Goal: Task Accomplishment & Management: Use online tool/utility

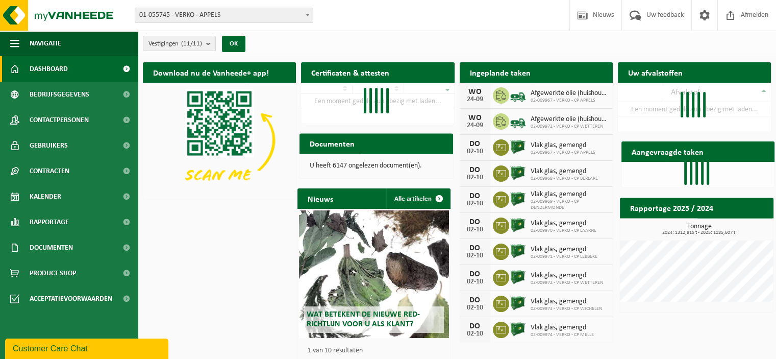
click at [306, 13] on span at bounding box center [308, 14] width 10 height 13
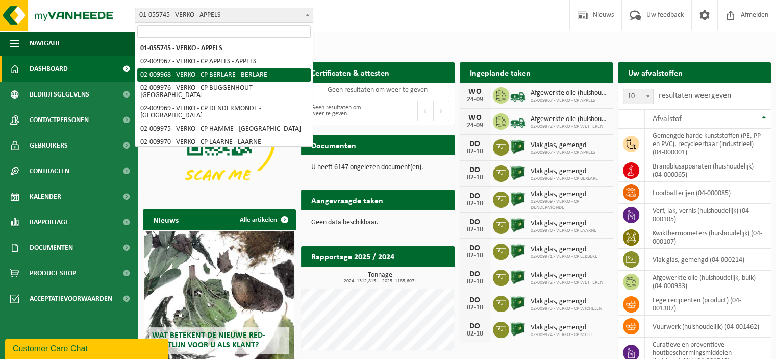
select select "1960"
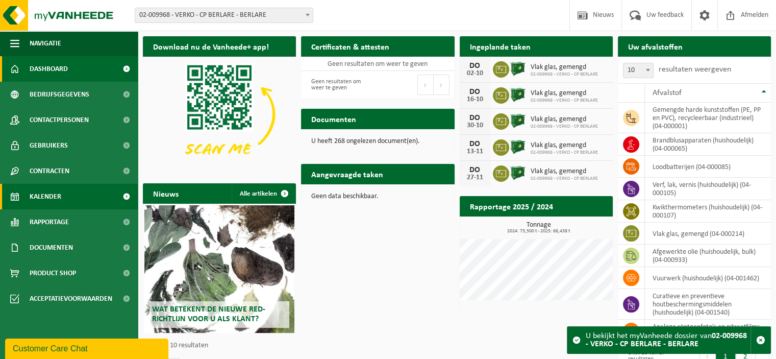
click at [80, 196] on link "Kalender" at bounding box center [69, 197] width 138 height 26
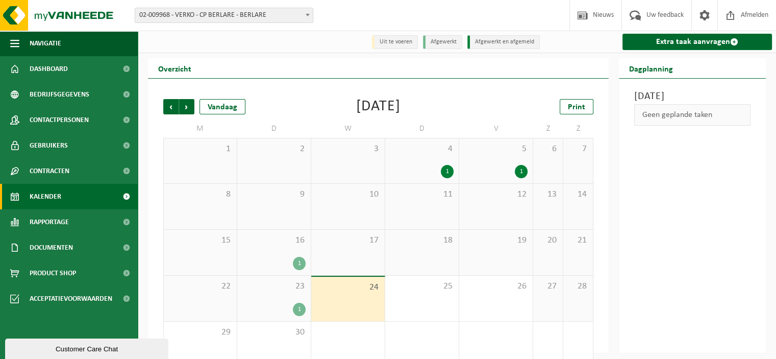
click at [307, 16] on b at bounding box center [308, 15] width 4 height 3
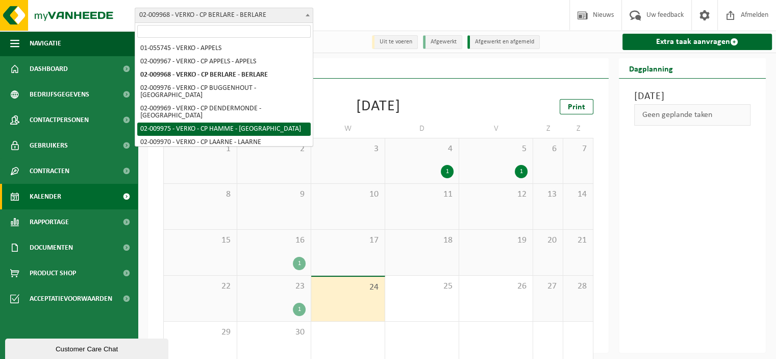
scroll to position [89, 0]
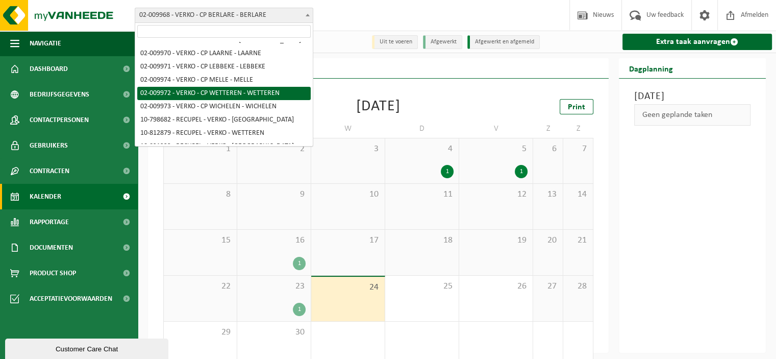
select select "1964"
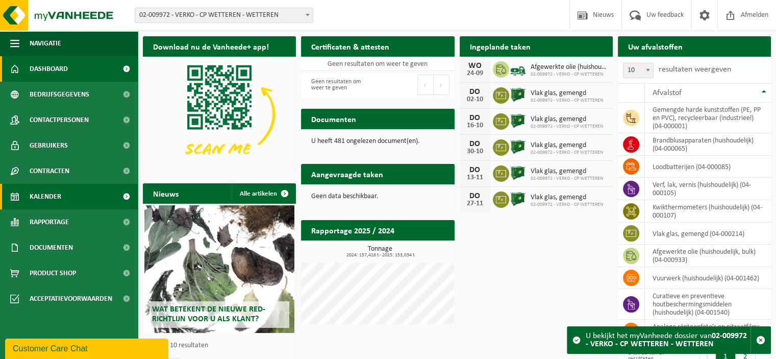
click at [53, 195] on span "Kalender" at bounding box center [46, 197] width 32 height 26
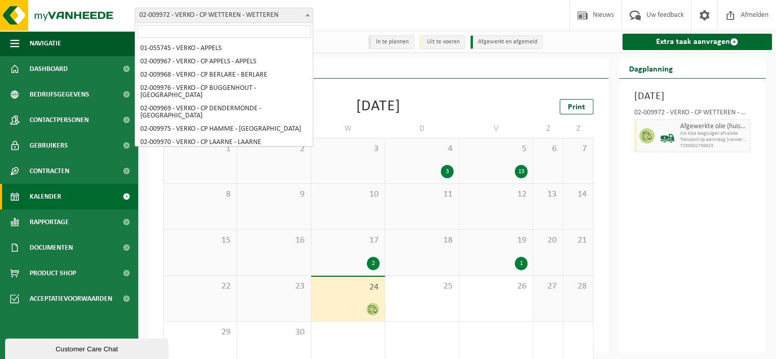
click at [308, 15] on b at bounding box center [308, 15] width 4 height 3
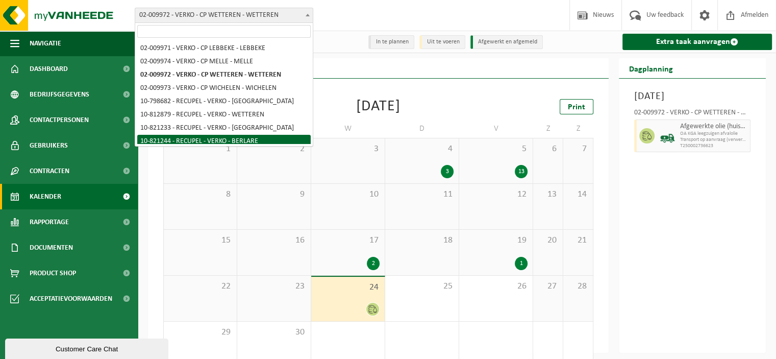
scroll to position [125, 0]
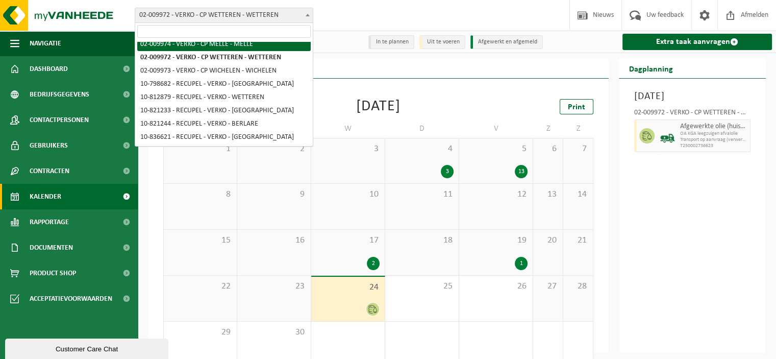
select select "1966"
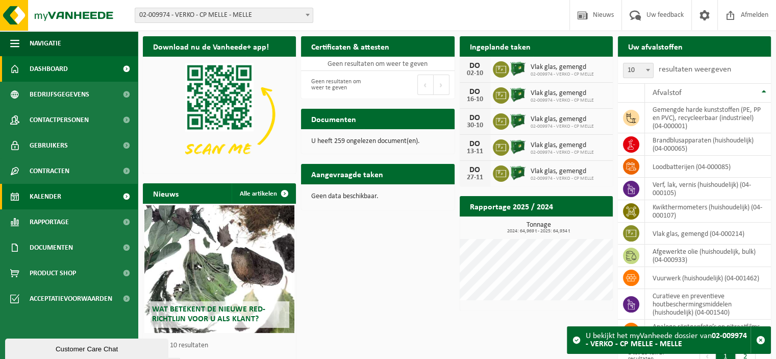
click at [63, 198] on link "Kalender" at bounding box center [69, 197] width 138 height 26
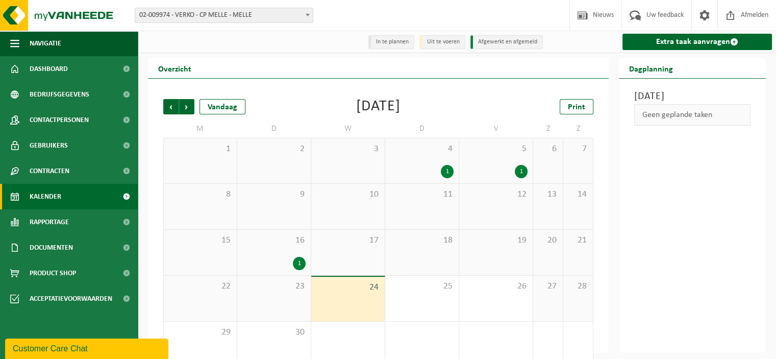
click at [307, 15] on b at bounding box center [308, 15] width 4 height 3
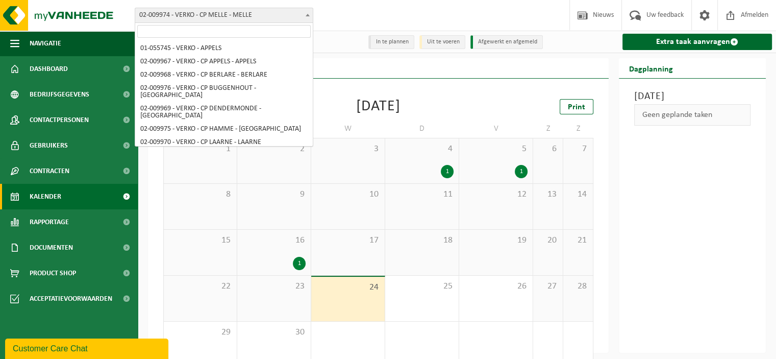
scroll to position [94, 0]
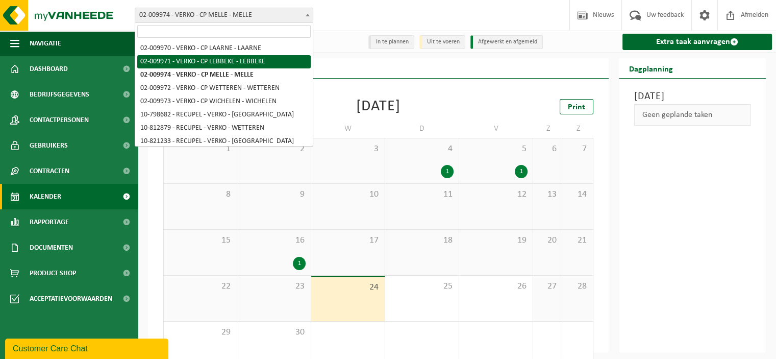
select select "1963"
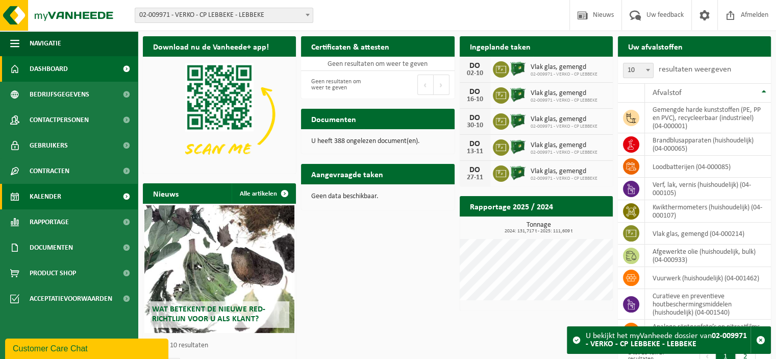
click at [57, 197] on span "Kalender" at bounding box center [46, 197] width 32 height 26
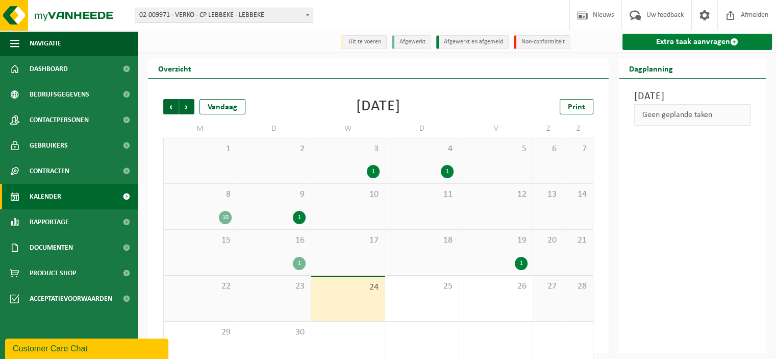
click at [684, 41] on link "Extra taak aanvragen" at bounding box center [698, 42] width 150 height 16
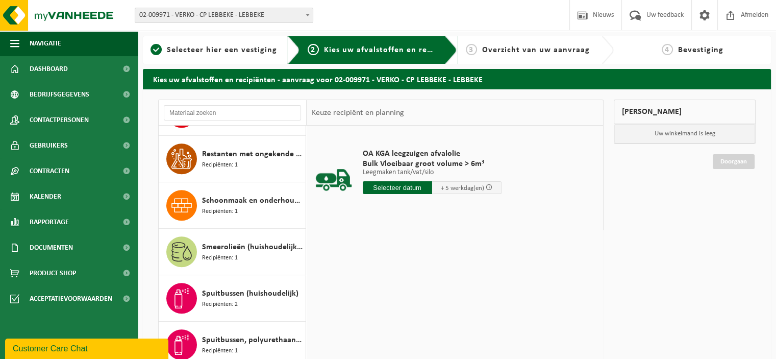
scroll to position [944, 0]
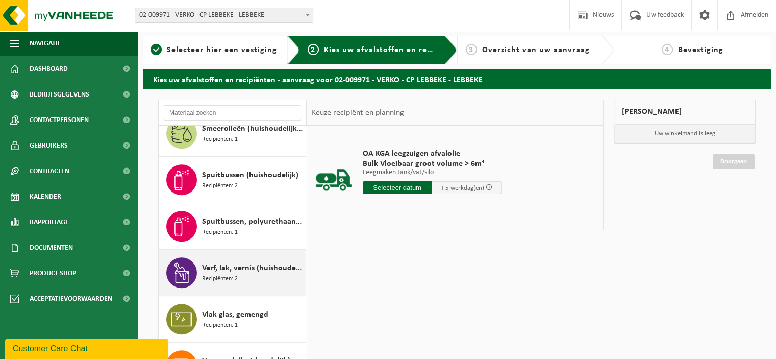
click at [251, 263] on span "Verf, lak, vernis (huishoudelijk)" at bounding box center [252, 268] width 101 height 12
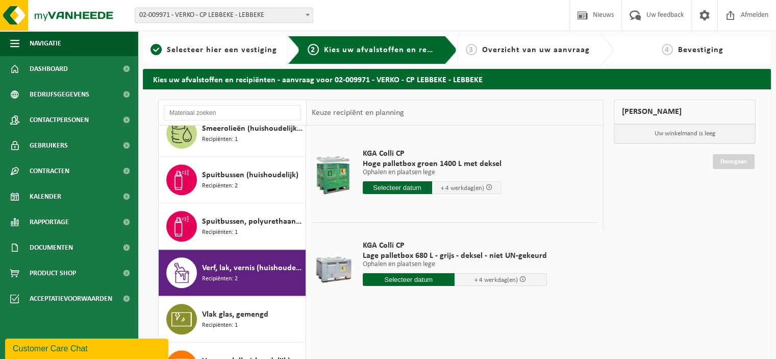
click at [410, 282] on input "text" at bounding box center [409, 279] width 92 height 13
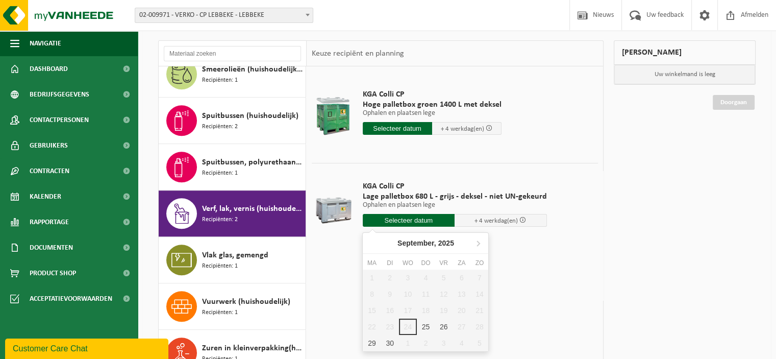
scroll to position [63, 0]
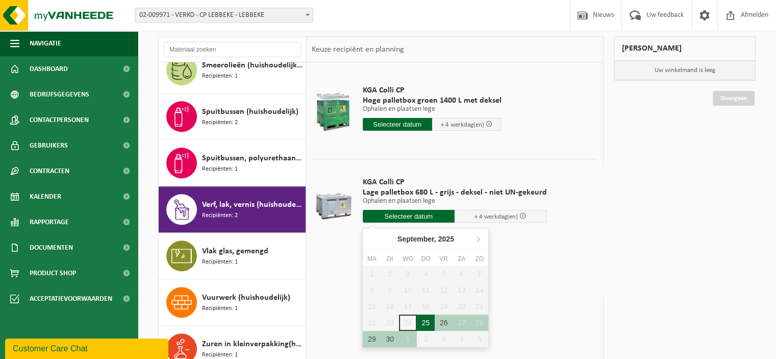
click at [426, 321] on div "25" at bounding box center [426, 322] width 18 height 16
type input "Van 2025-09-25"
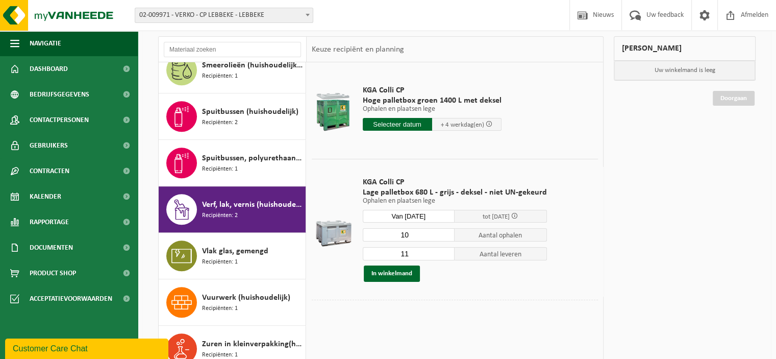
type input "10"
click at [446, 236] on input "10" at bounding box center [409, 234] width 92 height 13
type input "10"
click at [445, 257] on input "10" at bounding box center [409, 253] width 92 height 13
click at [386, 274] on button "In winkelmand" at bounding box center [392, 273] width 56 height 16
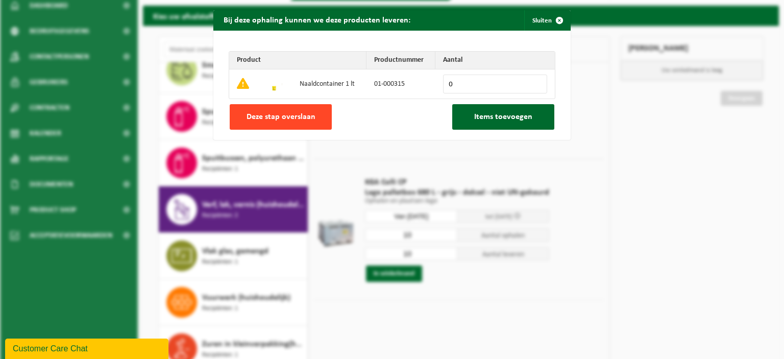
click at [288, 122] on button "Deze stap overslaan" at bounding box center [281, 117] width 102 height 26
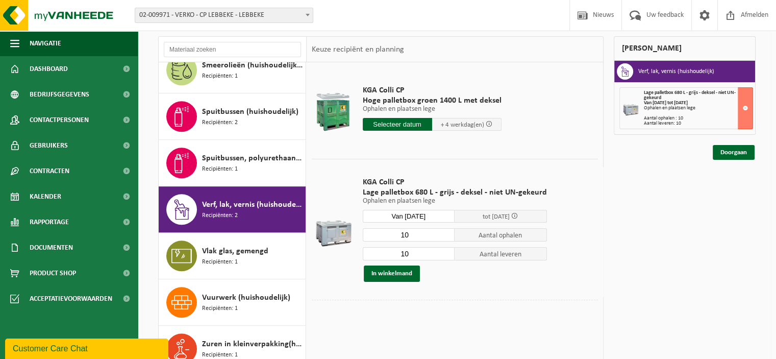
scroll to position [676, 0]
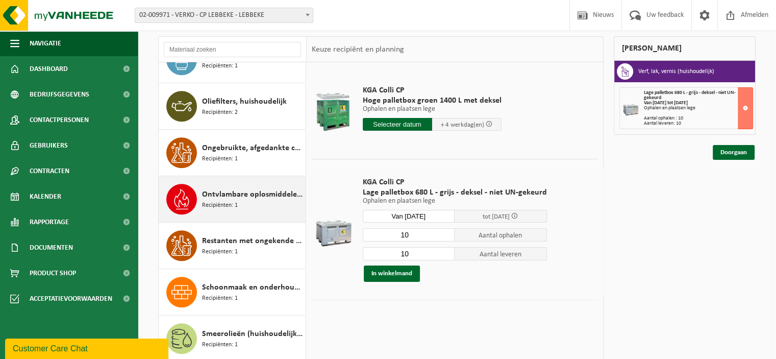
click at [240, 199] on div "Ontvlambare oplosmiddelen (huishoudelijk) Recipiënten: 1" at bounding box center [252, 199] width 101 height 31
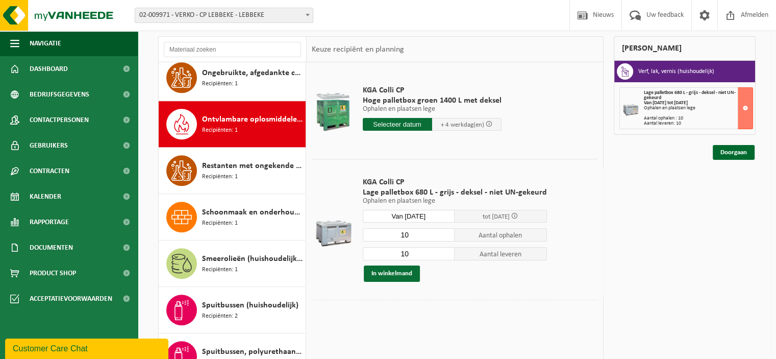
scroll to position [788, 0]
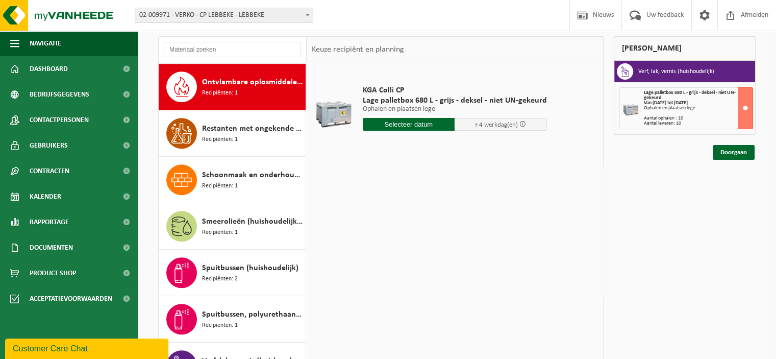
click at [427, 123] on input "text" at bounding box center [409, 124] width 92 height 13
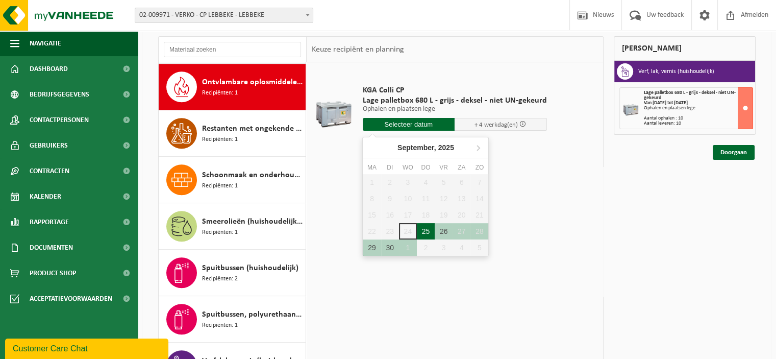
click at [429, 234] on div "25" at bounding box center [426, 231] width 18 height 16
type input "Van 2025-09-25"
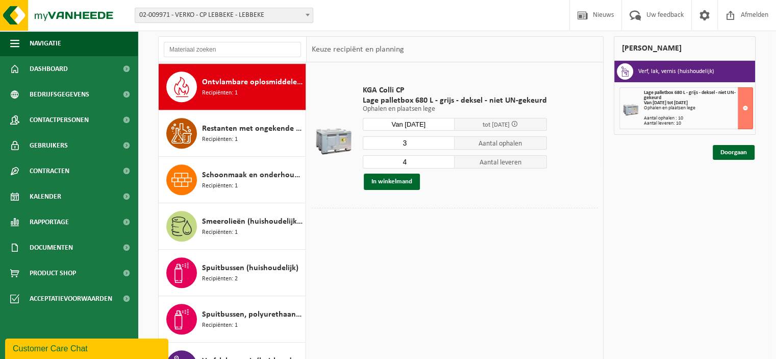
click at [445, 144] on input "3" at bounding box center [409, 142] width 92 height 13
type input "2"
click at [445, 144] on input "2" at bounding box center [409, 142] width 92 height 13
click at [446, 163] on input "3" at bounding box center [409, 161] width 92 height 13
type input "2"
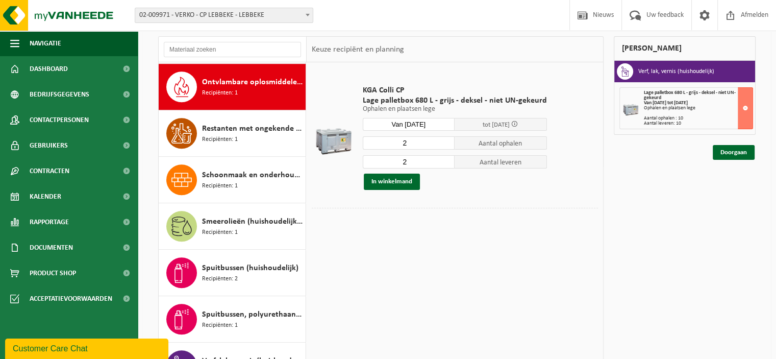
click at [445, 163] on input "2" at bounding box center [409, 161] width 92 height 13
click at [397, 185] on button "In winkelmand" at bounding box center [392, 182] width 56 height 16
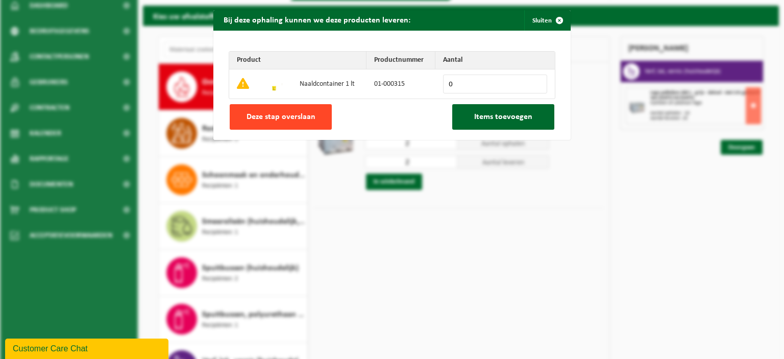
click at [303, 116] on span "Deze stap overslaan" at bounding box center [281, 117] width 69 height 8
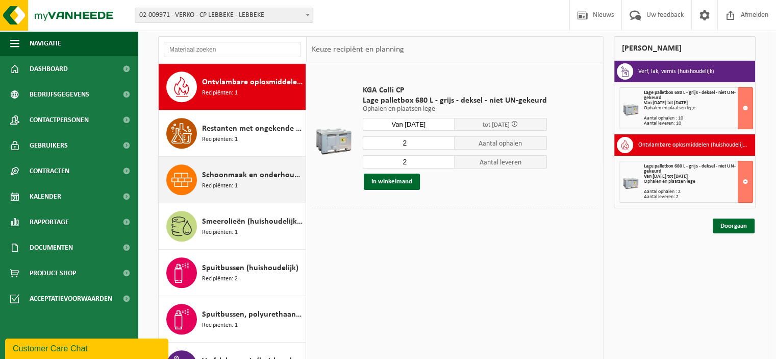
click at [235, 171] on span "Schoonmaak en onderhoudsmiddelen (huishoudelijk)" at bounding box center [252, 175] width 101 height 12
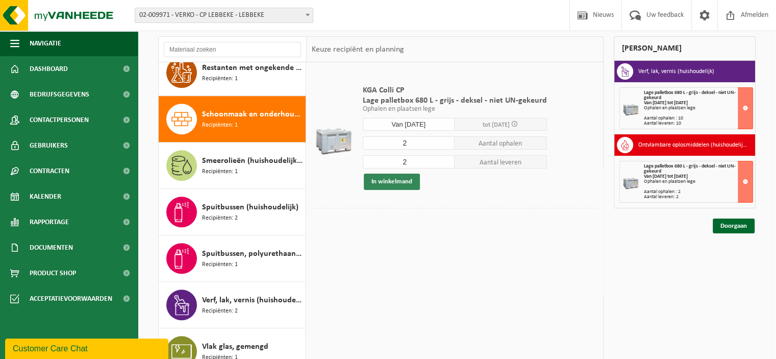
scroll to position [881, 0]
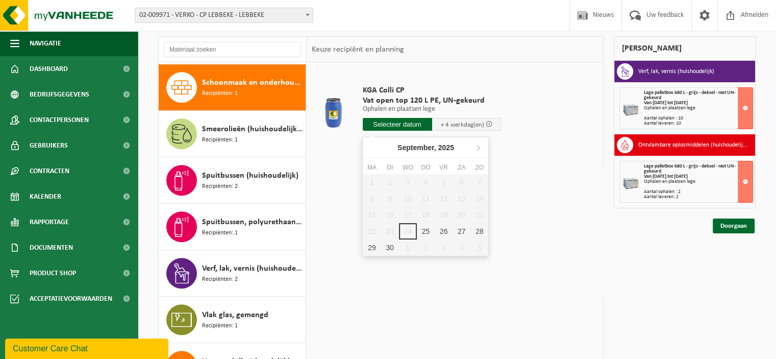
click at [412, 126] on input "text" at bounding box center [397, 124] width 69 height 13
click at [425, 228] on div "25" at bounding box center [426, 231] width 18 height 16
type input "Van 2025-09-25"
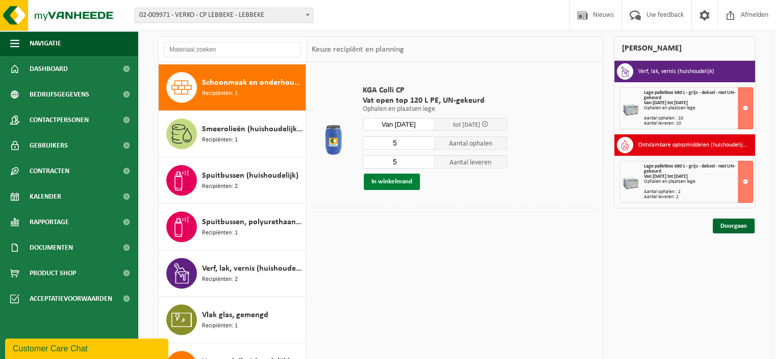
click at [404, 180] on button "In winkelmand" at bounding box center [392, 182] width 56 height 16
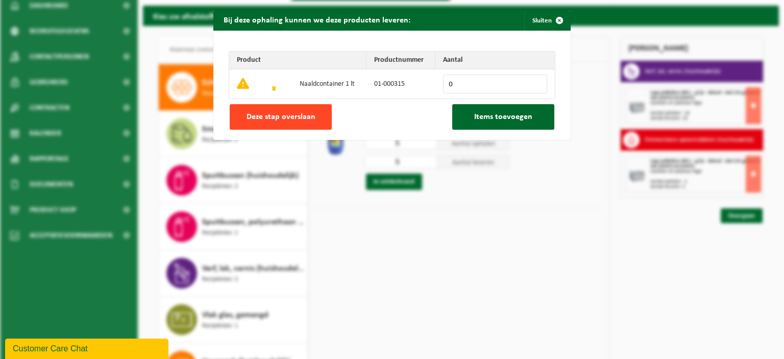
click at [315, 120] on button "Deze stap overslaan" at bounding box center [281, 117] width 102 height 26
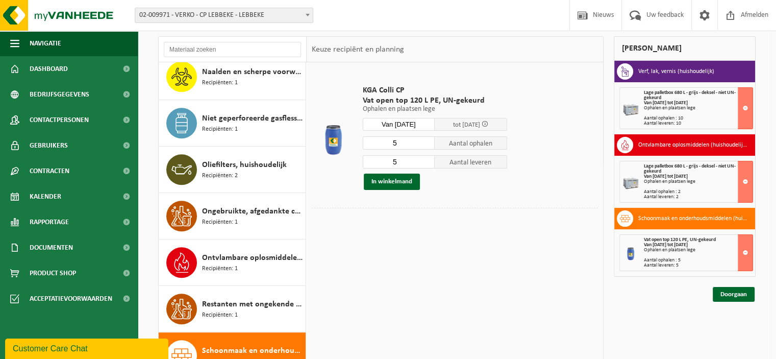
scroll to position [0, 0]
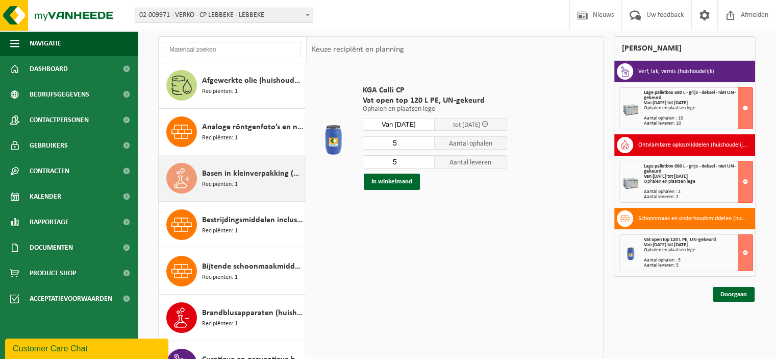
click at [258, 181] on div "Basen in kleinverpakking (huishoudelijk) Recipiënten: 1" at bounding box center [252, 178] width 101 height 31
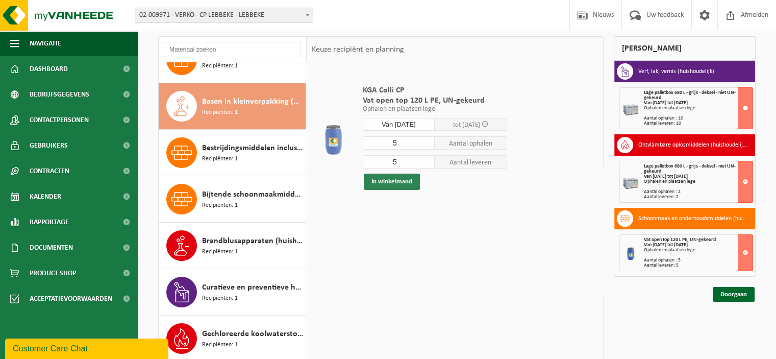
scroll to position [92, 0]
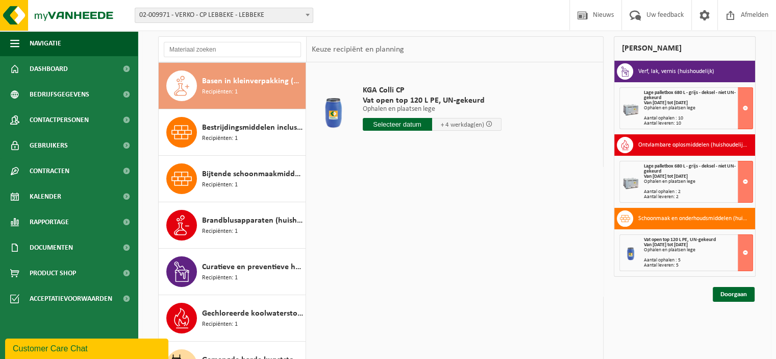
click at [402, 126] on input "text" at bounding box center [397, 124] width 69 height 13
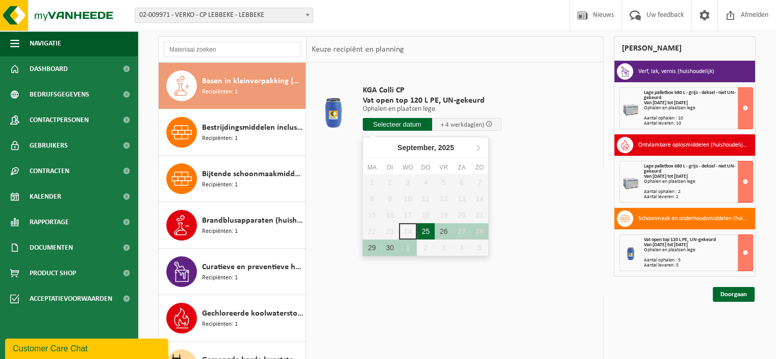
click at [426, 233] on div "25" at bounding box center [426, 231] width 18 height 16
type input "Van 2025-09-25"
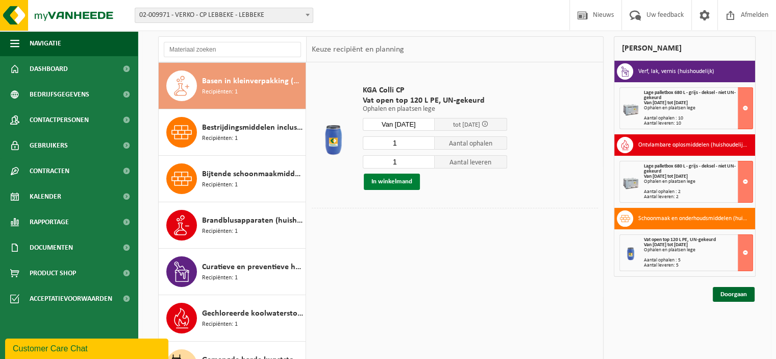
click at [396, 179] on button "In winkelmand" at bounding box center [392, 182] width 56 height 16
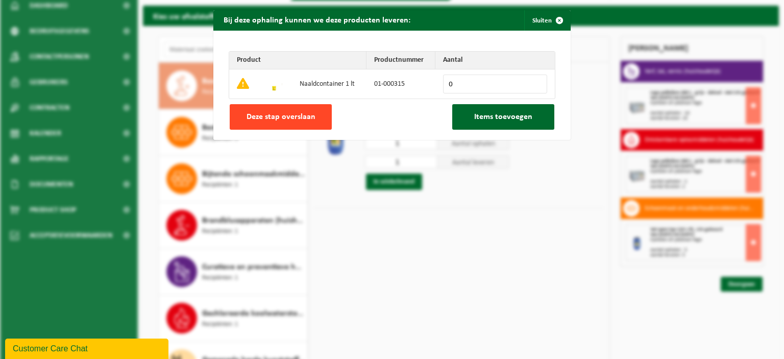
click at [302, 114] on span "Deze stap overslaan" at bounding box center [281, 117] width 69 height 8
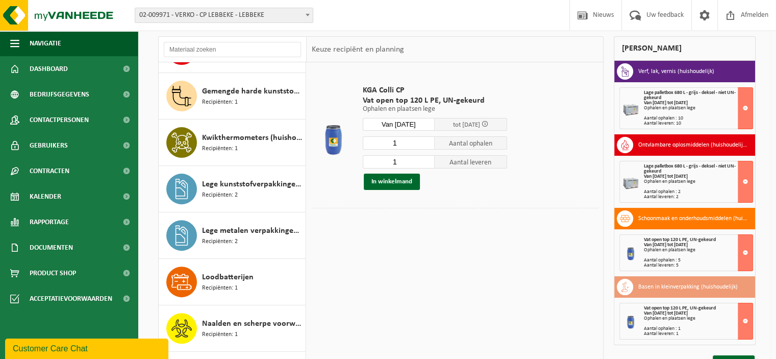
scroll to position [629, 0]
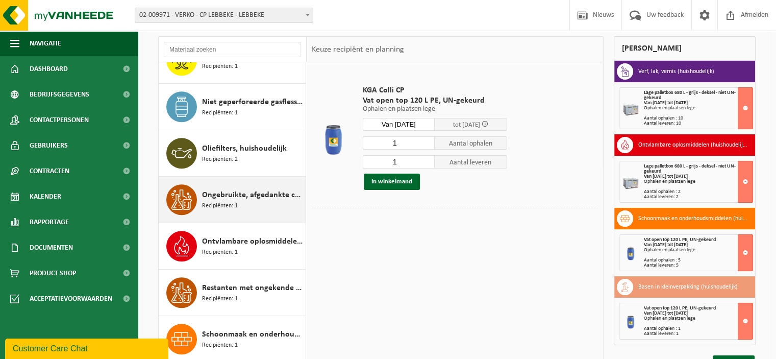
click at [281, 191] on span "Ongebruikte, afgedankte chemicalien (huishoudelijk)" at bounding box center [252, 195] width 101 height 12
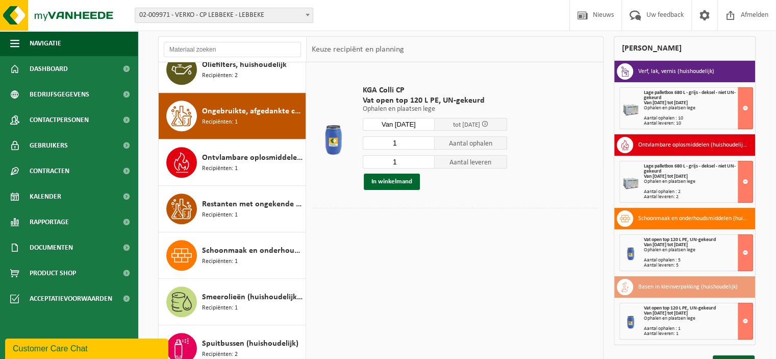
scroll to position [741, 0]
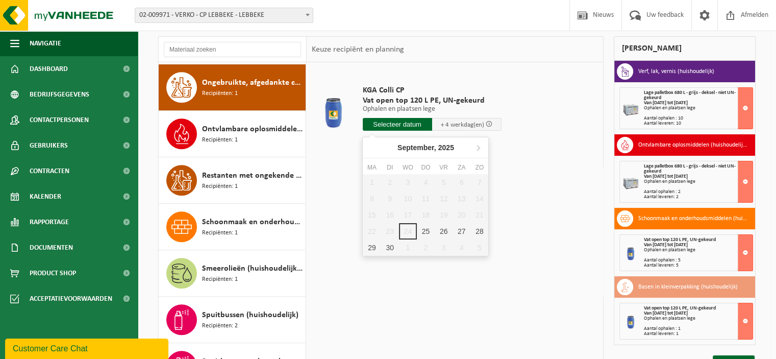
click at [419, 126] on input "text" at bounding box center [397, 124] width 69 height 13
click at [429, 224] on div "25" at bounding box center [426, 231] width 18 height 16
type input "Van 2025-09-25"
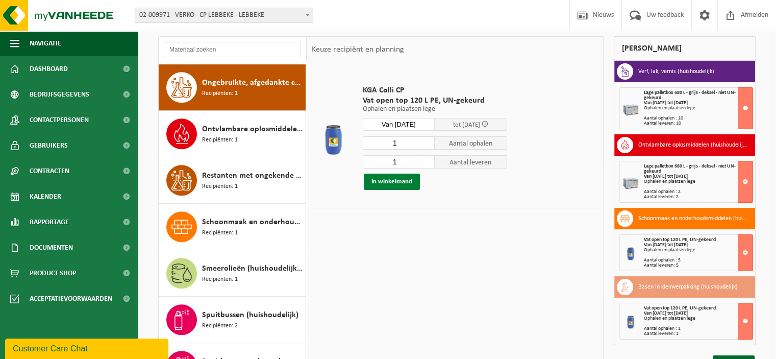
click at [399, 180] on button "In winkelmand" at bounding box center [392, 182] width 56 height 16
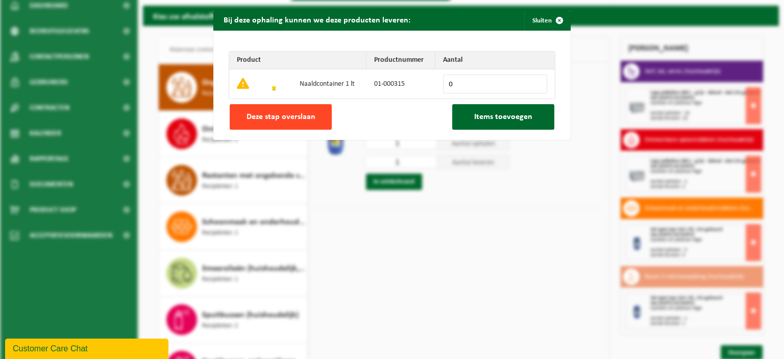
click at [318, 117] on button "Deze stap overslaan" at bounding box center [281, 117] width 102 height 26
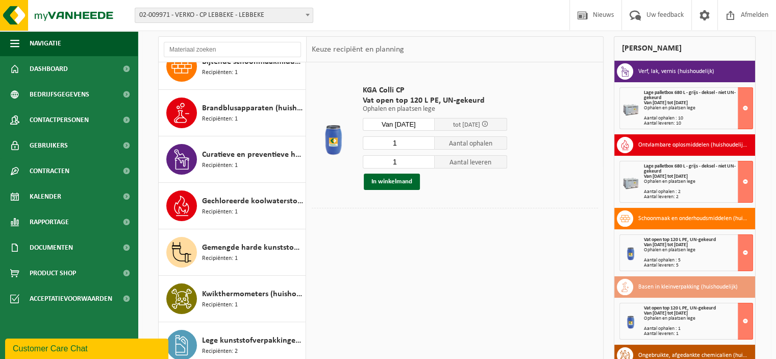
scroll to position [0, 0]
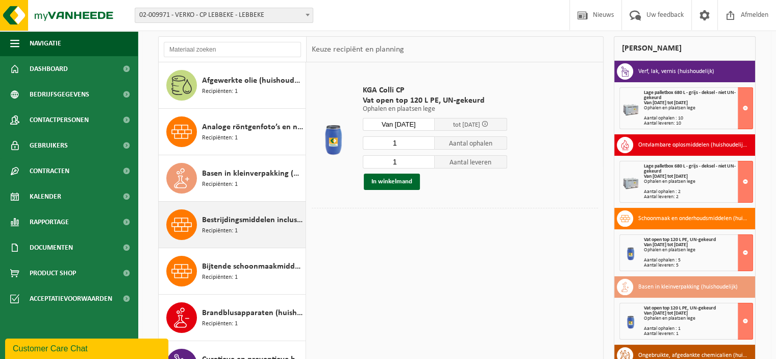
click at [243, 221] on span "Bestrijdingsmiddelen inclusief schimmelwerende beschermingsmiddelen (huishoudel…" at bounding box center [252, 220] width 101 height 12
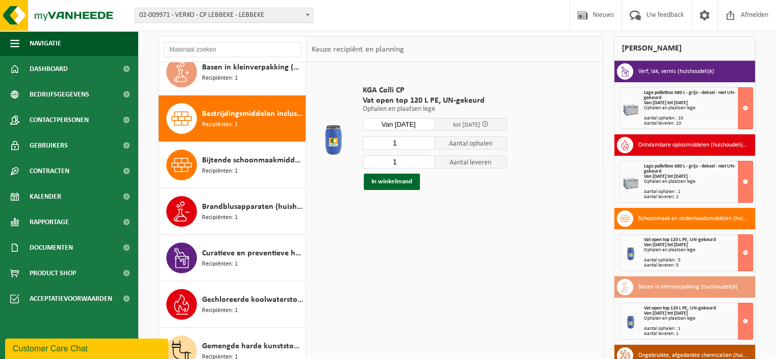
scroll to position [139, 0]
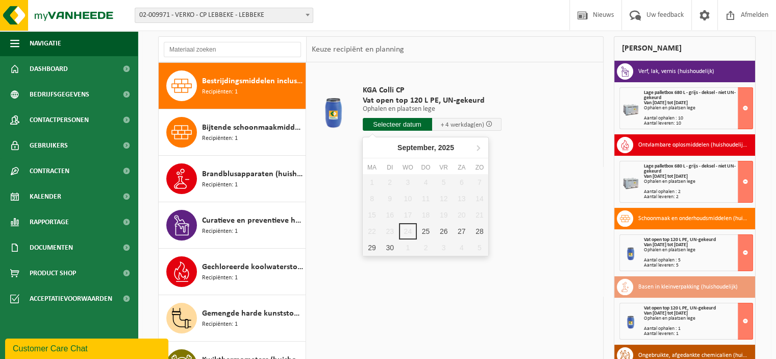
click at [397, 127] on input "text" at bounding box center [397, 124] width 69 height 13
click at [423, 226] on div "25" at bounding box center [426, 231] width 18 height 16
type input "Van 2025-09-25"
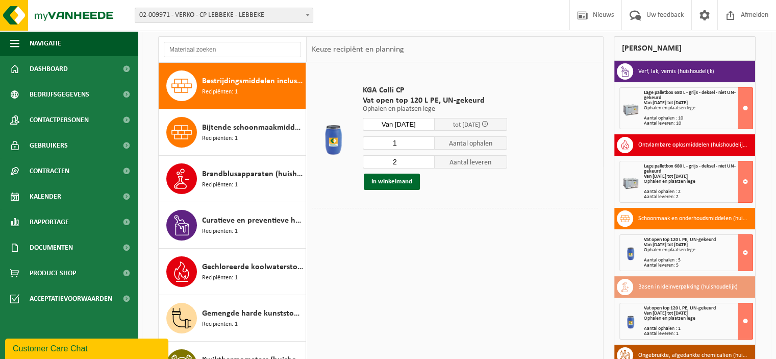
type input "1"
click at [426, 143] on input "1" at bounding box center [399, 142] width 72 height 13
type input "1"
click at [428, 163] on input "1" at bounding box center [399, 161] width 72 height 13
click at [401, 186] on button "In winkelmand" at bounding box center [392, 182] width 56 height 16
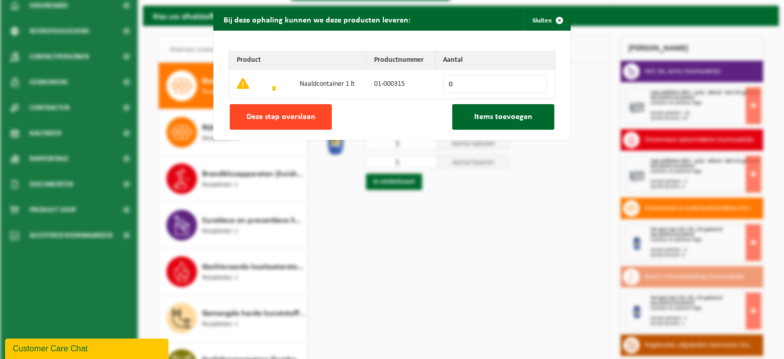
click at [311, 120] on button "Deze stap overslaan" at bounding box center [281, 117] width 102 height 26
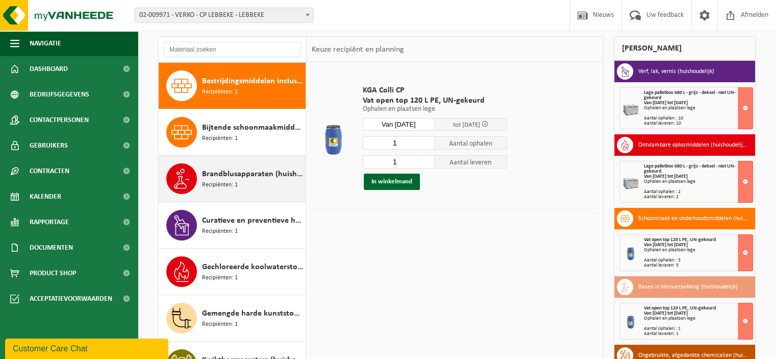
click at [254, 179] on div "Brandblusapparaten (huishoudelijk) Recipiënten: 1" at bounding box center [252, 178] width 101 height 31
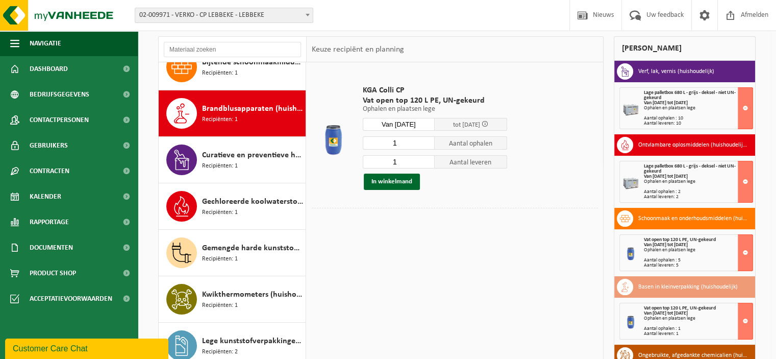
scroll to position [232, 0]
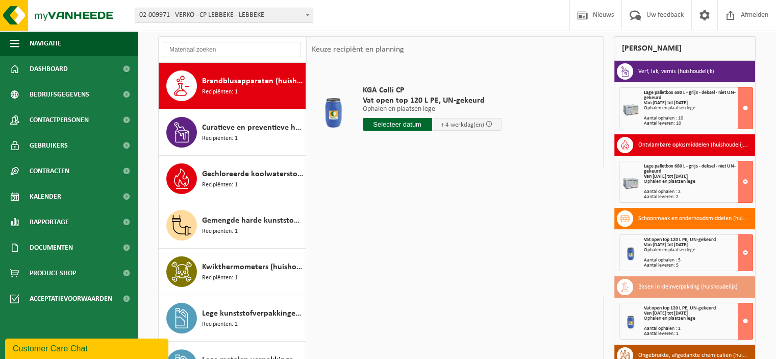
click at [404, 126] on input "text" at bounding box center [397, 124] width 69 height 13
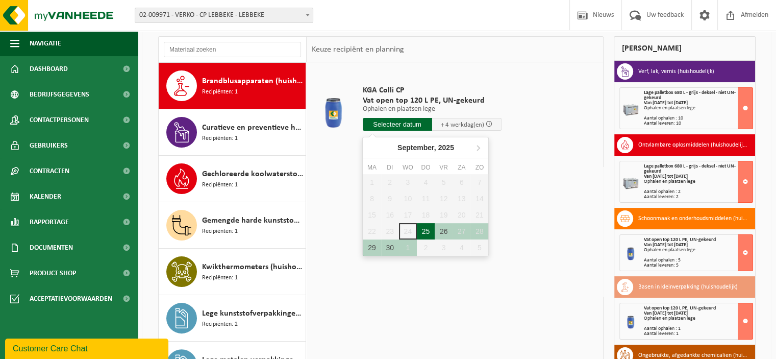
click at [426, 229] on div "25" at bounding box center [426, 231] width 18 height 16
type input "Van 2025-09-25"
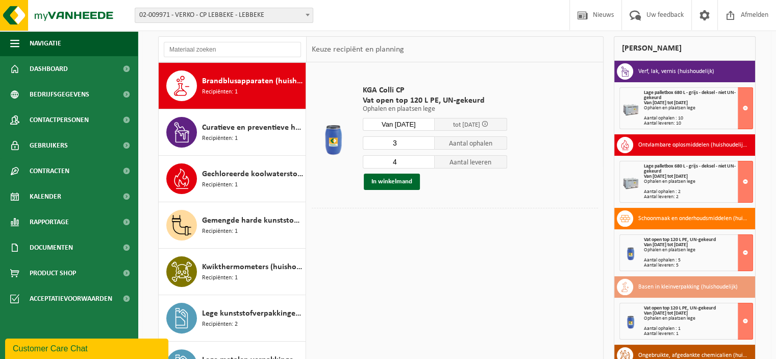
click at [429, 144] on input "3" at bounding box center [399, 142] width 72 height 13
click at [429, 144] on input "2" at bounding box center [399, 142] width 72 height 13
type input "1"
click at [429, 144] on input "1" at bounding box center [399, 142] width 72 height 13
click at [427, 165] on input "3" at bounding box center [399, 161] width 72 height 13
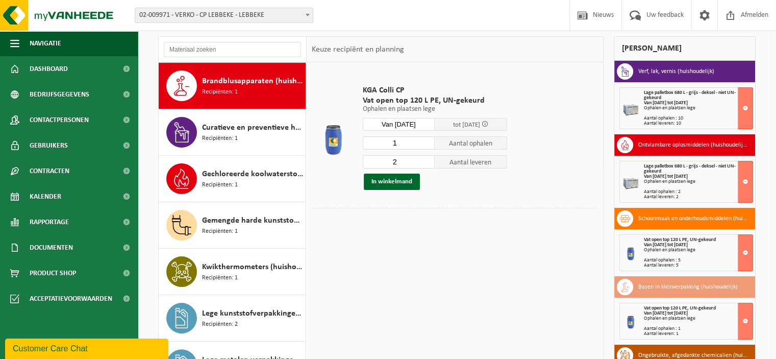
click at [427, 165] on input "2" at bounding box center [399, 161] width 72 height 13
type input "1"
click at [427, 165] on input "1" at bounding box center [399, 161] width 72 height 13
click at [404, 181] on button "In winkelmand" at bounding box center [392, 182] width 56 height 16
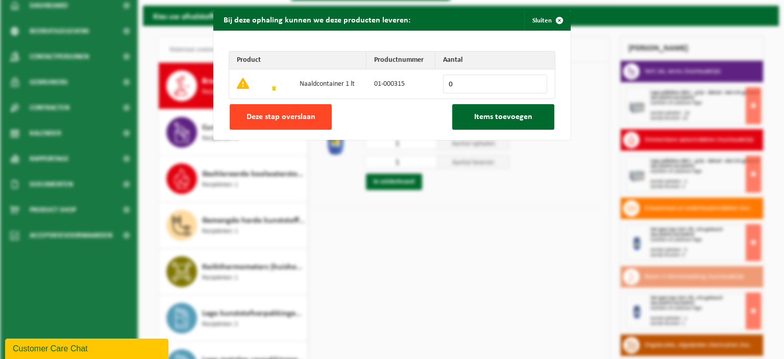
click at [318, 119] on button "Deze stap overslaan" at bounding box center [281, 117] width 102 height 26
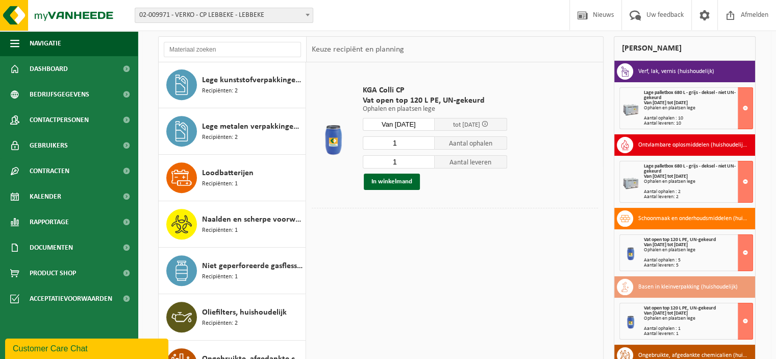
scroll to position [486, 0]
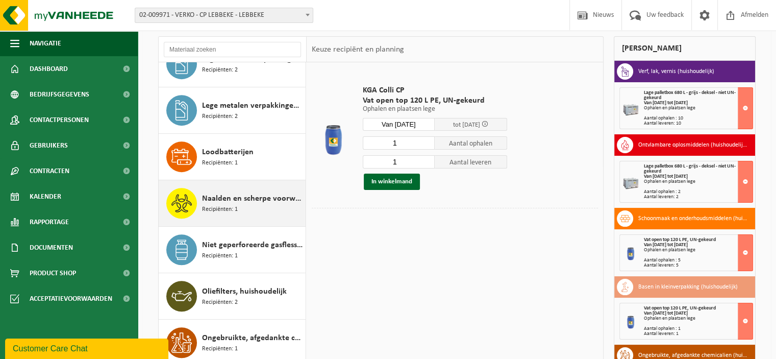
click at [242, 188] on div "Naalden en scherpe voorwerpen (huishoudelijk) Recipiënten: 1" at bounding box center [252, 203] width 101 height 31
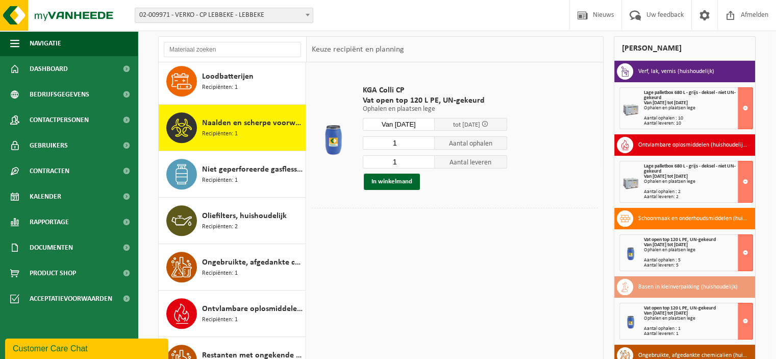
scroll to position [602, 0]
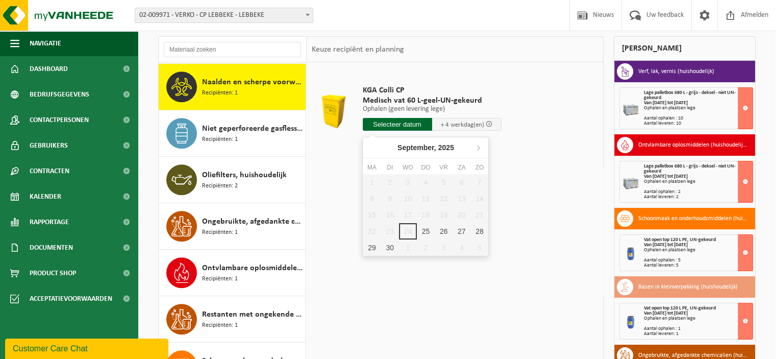
click at [393, 122] on input "text" at bounding box center [397, 124] width 69 height 13
click at [423, 228] on div "25" at bounding box center [426, 231] width 18 height 16
type input "Van 2025-09-25"
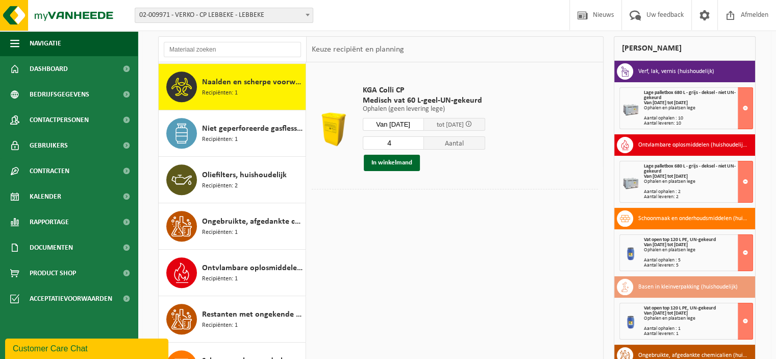
click at [422, 146] on input "4" at bounding box center [393, 142] width 61 height 13
click at [422, 146] on input "3" at bounding box center [393, 142] width 61 height 13
type input "2"
click at [422, 146] on input "2" at bounding box center [393, 142] width 61 height 13
click at [399, 163] on button "In winkelmand" at bounding box center [392, 163] width 56 height 16
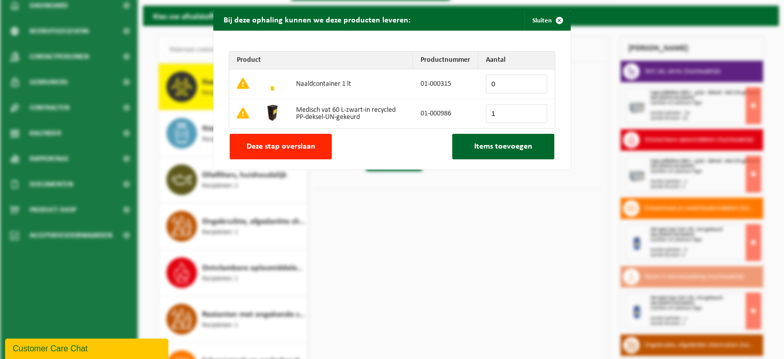
click at [535, 111] on input "1" at bounding box center [516, 113] width 61 height 19
type input "2"
click at [534, 113] on input "2" at bounding box center [516, 113] width 61 height 19
click at [506, 145] on span "Items toevoegen" at bounding box center [503, 146] width 58 height 8
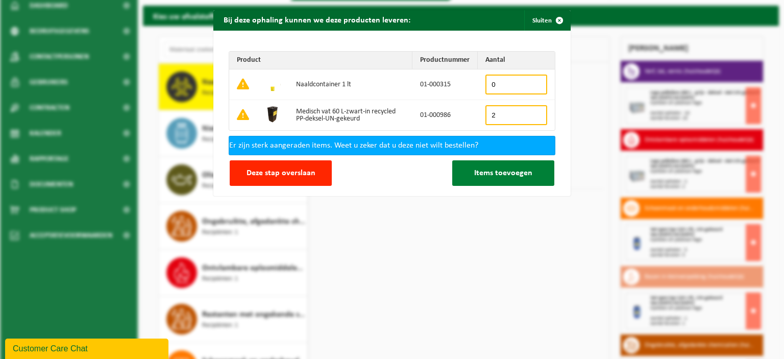
click at [507, 169] on span "Items toevoegen" at bounding box center [503, 173] width 58 height 8
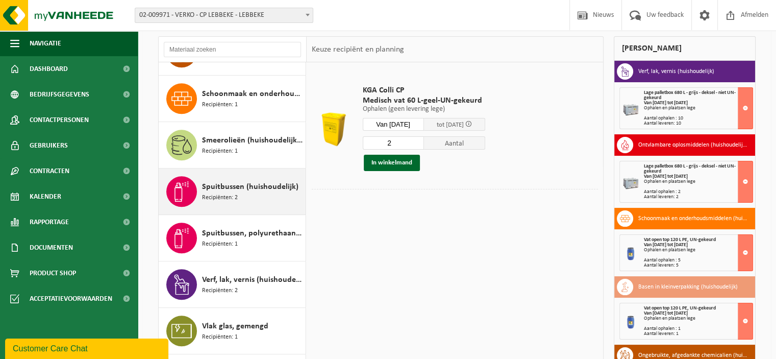
click at [250, 184] on span "Spuitbussen (huishoudelijk)" at bounding box center [250, 187] width 96 height 12
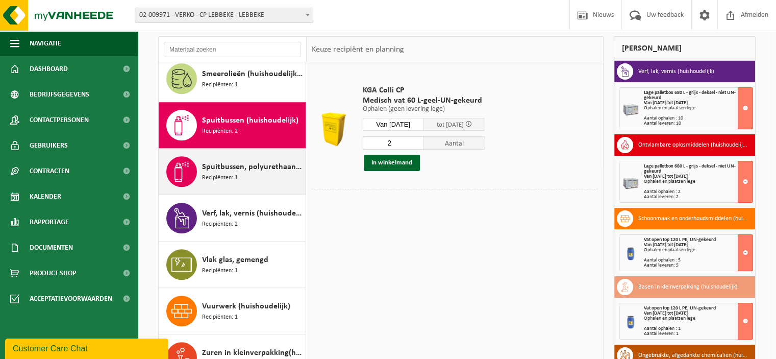
scroll to position [944, 0]
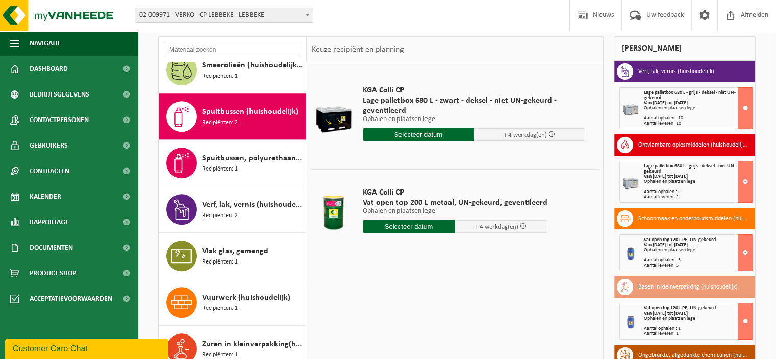
click at [419, 227] on input "text" at bounding box center [409, 226] width 92 height 13
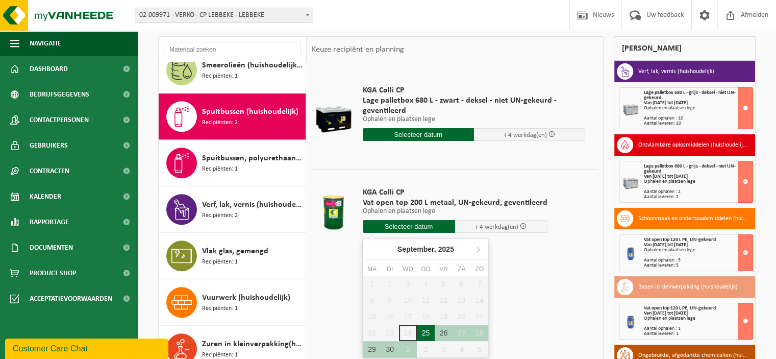
click at [429, 334] on div "25" at bounding box center [426, 333] width 18 height 16
type input "Van 2025-09-25"
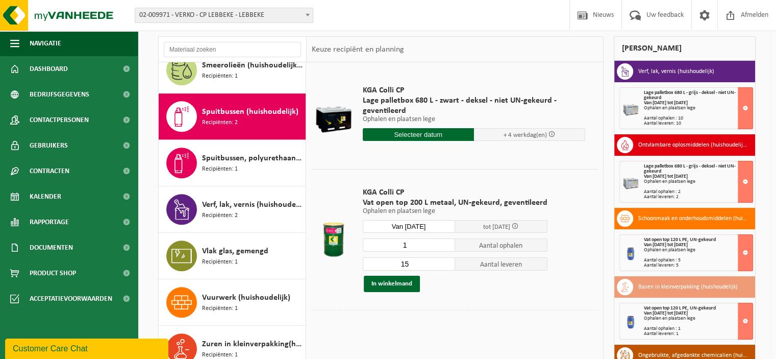
click at [446, 247] on input "1" at bounding box center [409, 244] width 92 height 13
click at [444, 238] on input "1" at bounding box center [409, 244] width 92 height 13
click at [444, 241] on input "2" at bounding box center [409, 244] width 92 height 13
type input "3"
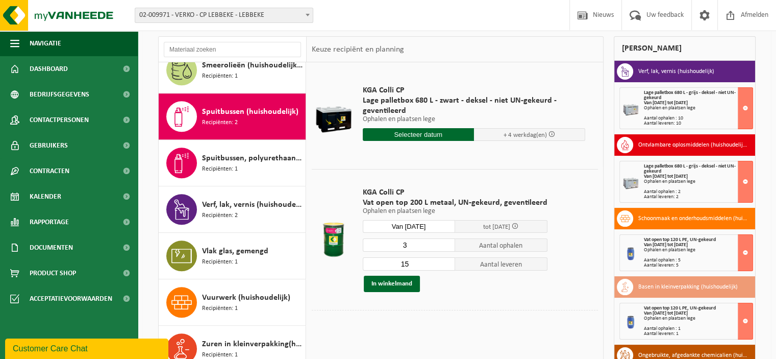
click at [444, 241] on input "3" at bounding box center [409, 244] width 92 height 13
click at [444, 264] on input "1" at bounding box center [409, 263] width 92 height 13
click at [445, 261] on input "2" at bounding box center [409, 263] width 92 height 13
type input "3"
click at [445, 261] on input "3" at bounding box center [409, 263] width 92 height 13
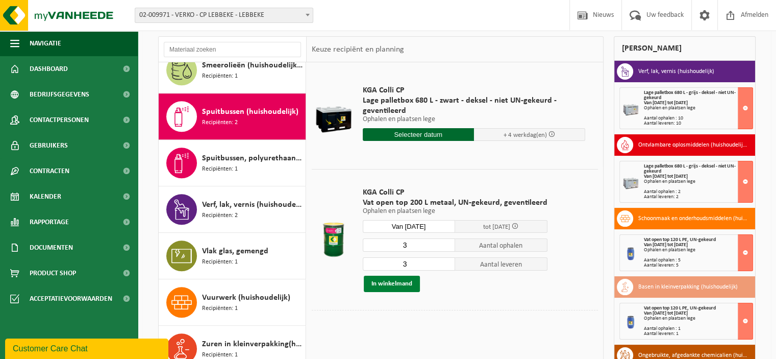
click at [402, 284] on button "In winkelmand" at bounding box center [392, 284] width 56 height 16
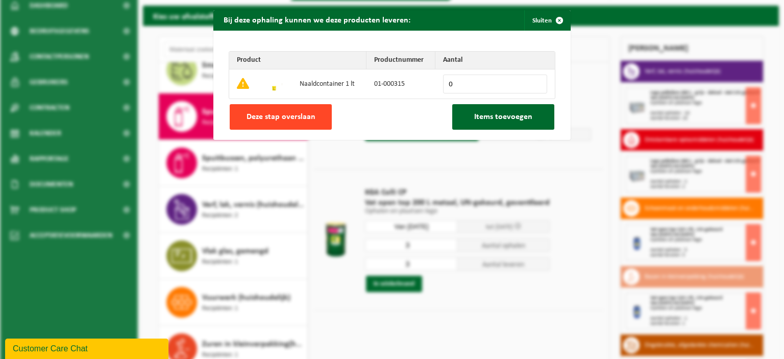
click at [294, 121] on button "Deze stap overslaan" at bounding box center [281, 117] width 102 height 26
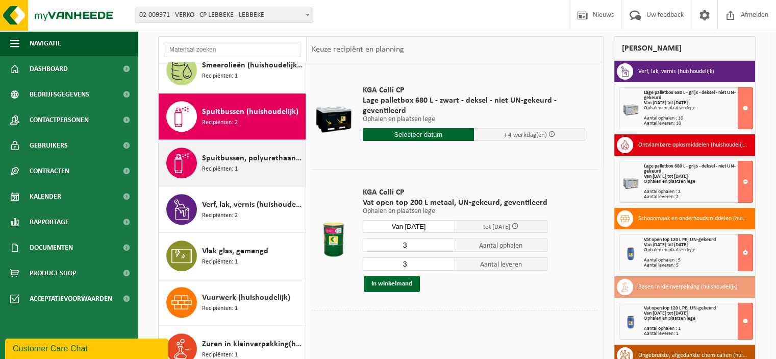
click at [259, 152] on span "Spuitbussen, polyurethaan (PU) (huishoudelijk)" at bounding box center [252, 158] width 101 height 12
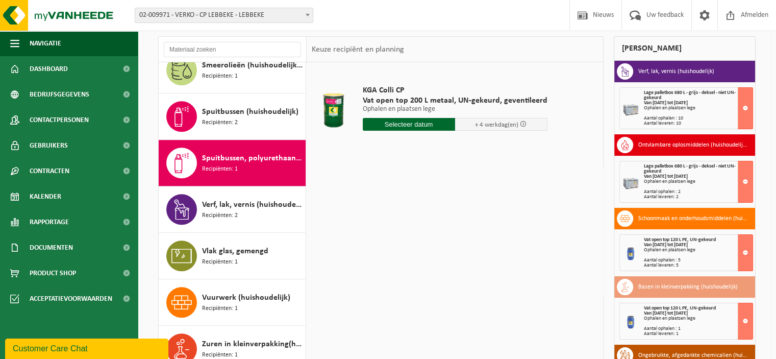
click at [415, 124] on input "text" at bounding box center [409, 124] width 92 height 13
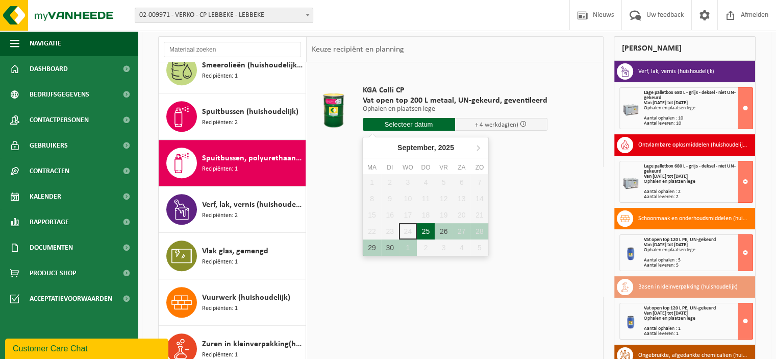
click at [426, 229] on div "25" at bounding box center [426, 231] width 18 height 16
type input "Van 2025-09-25"
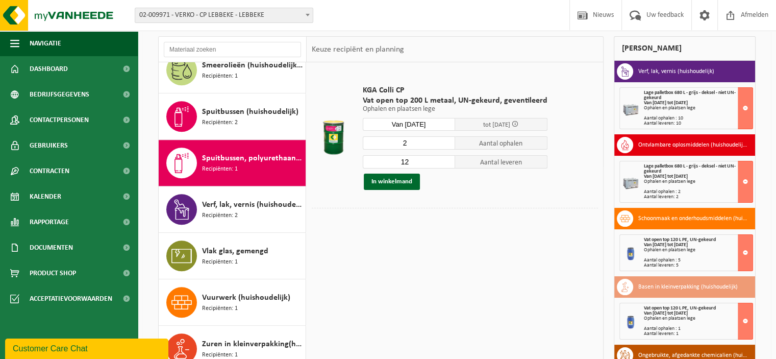
click at [446, 145] on input "2" at bounding box center [409, 142] width 92 height 13
type input "1"
click at [446, 145] on input "1" at bounding box center [409, 142] width 92 height 13
click at [446, 164] on input "4" at bounding box center [409, 161] width 92 height 13
click at [446, 164] on input "3" at bounding box center [409, 161] width 92 height 13
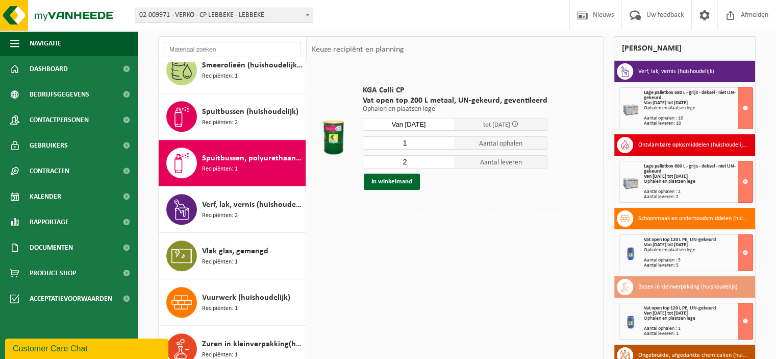
click at [446, 164] on input "2" at bounding box center [409, 161] width 92 height 13
type input "1"
click at [446, 164] on input "1" at bounding box center [409, 161] width 92 height 13
click at [401, 181] on button "In winkelmand" at bounding box center [392, 182] width 56 height 16
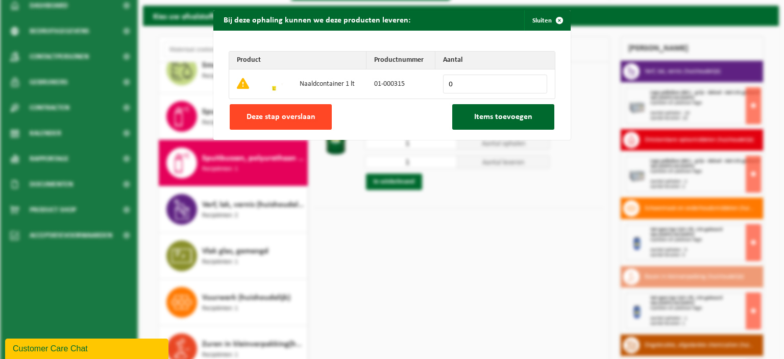
click at [306, 123] on button "Deze stap overslaan" at bounding box center [281, 117] width 102 height 26
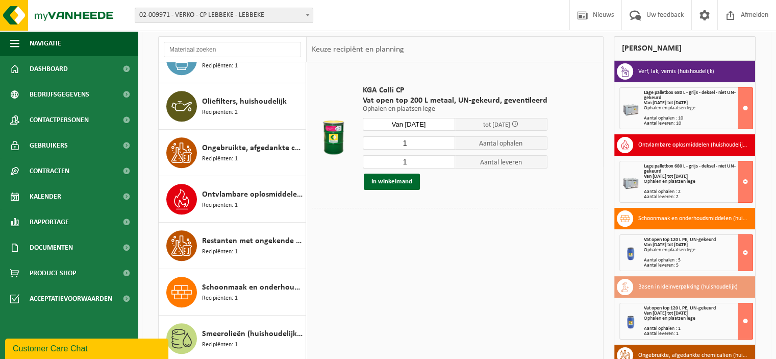
scroll to position [408, 0]
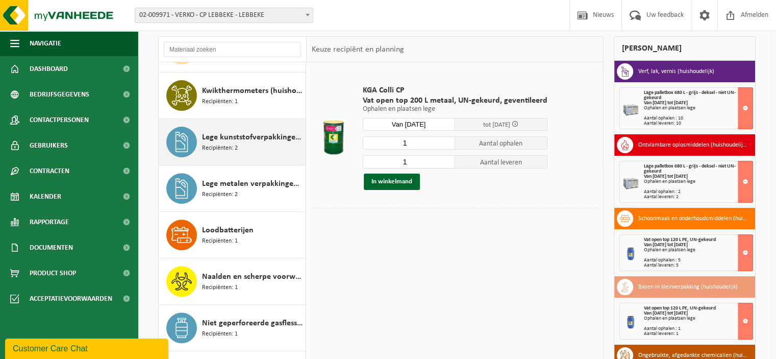
click at [261, 128] on div "Lege kunststofverpakkingen (huishoudelijk) Recipiënten: 2" at bounding box center [252, 142] width 101 height 31
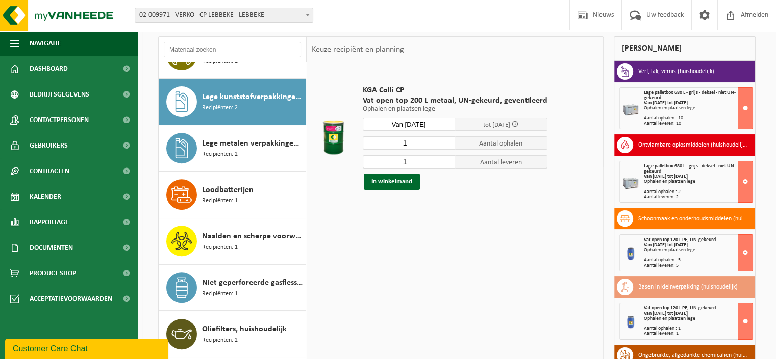
scroll to position [464, 0]
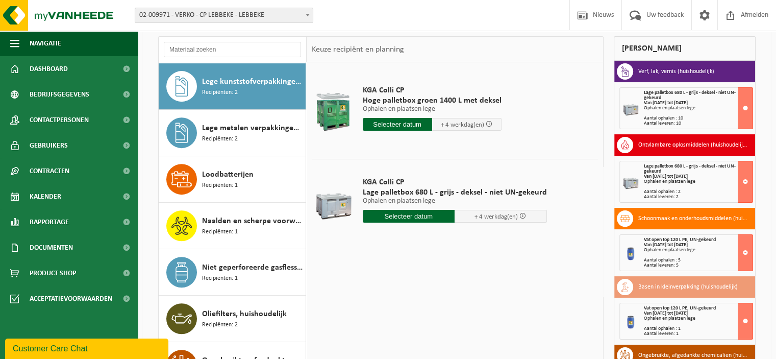
click at [410, 214] on input "text" at bounding box center [409, 216] width 92 height 13
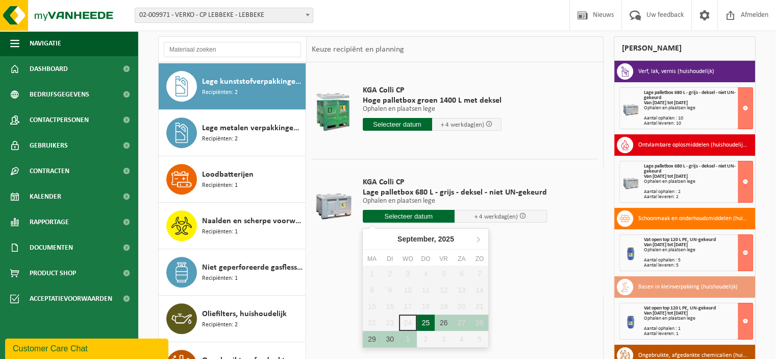
click at [423, 319] on div "25" at bounding box center [426, 322] width 18 height 16
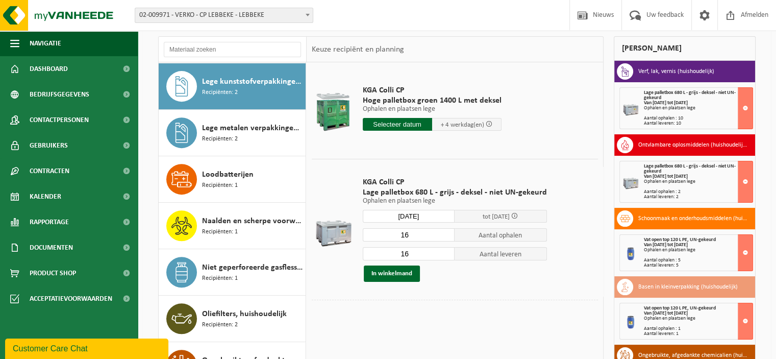
type input "Van 2025-09-25"
type input "2"
click at [447, 237] on input "2" at bounding box center [409, 234] width 92 height 13
click at [445, 255] on input "3" at bounding box center [409, 253] width 92 height 13
type input "2"
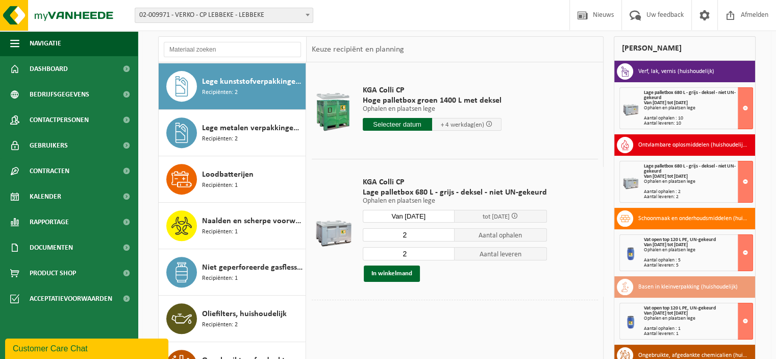
click at [445, 255] on input "2" at bounding box center [409, 253] width 92 height 13
click at [398, 274] on button "In winkelmand" at bounding box center [392, 273] width 56 height 16
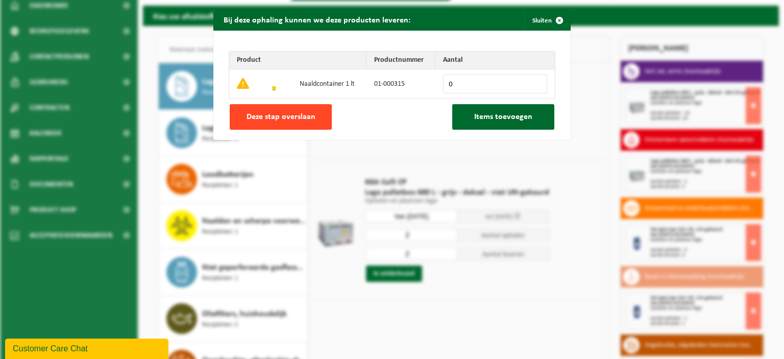
click at [314, 119] on button "Deze stap overslaan" at bounding box center [281, 117] width 102 height 26
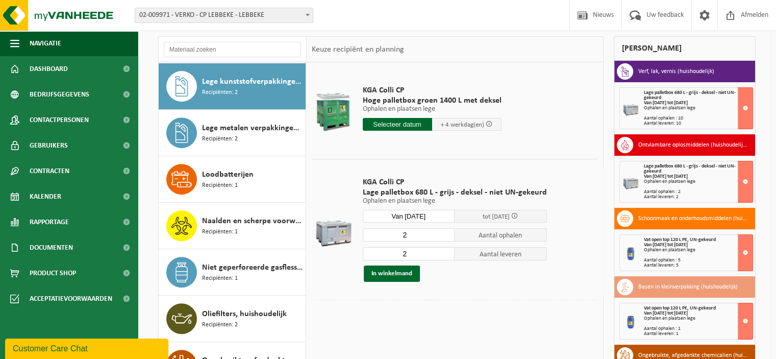
scroll to position [139, 0]
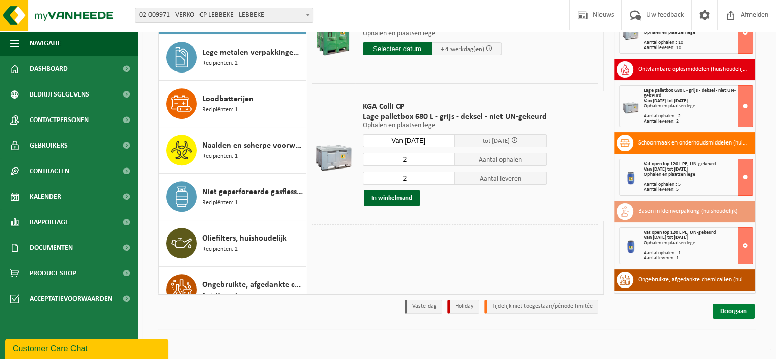
click at [735, 312] on link "Doorgaan" at bounding box center [734, 311] width 42 height 15
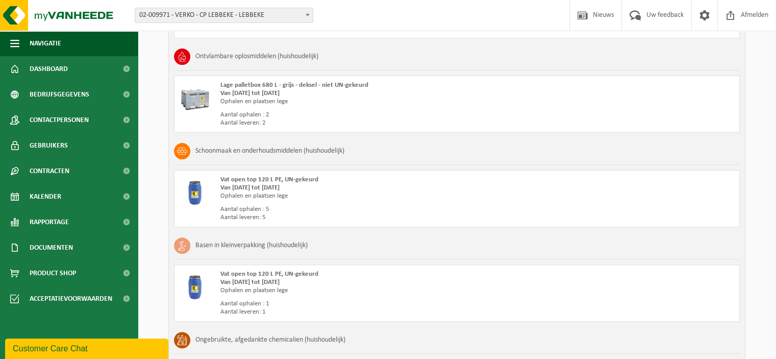
scroll to position [1090, 0]
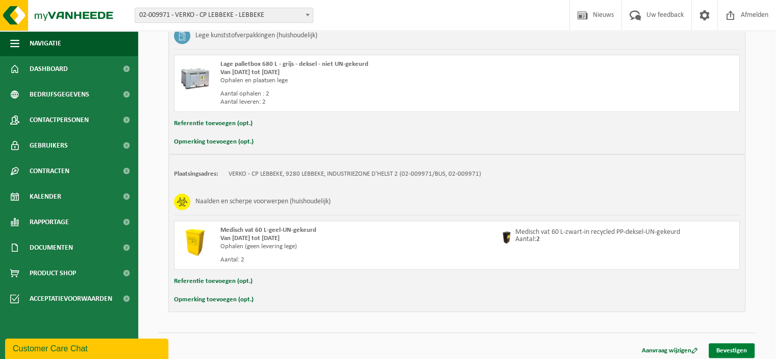
click at [745, 343] on link "Bevestigen" at bounding box center [732, 350] width 46 height 15
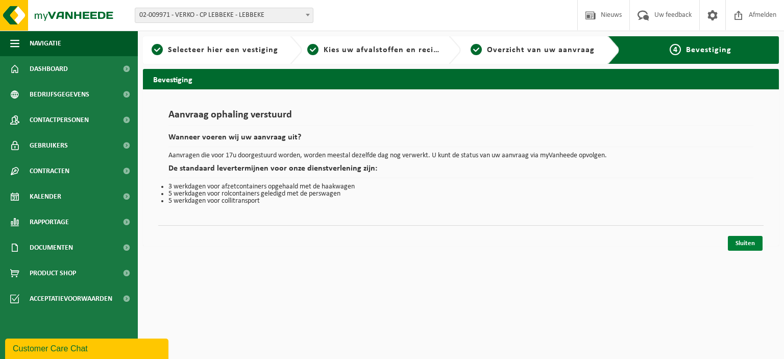
click at [751, 240] on link "Sluiten" at bounding box center [745, 243] width 35 height 15
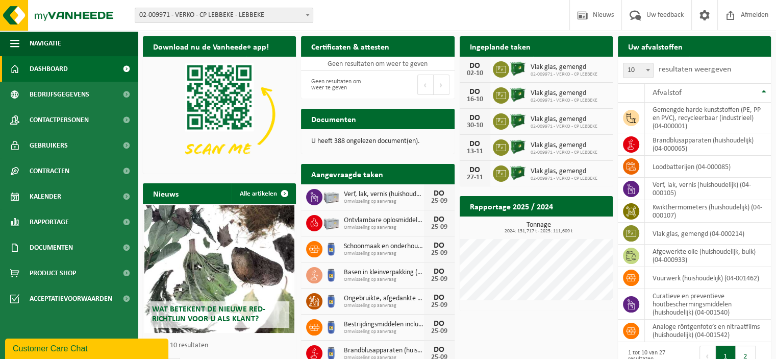
click at [308, 16] on span at bounding box center [308, 14] width 10 height 13
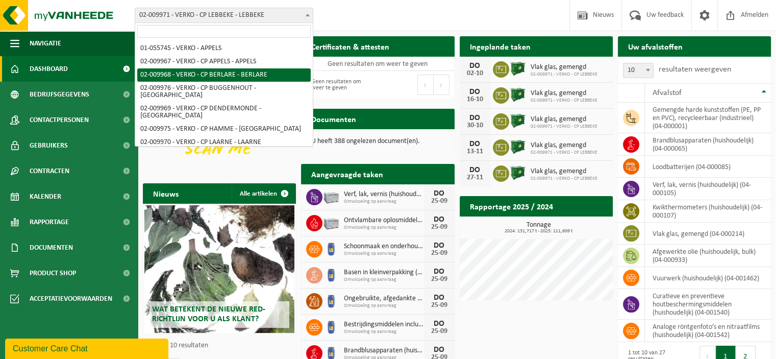
select select "1960"
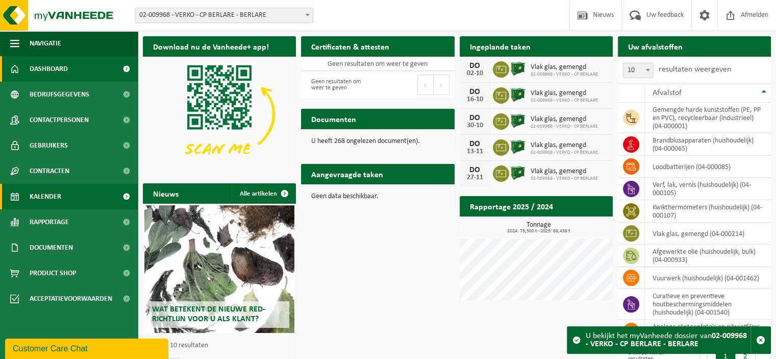
click at [59, 193] on span "Kalender" at bounding box center [46, 197] width 32 height 26
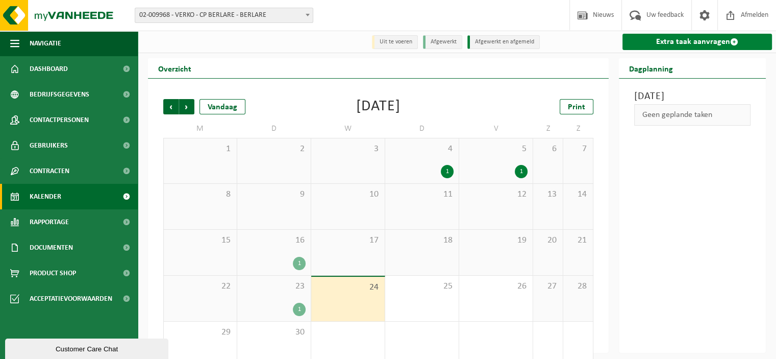
click at [668, 42] on link "Extra taak aanvragen" at bounding box center [698, 42] width 150 height 16
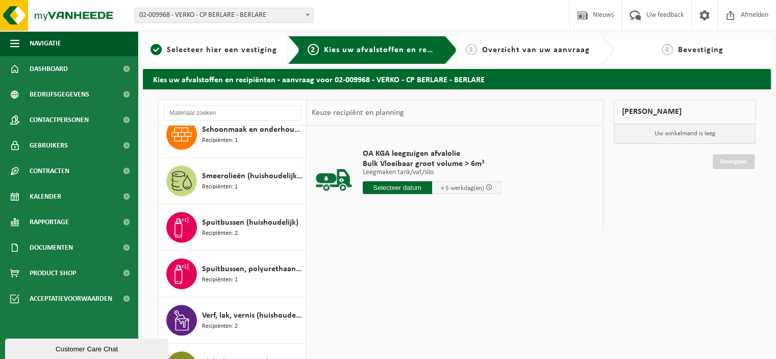
scroll to position [906, 0]
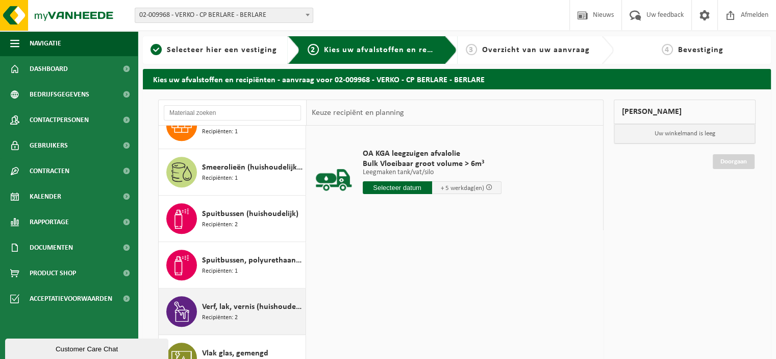
click at [256, 306] on span "Verf, lak, vernis (huishoudelijk)" at bounding box center [252, 307] width 101 height 12
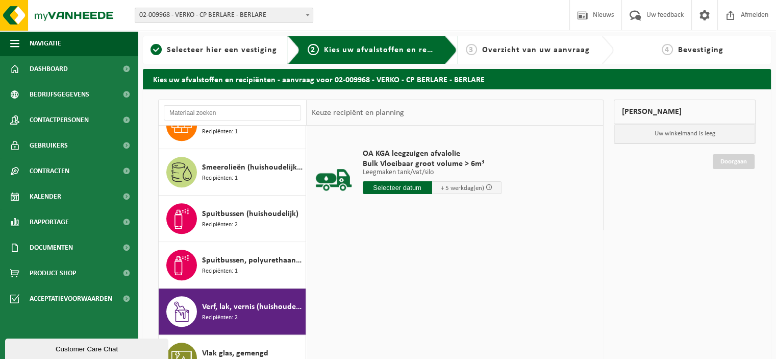
scroll to position [944, 0]
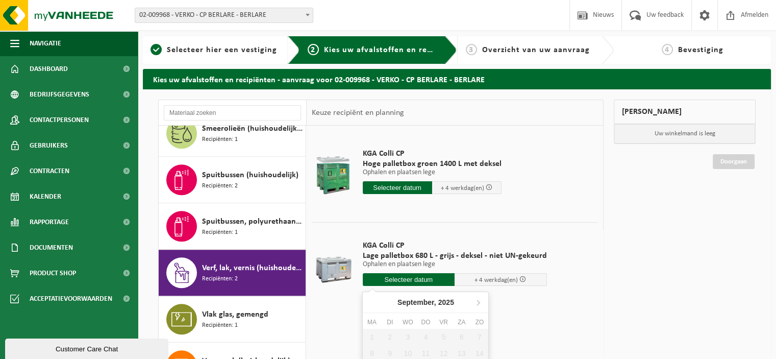
click at [429, 277] on input "text" at bounding box center [409, 279] width 92 height 13
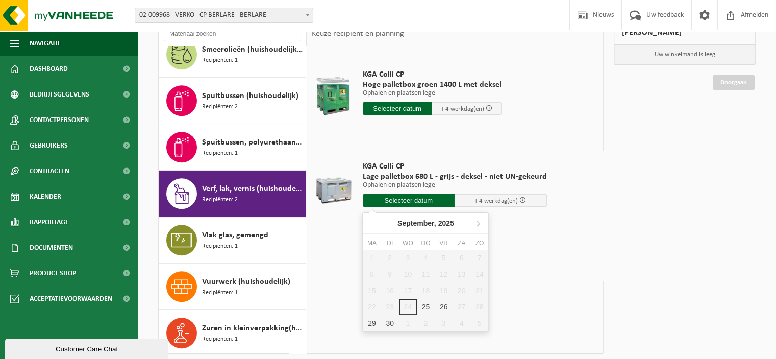
scroll to position [82, 0]
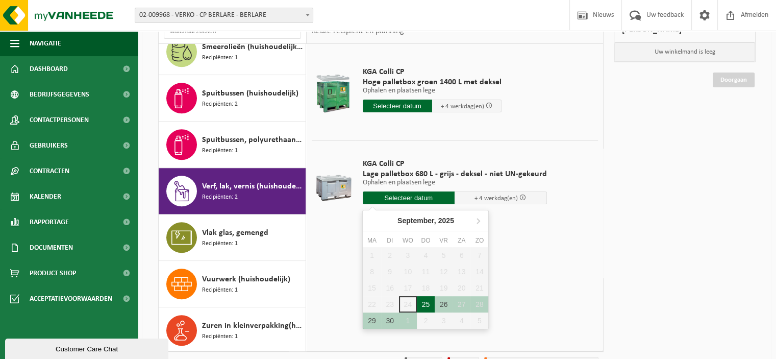
click at [423, 301] on div "25" at bounding box center [426, 304] width 18 height 16
type input "Van 2025-09-25"
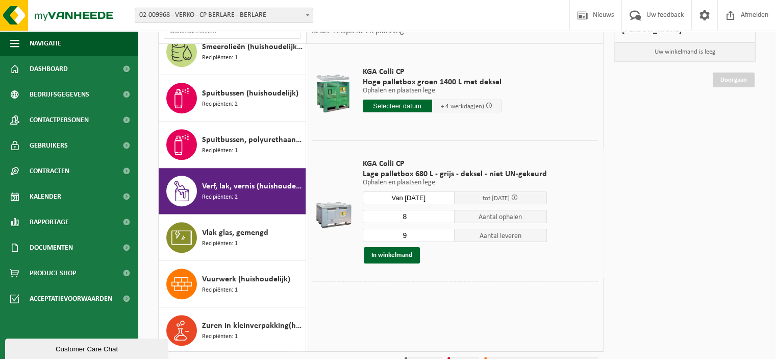
type input "8"
click at [445, 218] on input "8" at bounding box center [409, 216] width 92 height 13
type input "8"
click at [445, 237] on input "8" at bounding box center [409, 235] width 92 height 13
click at [397, 254] on button "In winkelmand" at bounding box center [392, 255] width 56 height 16
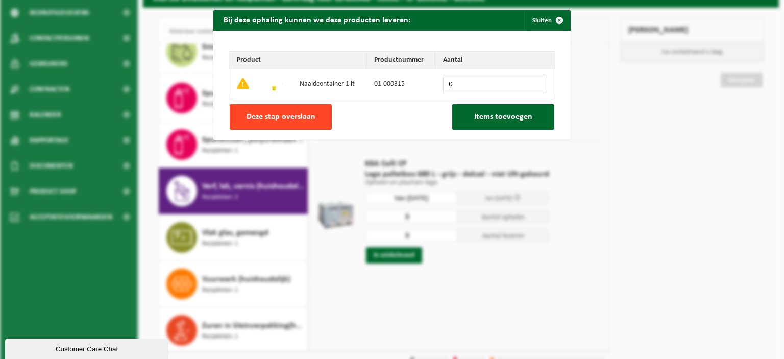
click at [281, 116] on span "Deze stap overslaan" at bounding box center [281, 117] width 69 height 8
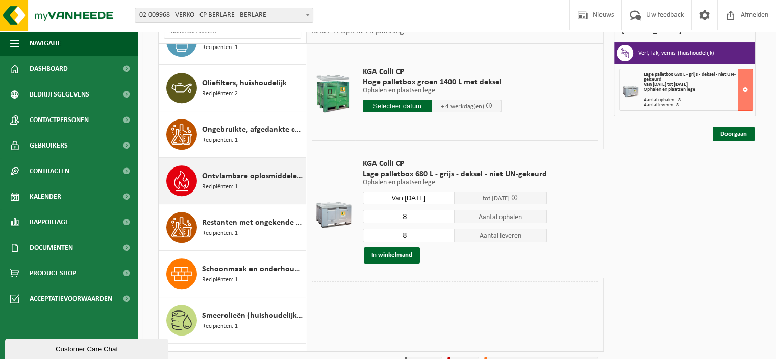
click at [236, 177] on span "Ontvlambare oplosmiddelen (huishoudelijk)" at bounding box center [252, 176] width 101 height 12
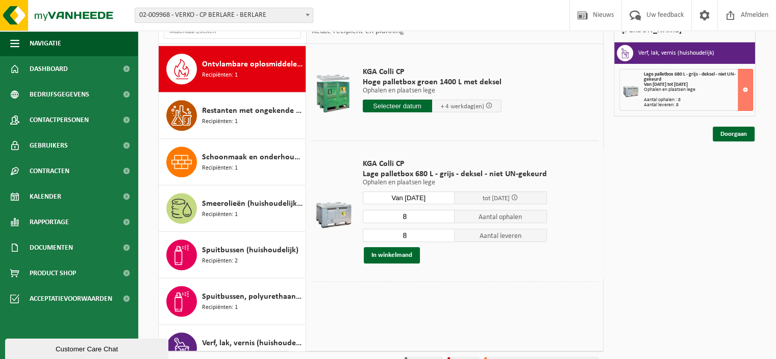
scroll to position [788, 0]
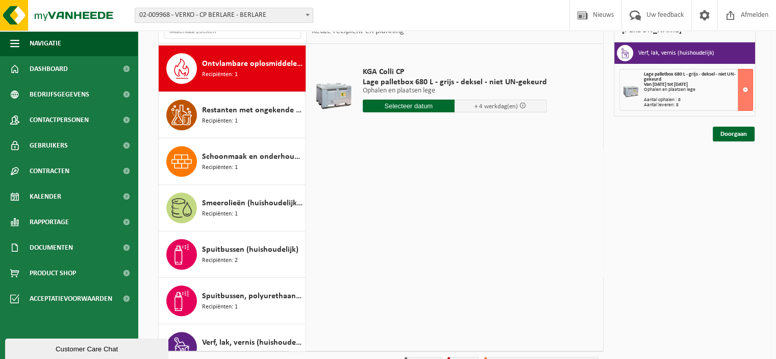
click at [398, 106] on input "text" at bounding box center [409, 106] width 92 height 13
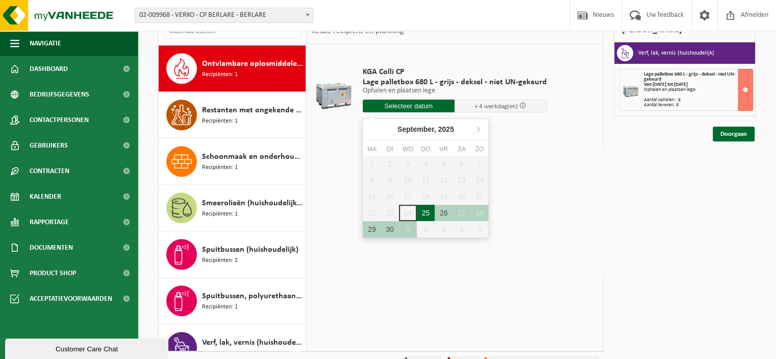
click at [425, 207] on div "25" at bounding box center [426, 213] width 18 height 16
type input "Van 2025-09-25"
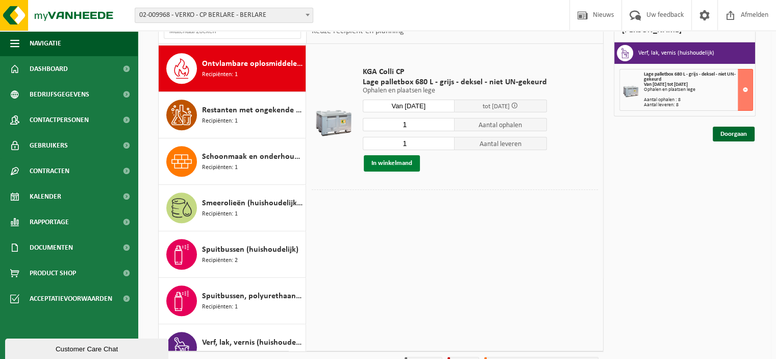
click at [404, 163] on button "In winkelmand" at bounding box center [392, 163] width 56 height 16
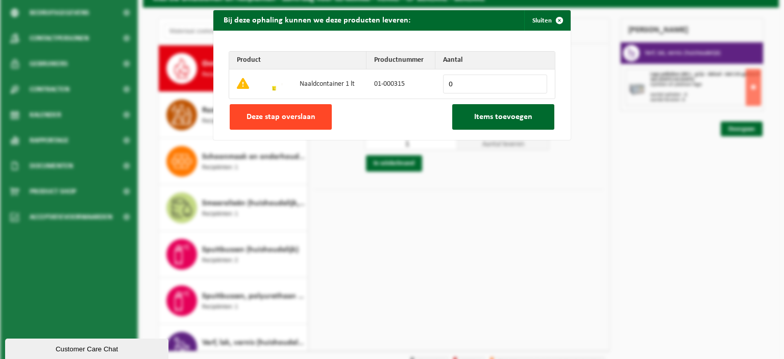
click at [312, 116] on button "Deze stap overslaan" at bounding box center [281, 117] width 102 height 26
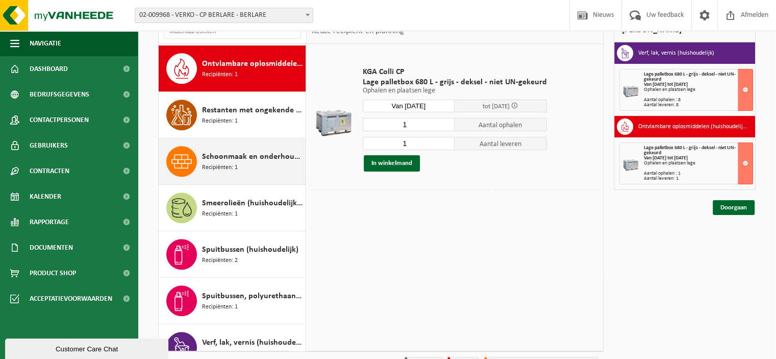
click at [237, 163] on span "Recipiënten: 1" at bounding box center [220, 168] width 36 height 10
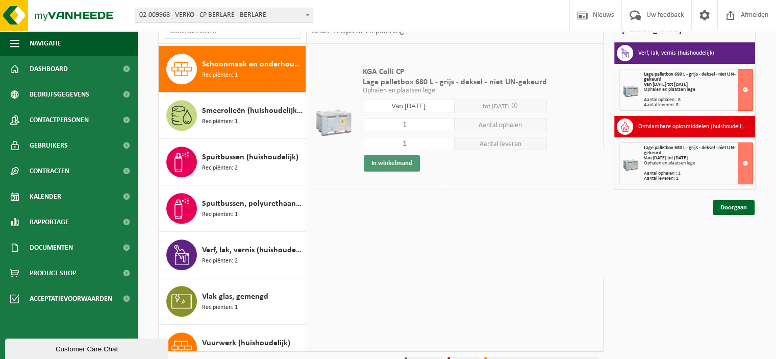
scroll to position [881, 0]
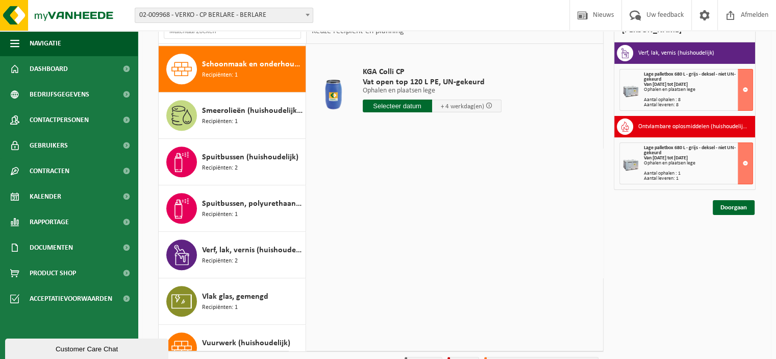
click at [404, 106] on input "text" at bounding box center [397, 106] width 69 height 13
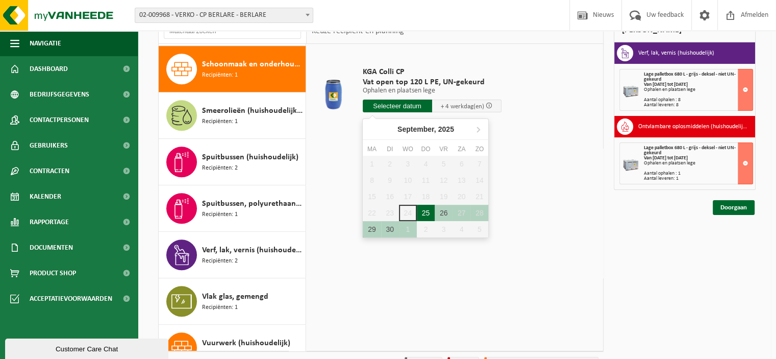
click at [425, 208] on div "25" at bounding box center [426, 213] width 18 height 16
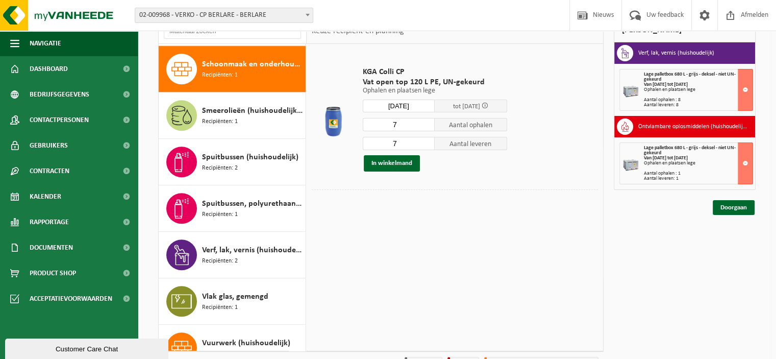
type input "Van 2025-09-25"
click at [429, 128] on input "6" at bounding box center [399, 124] width 72 height 13
click at [429, 128] on input "5" at bounding box center [399, 124] width 72 height 13
click at [429, 128] on input "4" at bounding box center [399, 124] width 72 height 13
click at [429, 128] on input "3" at bounding box center [399, 124] width 72 height 13
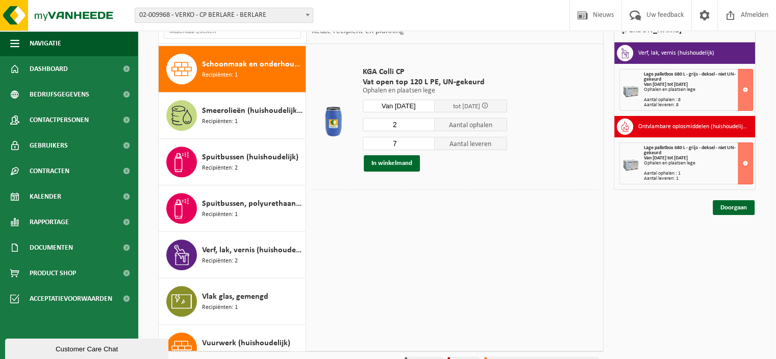
type input "2"
click at [429, 128] on input "2" at bounding box center [399, 124] width 72 height 13
click at [429, 145] on input "6" at bounding box center [399, 143] width 72 height 13
click at [429, 145] on input "5" at bounding box center [399, 143] width 72 height 13
click at [429, 145] on input "4" at bounding box center [399, 143] width 72 height 13
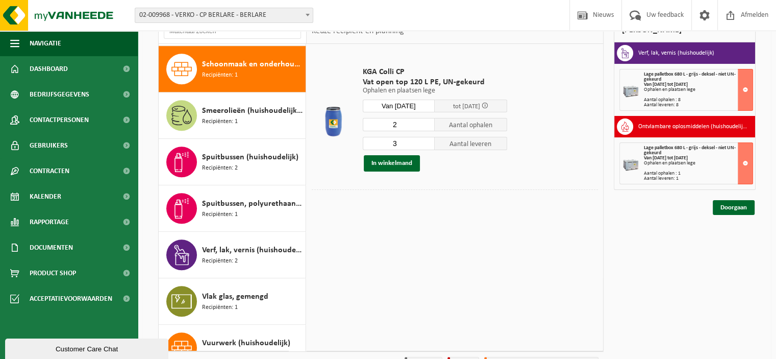
click at [429, 145] on input "3" at bounding box center [399, 143] width 72 height 13
type input "2"
click at [429, 145] on input "2" at bounding box center [399, 143] width 72 height 13
click at [400, 161] on button "In winkelmand" at bounding box center [392, 163] width 56 height 16
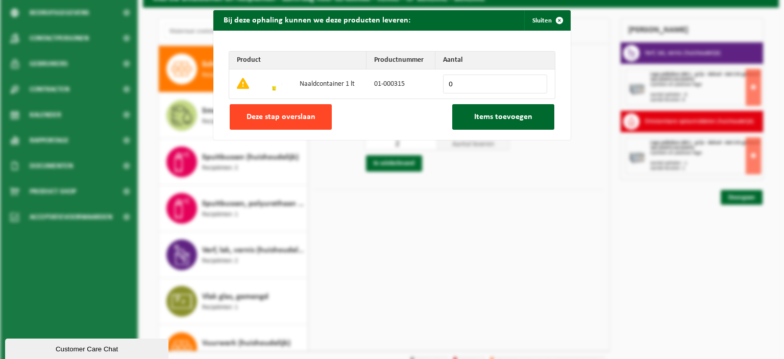
click at [296, 117] on span "Deze stap overslaan" at bounding box center [281, 117] width 69 height 8
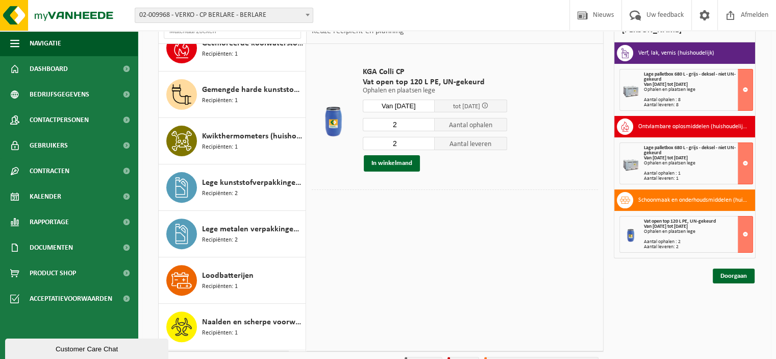
scroll to position [76, 0]
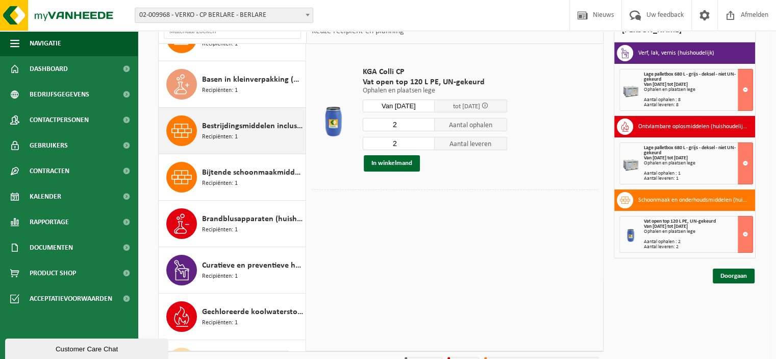
click at [253, 127] on span "Bestrijdingsmiddelen inclusief schimmelwerende beschermingsmiddelen (huishoudel…" at bounding box center [252, 126] width 101 height 12
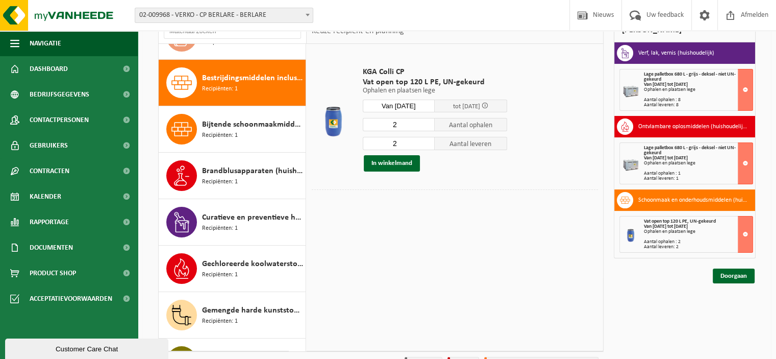
scroll to position [139, 0]
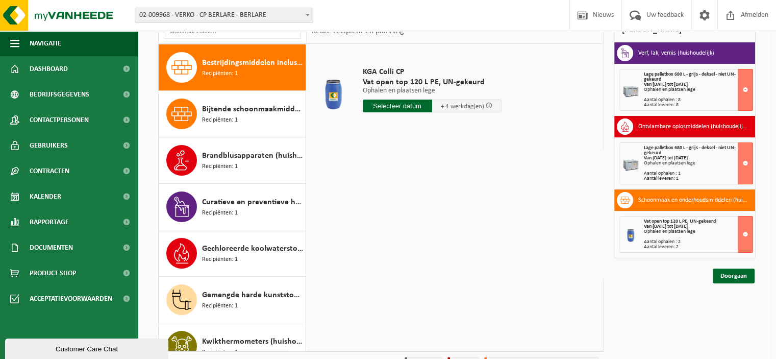
click at [400, 106] on input "text" at bounding box center [397, 106] width 69 height 13
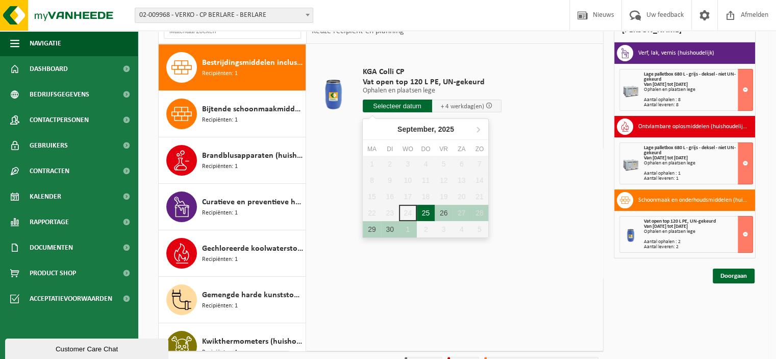
click at [428, 214] on div "25" at bounding box center [426, 213] width 18 height 16
type input "Van 2025-09-25"
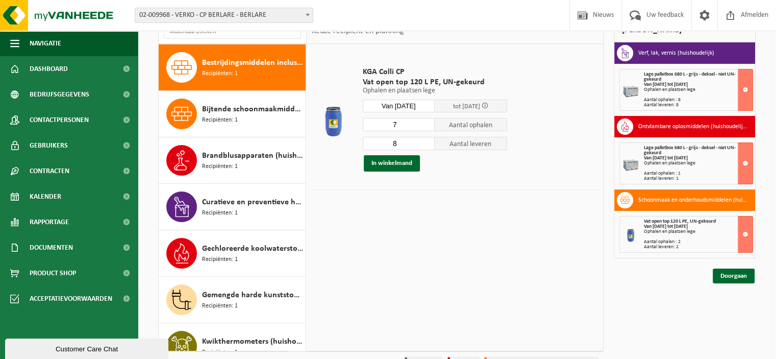
click at [428, 125] on input "7" at bounding box center [399, 124] width 72 height 13
click at [428, 125] on input "6" at bounding box center [399, 124] width 72 height 13
click at [428, 125] on input "5" at bounding box center [399, 124] width 72 height 13
click at [428, 125] on input "4" at bounding box center [399, 124] width 72 height 13
type input "3"
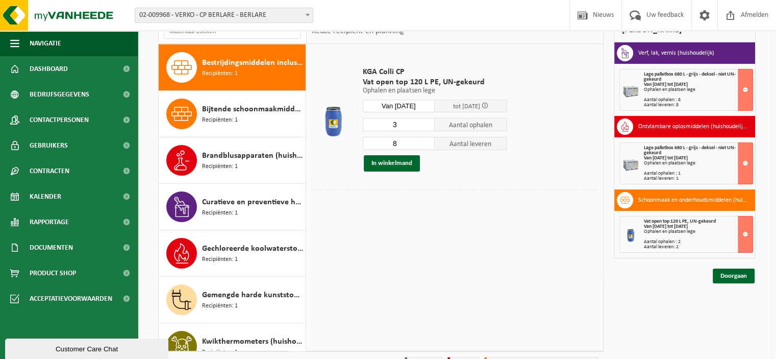
click at [428, 125] on input "3" at bounding box center [399, 124] width 72 height 13
click at [428, 146] on input "7" at bounding box center [399, 143] width 72 height 13
click at [428, 146] on input "2" at bounding box center [399, 143] width 72 height 13
type input "3"
click at [428, 140] on input "3" at bounding box center [399, 143] width 72 height 13
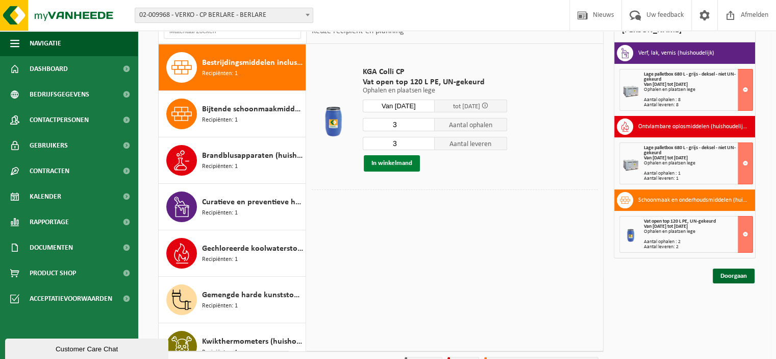
click at [405, 159] on button "In winkelmand" at bounding box center [392, 163] width 56 height 16
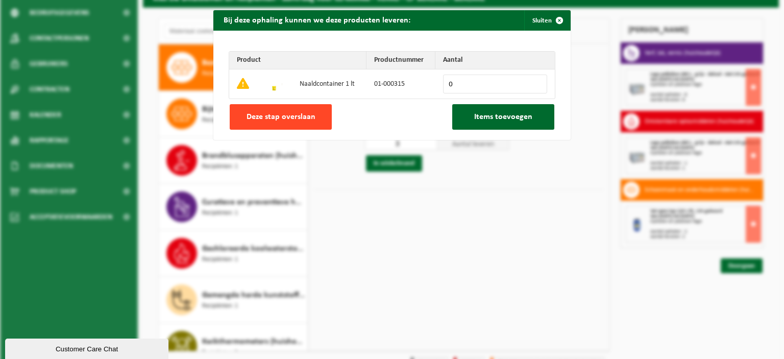
click at [305, 122] on button "Deze stap overslaan" at bounding box center [281, 117] width 102 height 26
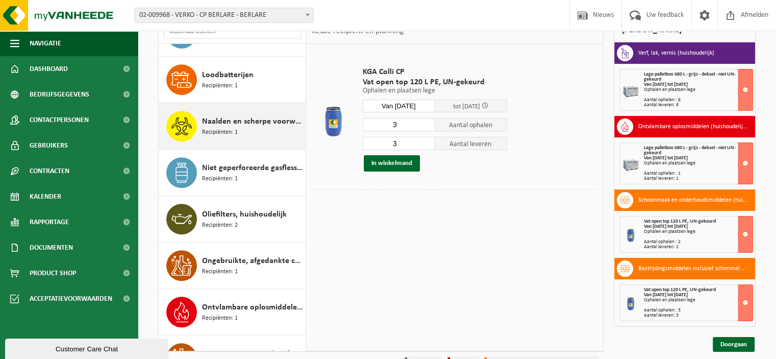
click at [247, 119] on span "Naalden en scherpe voorwerpen (huishoudelijk)" at bounding box center [252, 121] width 101 height 12
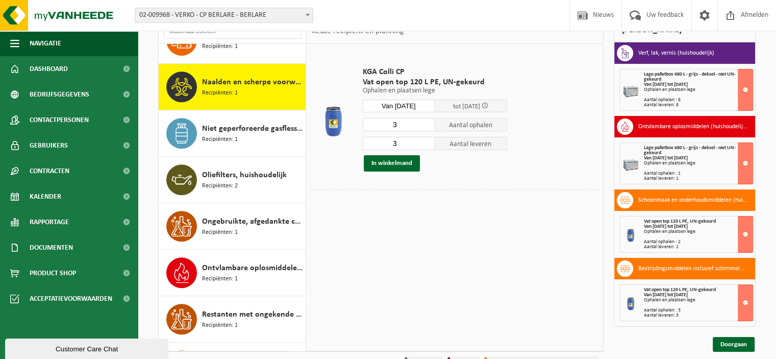
scroll to position [602, 0]
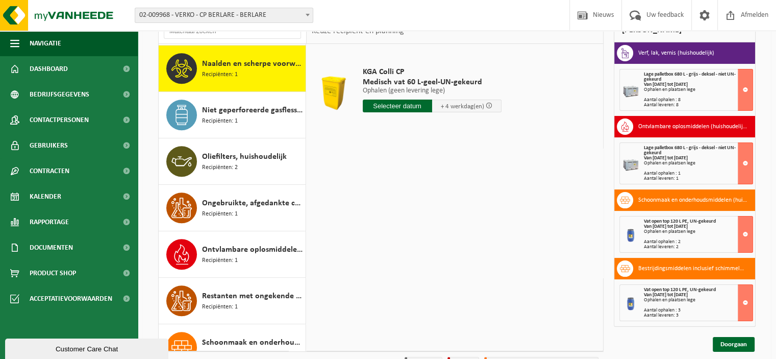
click at [397, 105] on input "text" at bounding box center [397, 106] width 69 height 13
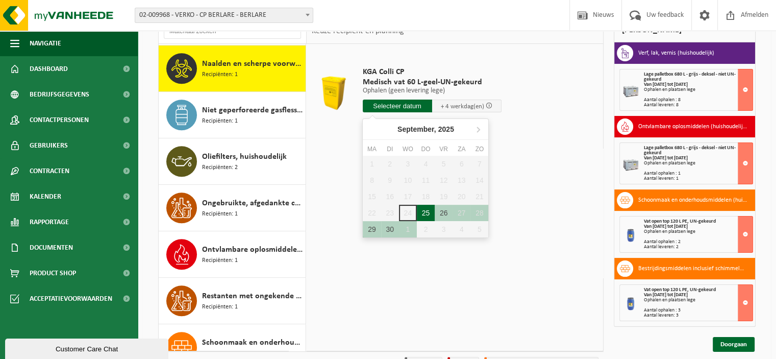
click at [424, 209] on div "25" at bounding box center [426, 213] width 18 height 16
type input "Van 2025-09-25"
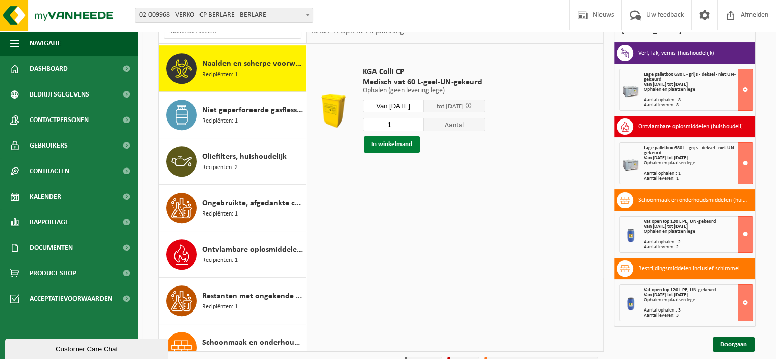
click at [406, 145] on button "In winkelmand" at bounding box center [392, 144] width 56 height 16
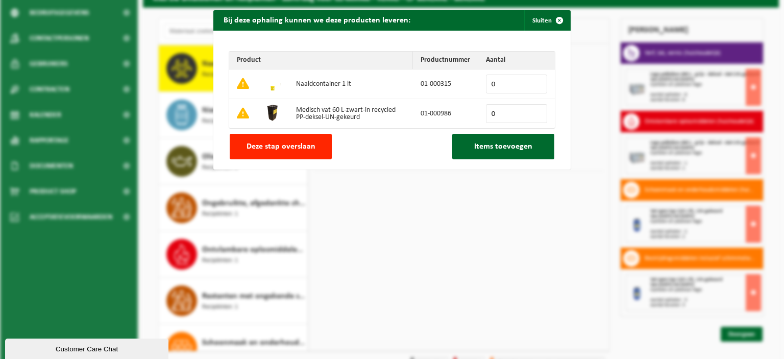
click at [534, 109] on input "0" at bounding box center [516, 113] width 61 height 19
type input "1"
click at [534, 112] on input "1" at bounding box center [516, 113] width 61 height 19
click at [512, 145] on span "Items toevoegen" at bounding box center [503, 146] width 58 height 8
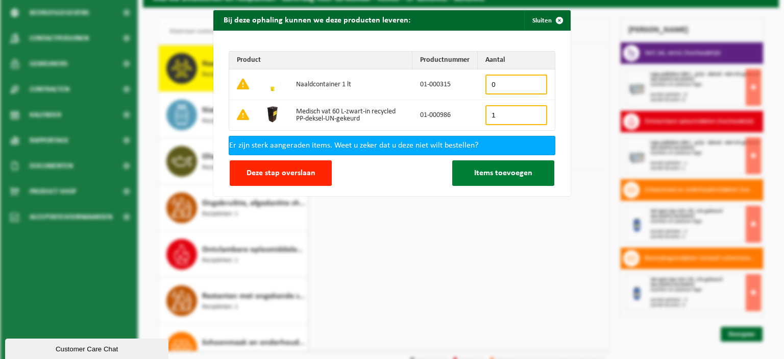
click at [505, 167] on button "Items toevoegen" at bounding box center [503, 173] width 102 height 26
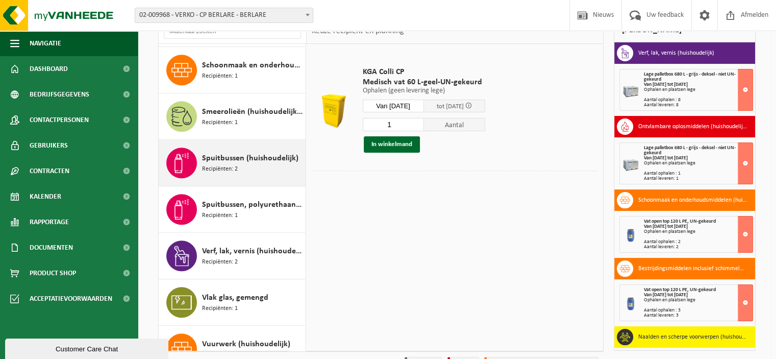
click at [264, 158] on span "Spuitbussen (huishoudelijk)" at bounding box center [250, 158] width 96 height 12
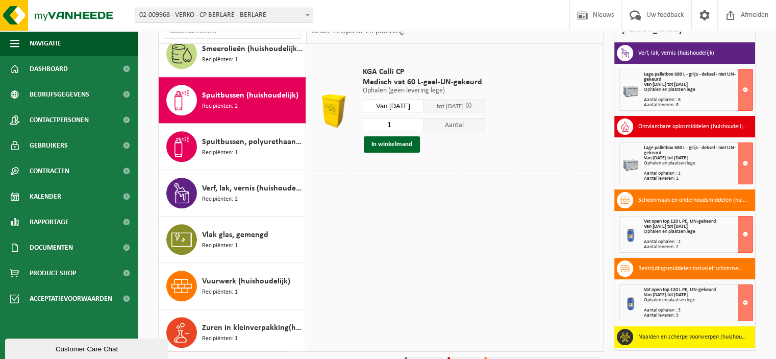
scroll to position [944, 0]
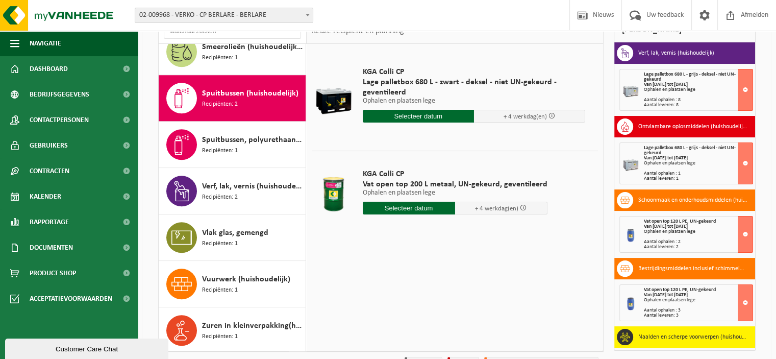
click at [412, 207] on input "text" at bounding box center [409, 208] width 92 height 13
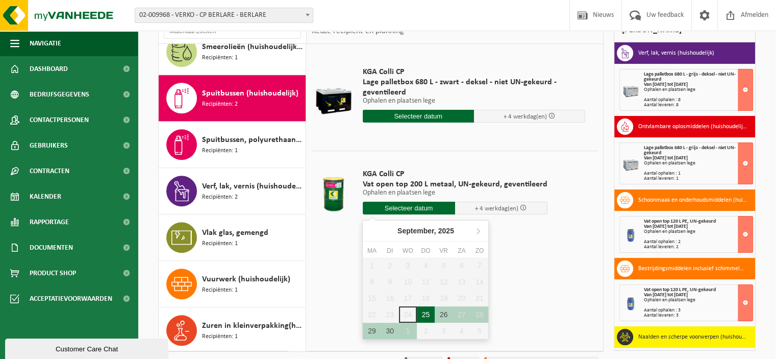
click at [426, 312] on div "25" at bounding box center [426, 314] width 18 height 16
type input "Van 2025-09-25"
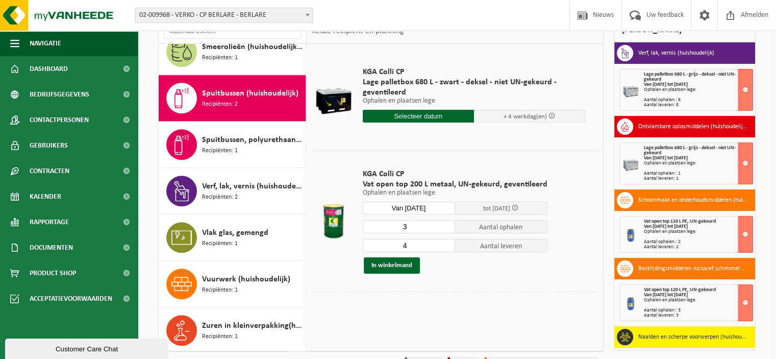
type input "3"
click at [446, 228] on input "3" at bounding box center [409, 226] width 92 height 13
type input "3"
click at [447, 247] on input "3" at bounding box center [409, 245] width 92 height 13
click at [410, 262] on button "In winkelmand" at bounding box center [392, 265] width 56 height 16
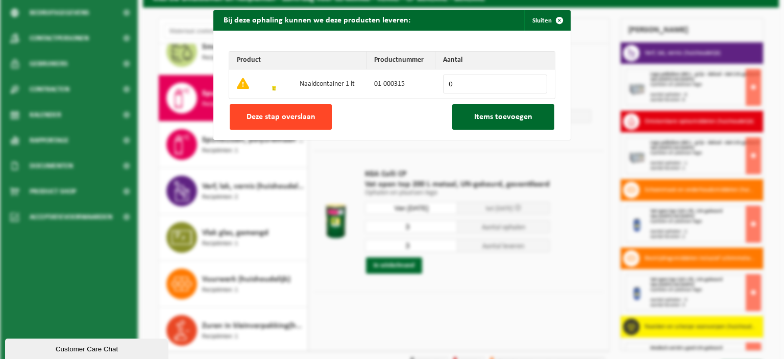
click at [266, 123] on button "Deze stap overslaan" at bounding box center [281, 117] width 102 height 26
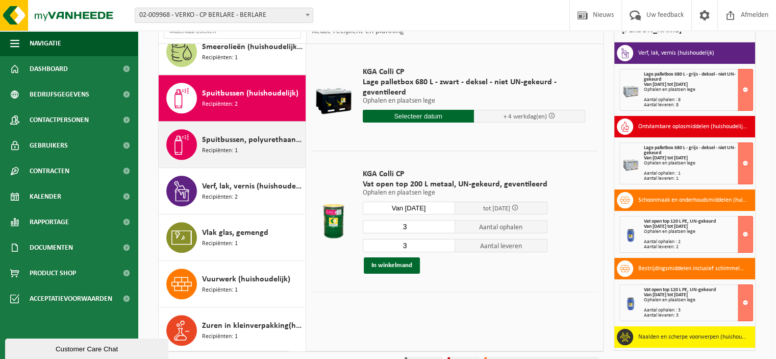
click at [263, 141] on span "Spuitbussen, polyurethaan (PU) (huishoudelijk)" at bounding box center [252, 140] width 101 height 12
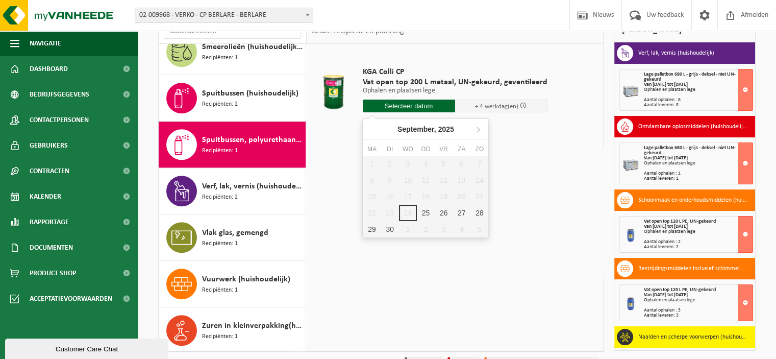
click at [411, 107] on input "text" at bounding box center [409, 106] width 92 height 13
click at [425, 210] on div "25" at bounding box center [426, 213] width 18 height 16
type input "Van 2025-09-25"
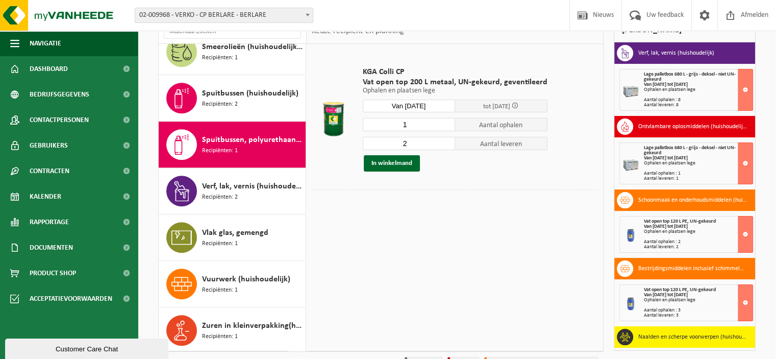
type input "1"
click at [445, 126] on input "1" at bounding box center [409, 124] width 92 height 13
type input "1"
click at [446, 144] on input "1" at bounding box center [409, 143] width 92 height 13
click at [404, 165] on button "In winkelmand" at bounding box center [392, 163] width 56 height 16
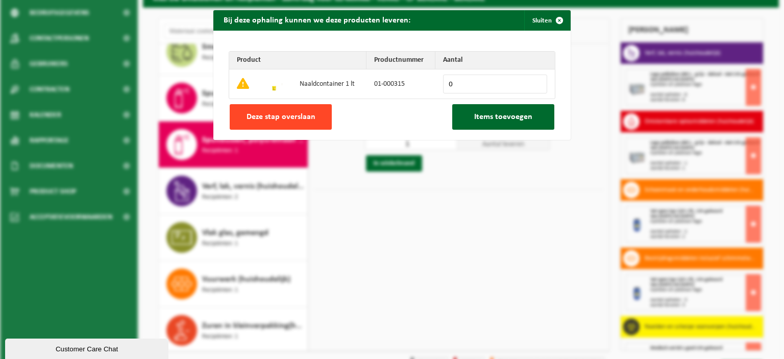
click at [303, 116] on span "Deze stap overslaan" at bounding box center [281, 117] width 69 height 8
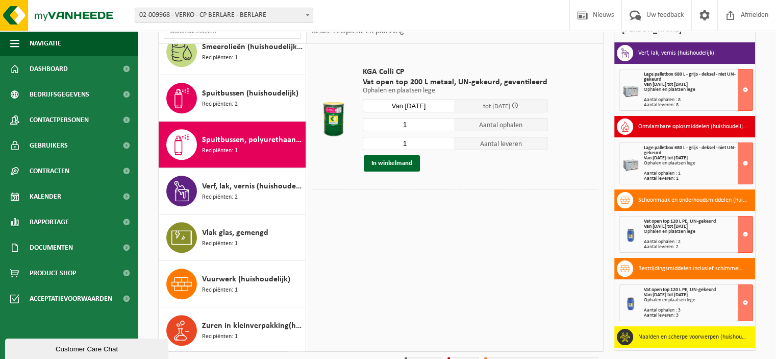
scroll to position [139, 0]
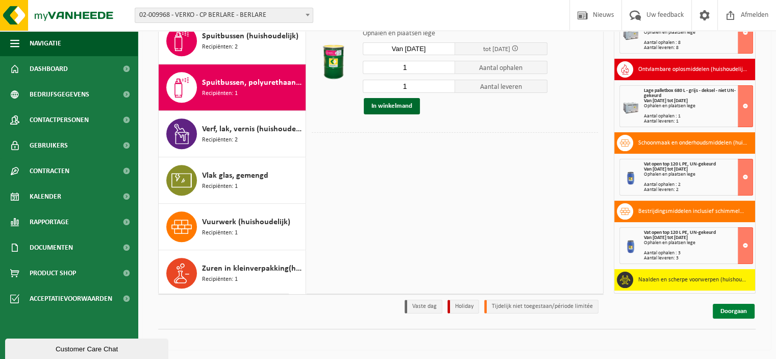
click at [736, 312] on link "Doorgaan" at bounding box center [734, 311] width 42 height 15
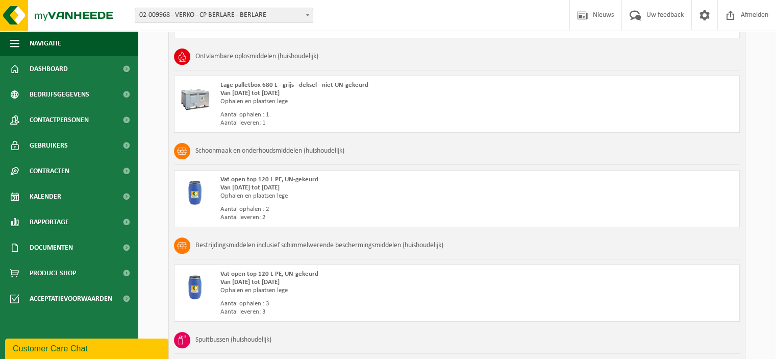
scroll to position [714, 0]
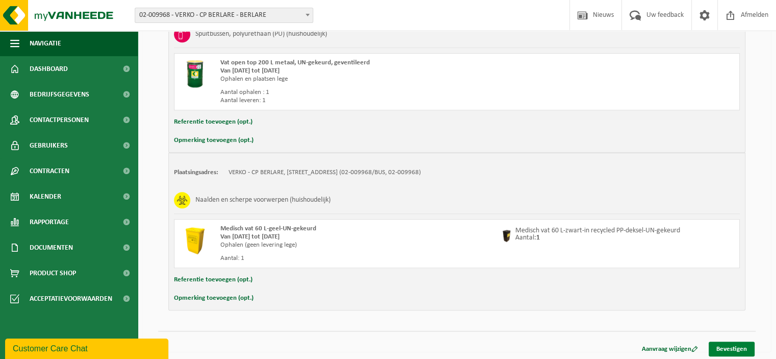
click at [731, 345] on link "Bevestigen" at bounding box center [732, 349] width 46 height 15
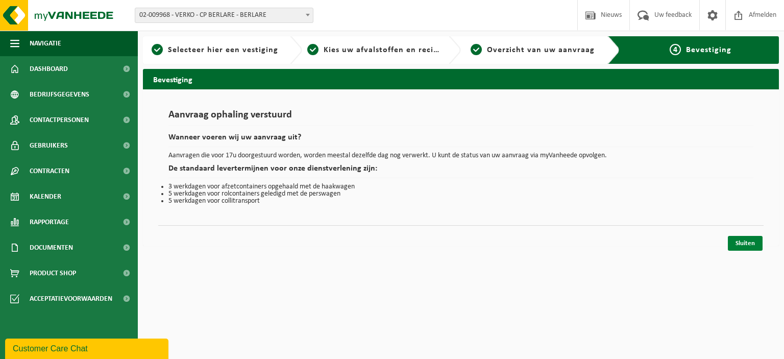
click at [743, 241] on link "Sluiten" at bounding box center [745, 243] width 35 height 15
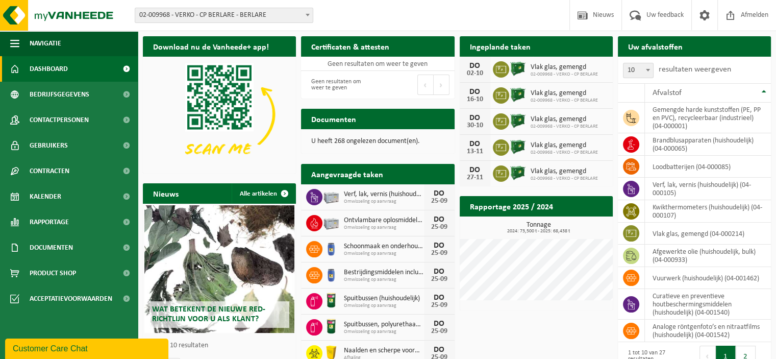
click at [308, 17] on span at bounding box center [308, 14] width 10 height 13
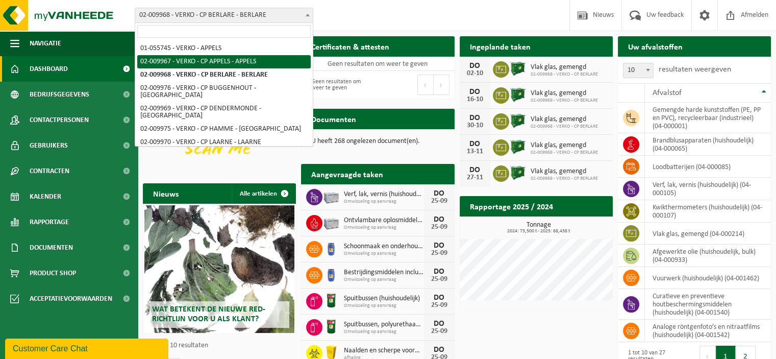
select select "1959"
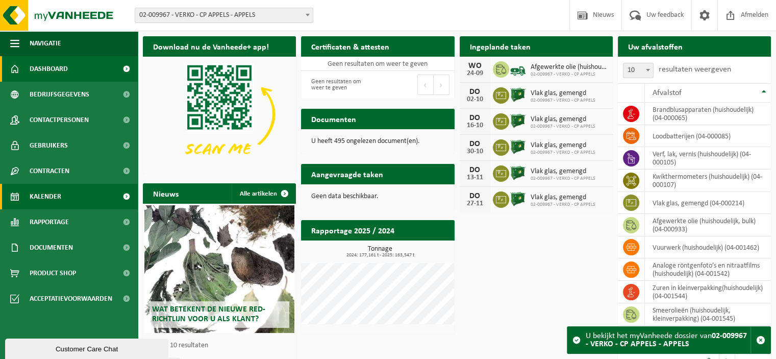
click at [65, 194] on link "Kalender" at bounding box center [69, 197] width 138 height 26
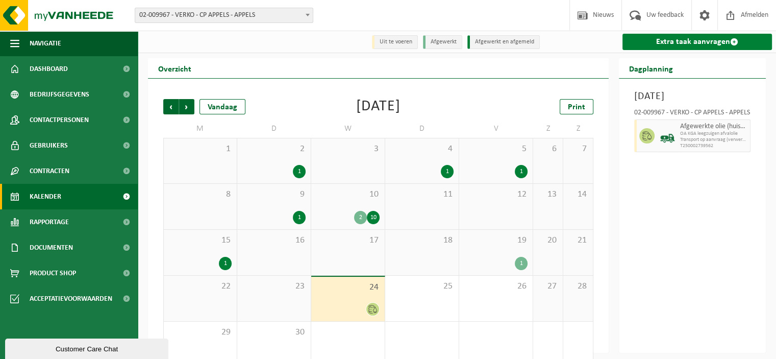
click at [672, 43] on link "Extra taak aanvragen" at bounding box center [698, 42] width 150 height 16
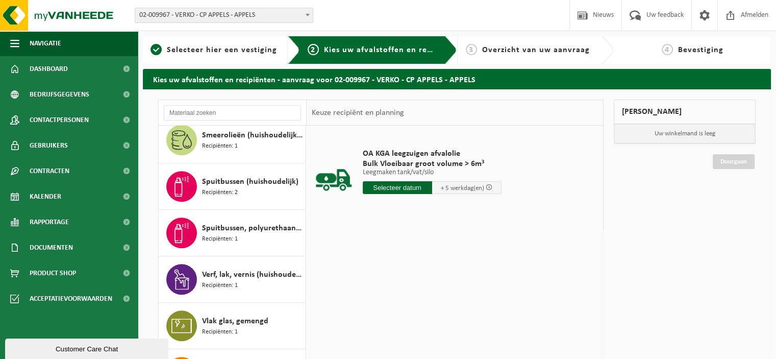
scroll to position [898, 0]
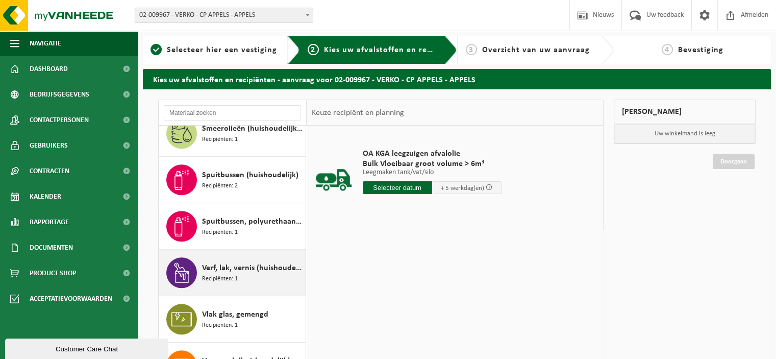
click at [255, 270] on span "Verf, lak, vernis (huishoudelijk)" at bounding box center [252, 268] width 101 height 12
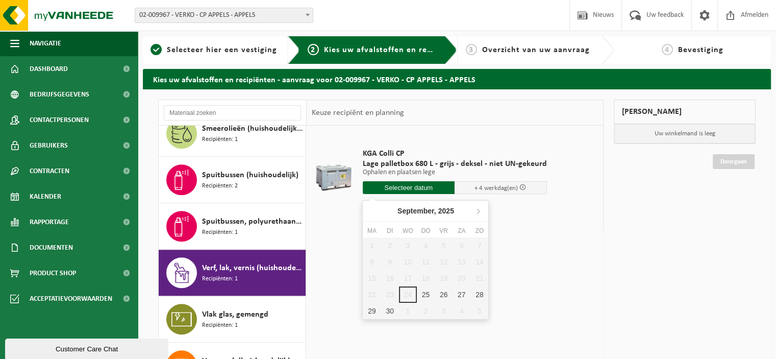
click at [422, 183] on input "text" at bounding box center [409, 187] width 92 height 13
click at [424, 293] on div "25" at bounding box center [426, 294] width 18 height 16
type input "Van [DATE]"
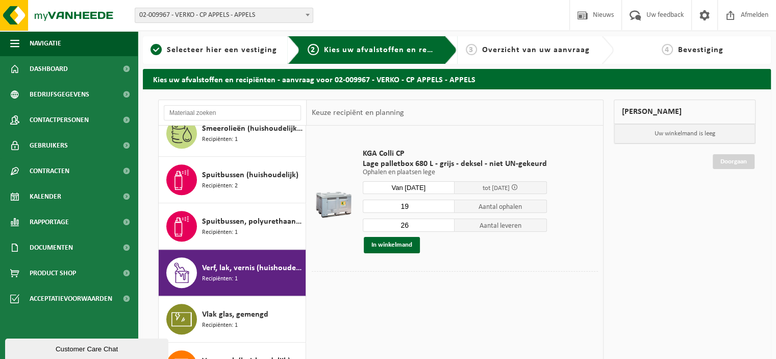
type input "19"
click at [447, 210] on input "19" at bounding box center [409, 206] width 92 height 13
type input "19"
click at [445, 225] on input "19" at bounding box center [409, 224] width 92 height 13
click at [398, 242] on button "In winkelmand" at bounding box center [392, 245] width 56 height 16
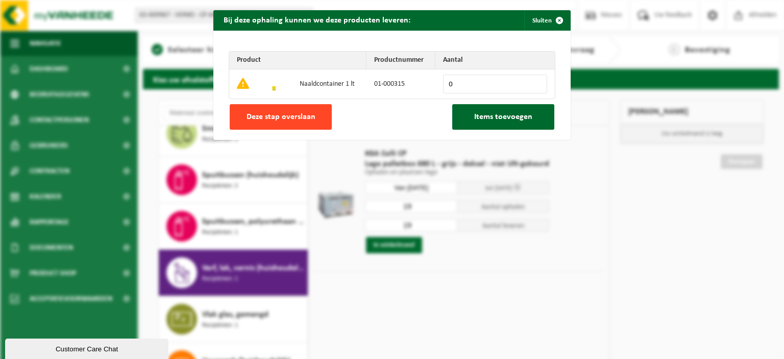
click at [303, 123] on button "Deze stap overslaan" at bounding box center [281, 117] width 102 height 26
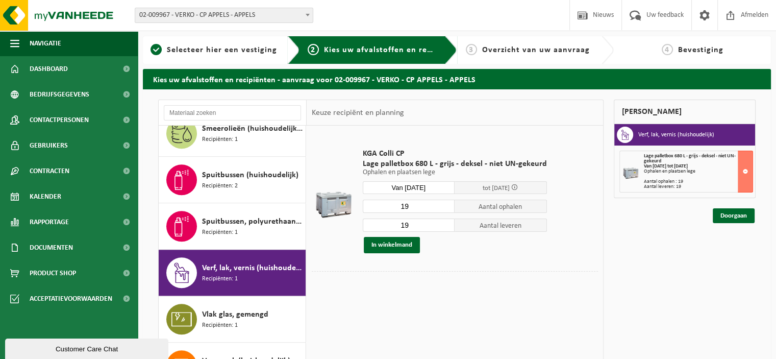
scroll to position [629, 0]
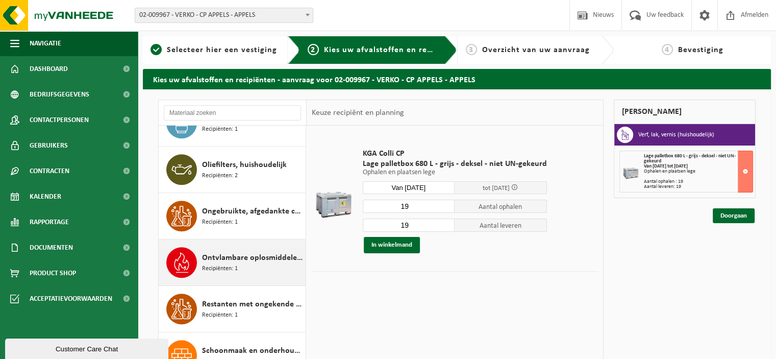
click at [233, 254] on span "Ontvlambare oplosmiddelen (huishoudelijk)" at bounding box center [252, 258] width 101 height 12
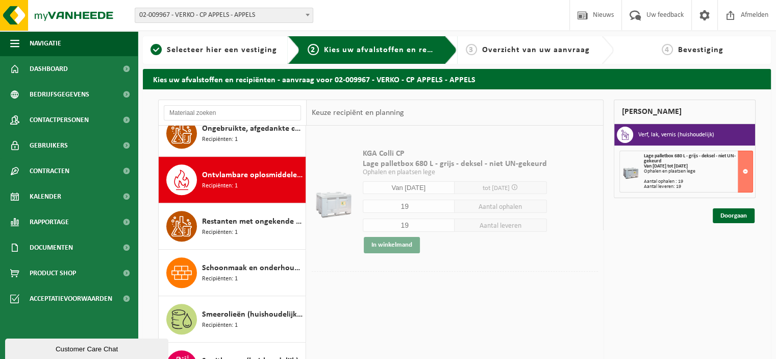
scroll to position [741, 0]
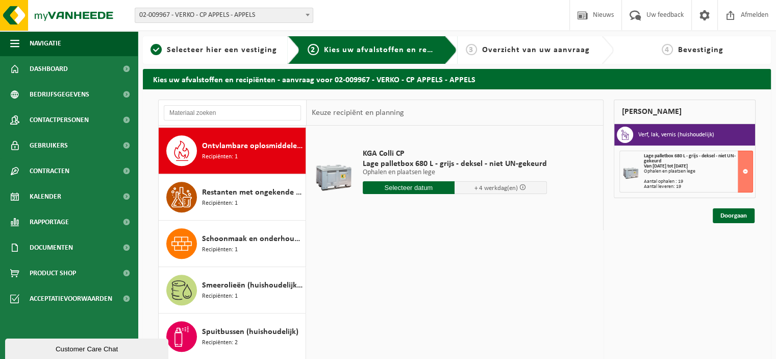
click at [390, 188] on input "text" at bounding box center [409, 187] width 92 height 13
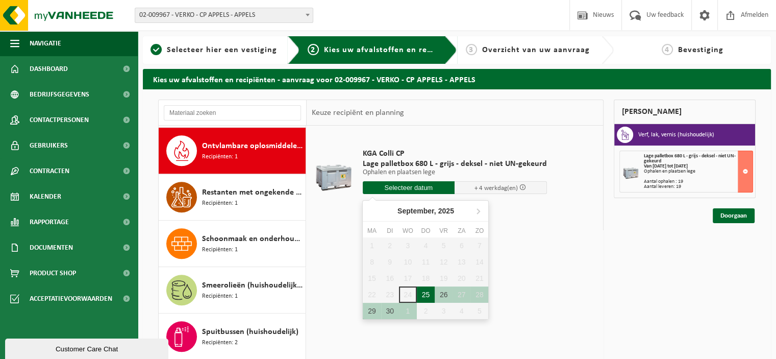
click at [424, 293] on div "25" at bounding box center [426, 294] width 18 height 16
type input "Van 2025-09-25"
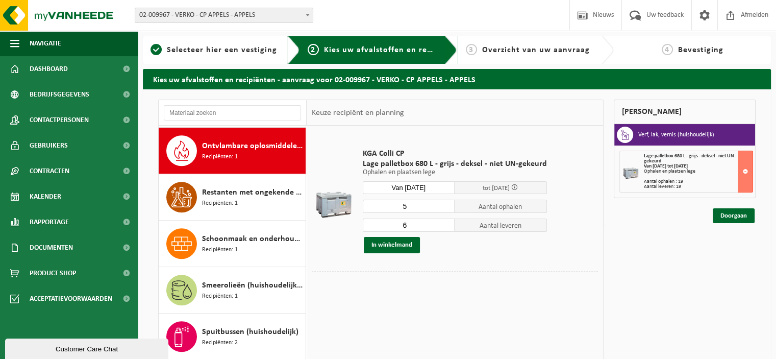
click at [445, 207] on input "5" at bounding box center [409, 206] width 92 height 13
click at [445, 207] on input "4" at bounding box center [409, 206] width 92 height 13
type input "3"
click at [445, 207] on input "3" at bounding box center [409, 206] width 92 height 13
click at [446, 228] on input "5" at bounding box center [409, 224] width 92 height 13
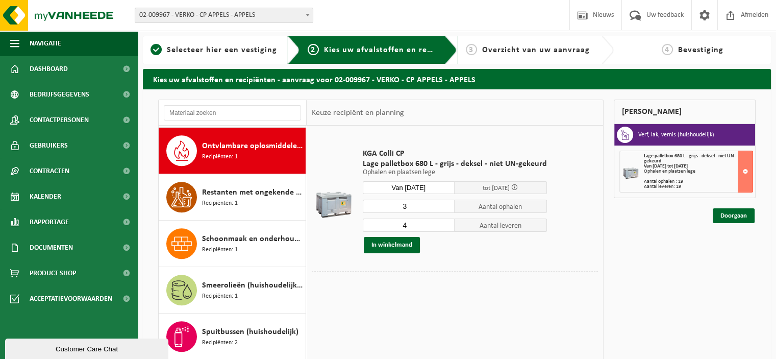
click at [446, 228] on input "4" at bounding box center [409, 224] width 92 height 13
type input "3"
click at [446, 228] on input "3" at bounding box center [409, 224] width 92 height 13
click at [406, 241] on button "In winkelmand" at bounding box center [392, 245] width 56 height 16
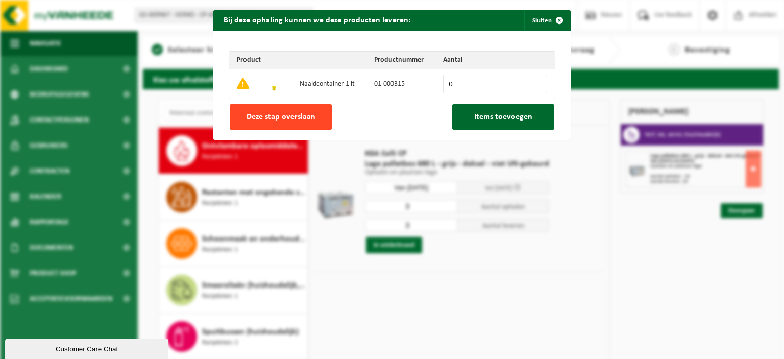
click at [317, 118] on button "Deze stap overslaan" at bounding box center [281, 117] width 102 height 26
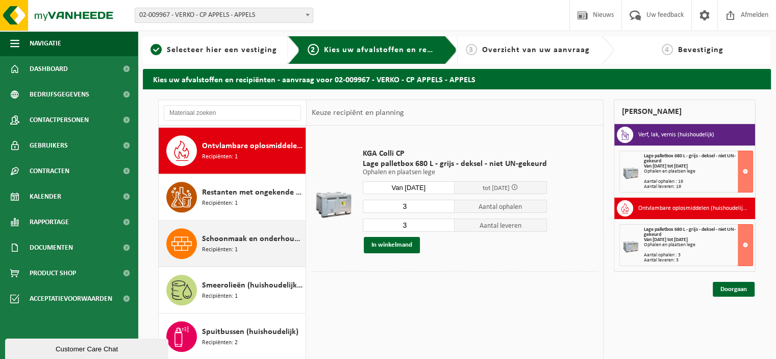
click at [242, 242] on div "Schoonmaak en onderhoudsmiddelen (huishoudelijk) Recipiënten: 1" at bounding box center [252, 243] width 101 height 31
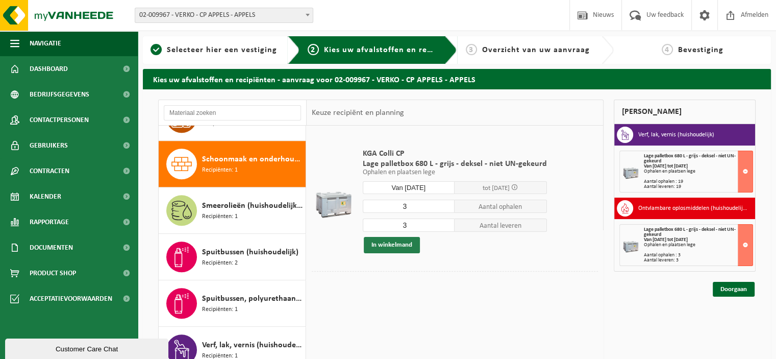
scroll to position [834, 0]
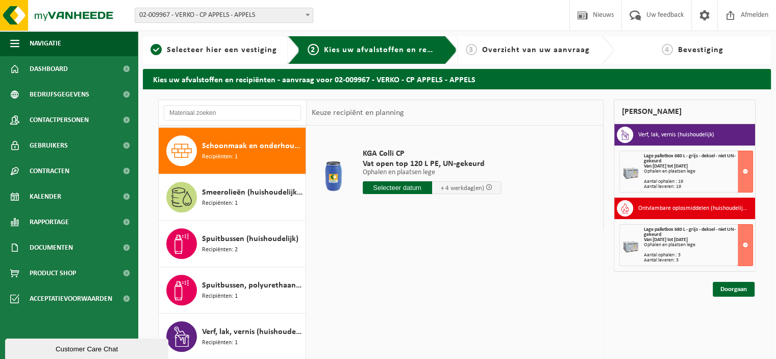
click at [404, 188] on input "text" at bounding box center [397, 187] width 69 height 13
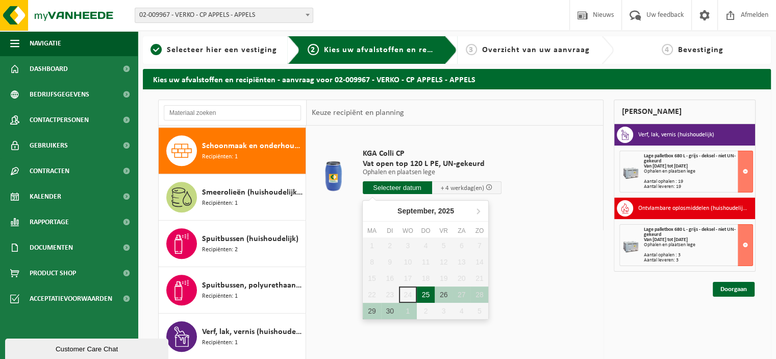
click at [425, 296] on div "25" at bounding box center [426, 294] width 18 height 16
type input "Van 2025-09-25"
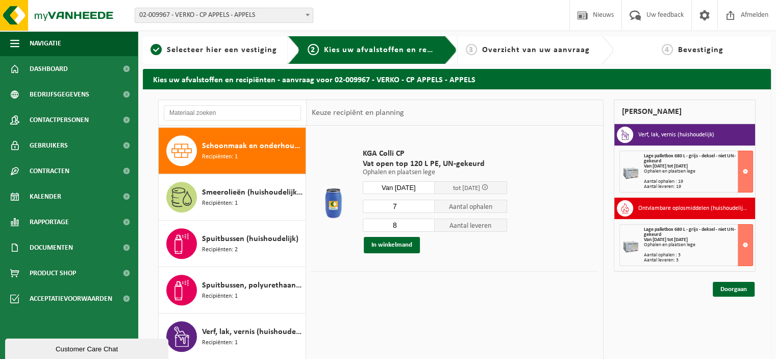
click at [429, 208] on input "7" at bounding box center [399, 206] width 72 height 13
click at [429, 208] on input "6" at bounding box center [399, 206] width 72 height 13
click at [429, 208] on input "5" at bounding box center [399, 206] width 72 height 13
type input "4"
click at [429, 208] on input "4" at bounding box center [399, 206] width 72 height 13
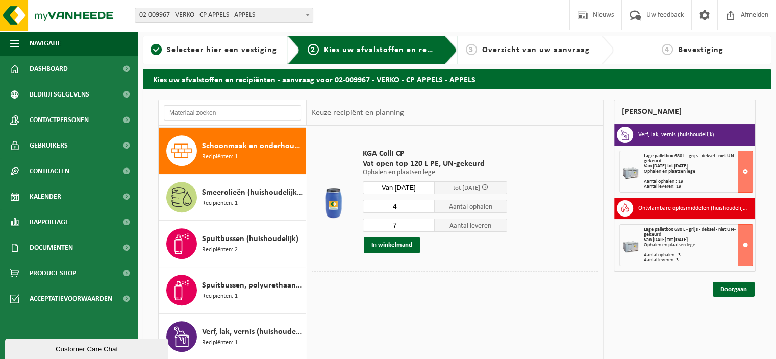
click at [428, 227] on input "7" at bounding box center [399, 224] width 72 height 13
click at [428, 227] on input "6" at bounding box center [399, 224] width 72 height 13
click at [428, 227] on input "5" at bounding box center [399, 224] width 72 height 13
type input "4"
click at [428, 227] on input "4" at bounding box center [399, 224] width 72 height 13
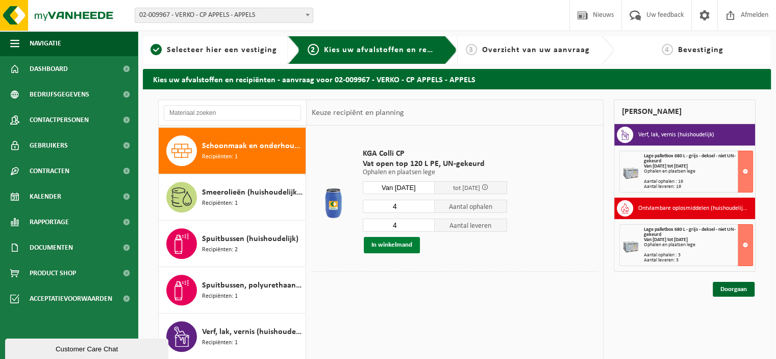
click at [404, 245] on button "In winkelmand" at bounding box center [392, 245] width 56 height 16
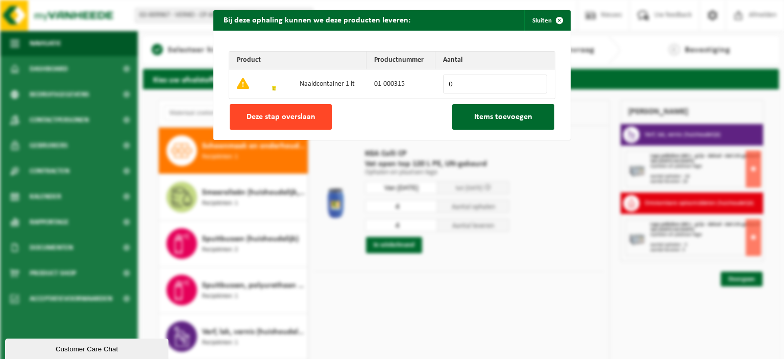
click at [300, 120] on span "Deze stap overslaan" at bounding box center [281, 117] width 69 height 8
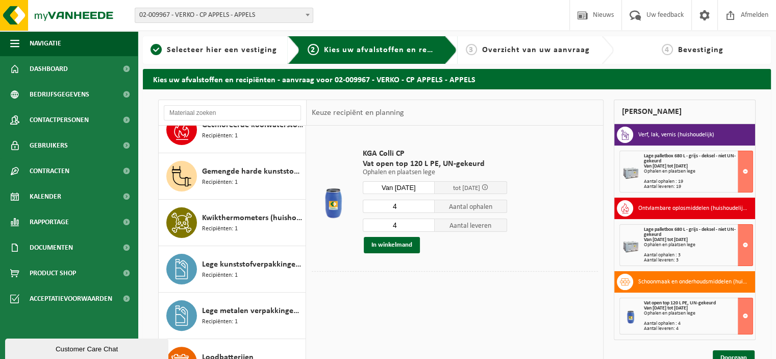
scroll to position [29, 0]
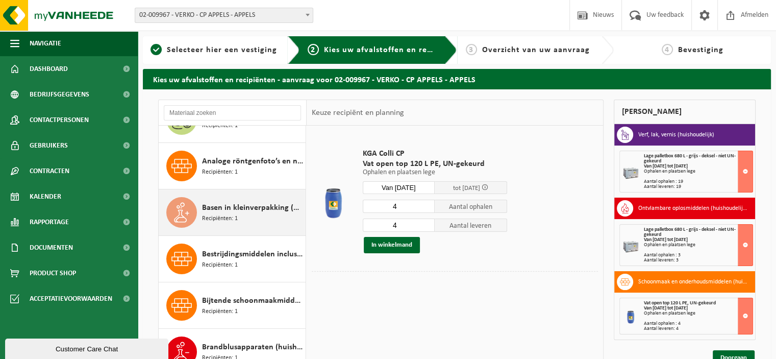
click at [267, 208] on span "Basen in kleinverpakking (huishoudelijk)" at bounding box center [252, 208] width 101 height 12
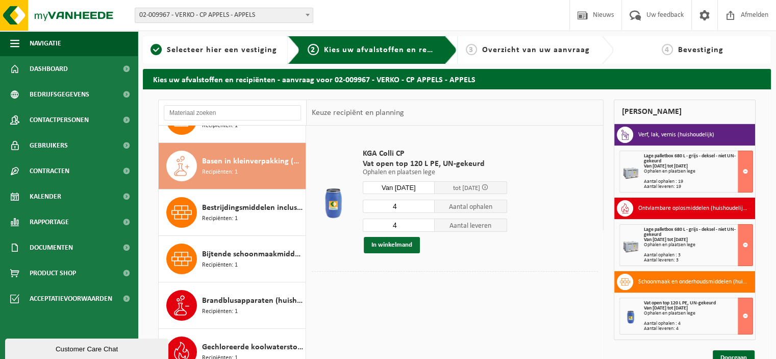
scroll to position [92, 0]
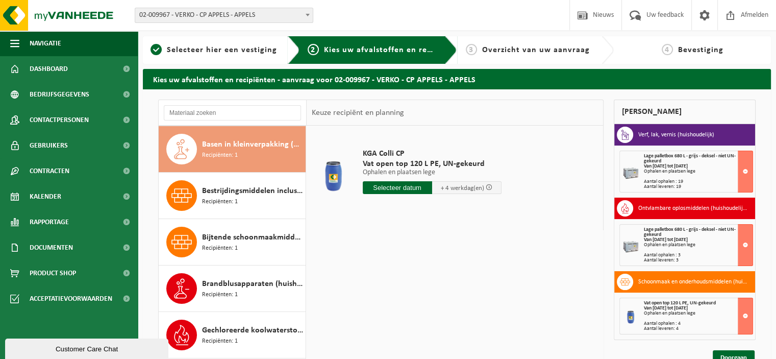
click at [406, 188] on input "text" at bounding box center [397, 187] width 69 height 13
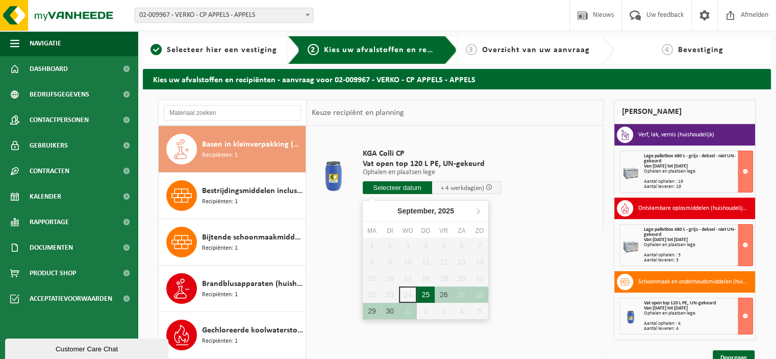
click at [427, 290] on div "25" at bounding box center [426, 294] width 18 height 16
type input "Van 2025-09-25"
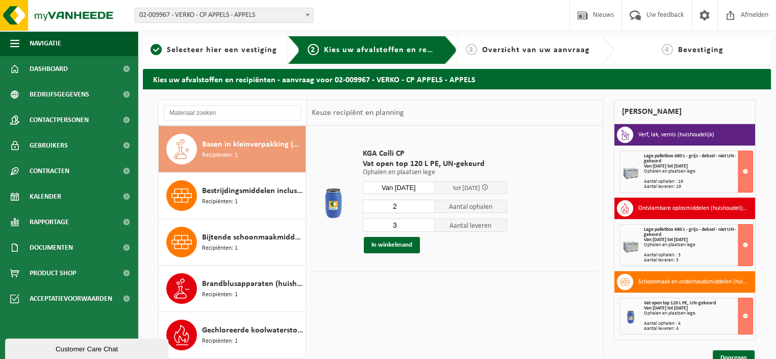
click at [429, 209] on input "2" at bounding box center [399, 206] width 72 height 13
type input "1"
click at [429, 209] on input "1" at bounding box center [399, 206] width 72 height 13
click at [429, 227] on input "2" at bounding box center [399, 224] width 72 height 13
type input "1"
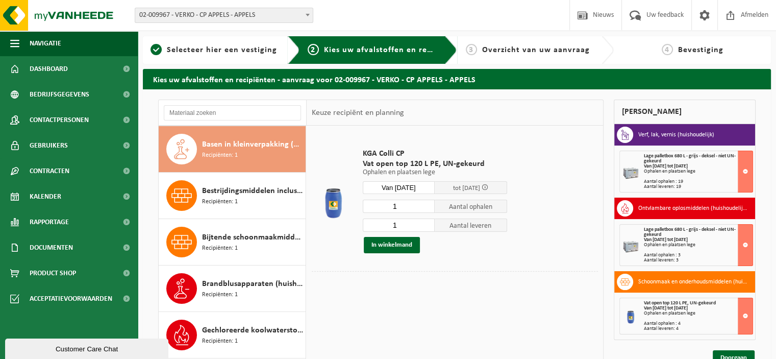
click at [429, 227] on input "1" at bounding box center [399, 224] width 72 height 13
click at [405, 245] on button "In winkelmand" at bounding box center [392, 245] width 56 height 16
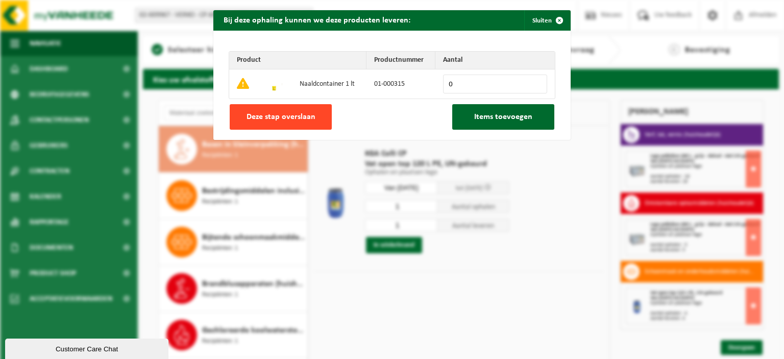
click at [312, 121] on button "Deze stap overslaan" at bounding box center [281, 117] width 102 height 26
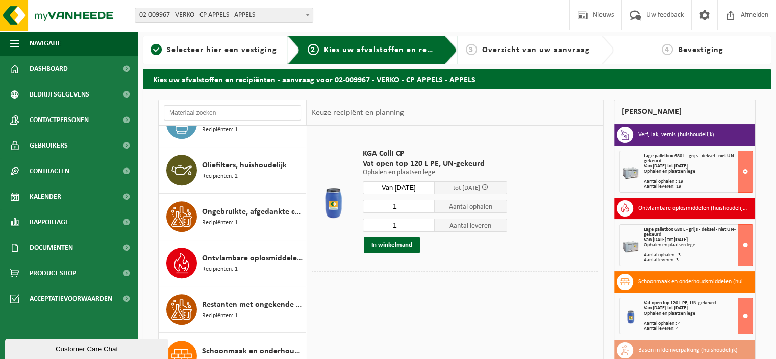
scroll to position [631, 0]
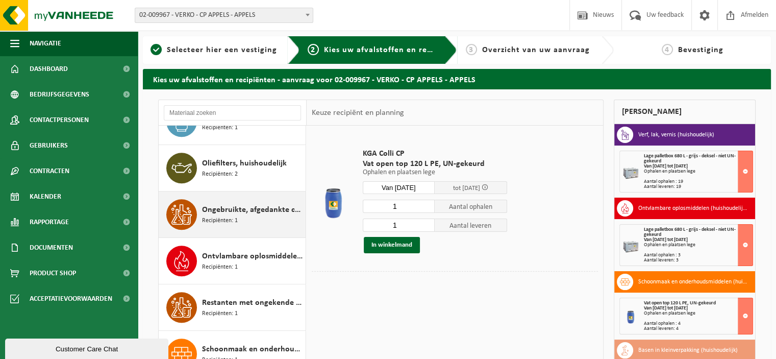
click at [243, 208] on span "Ongebruikte, afgedankte chemicalien (huishoudelijk)" at bounding box center [252, 210] width 101 height 12
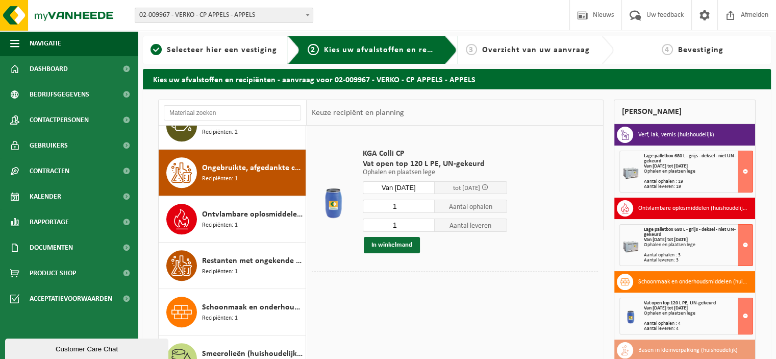
scroll to position [695, 0]
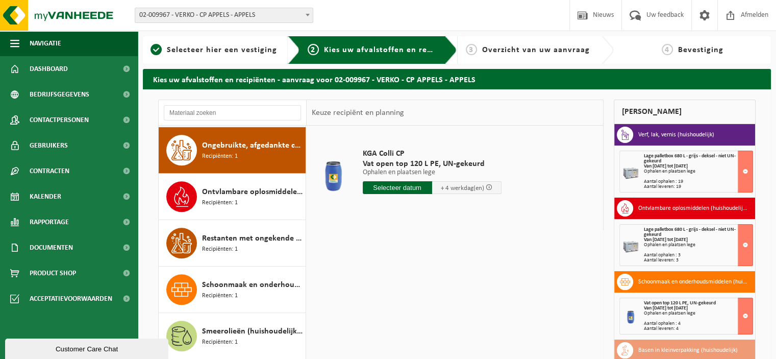
click at [407, 187] on input "text" at bounding box center [397, 187] width 69 height 13
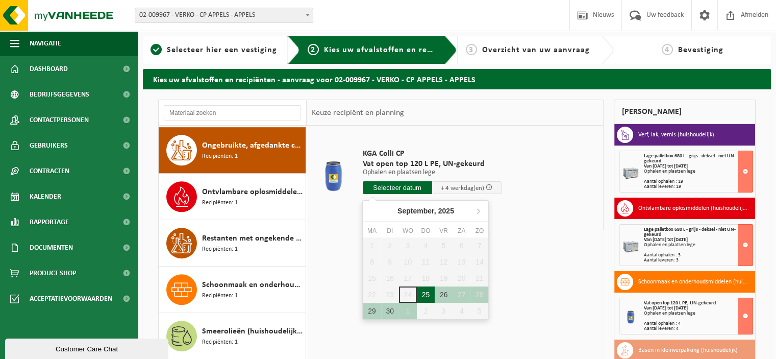
click at [424, 294] on div "25" at bounding box center [426, 294] width 18 height 16
type input "Van 2025-09-25"
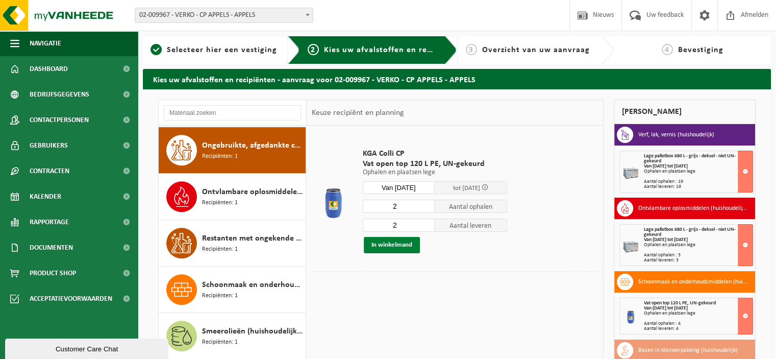
click at [402, 248] on button "In winkelmand" at bounding box center [392, 245] width 56 height 16
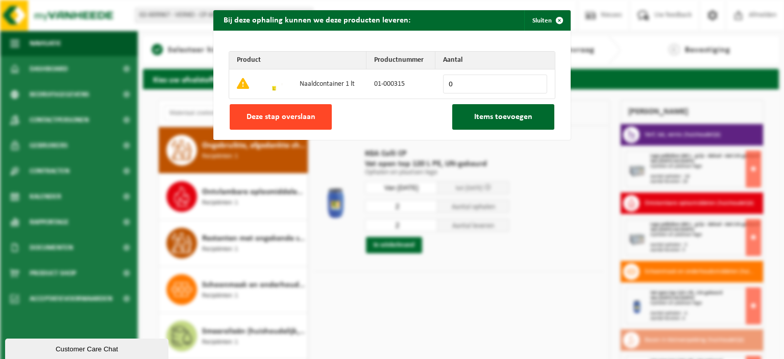
click at [318, 121] on button "Deze stap overslaan" at bounding box center [281, 117] width 102 height 26
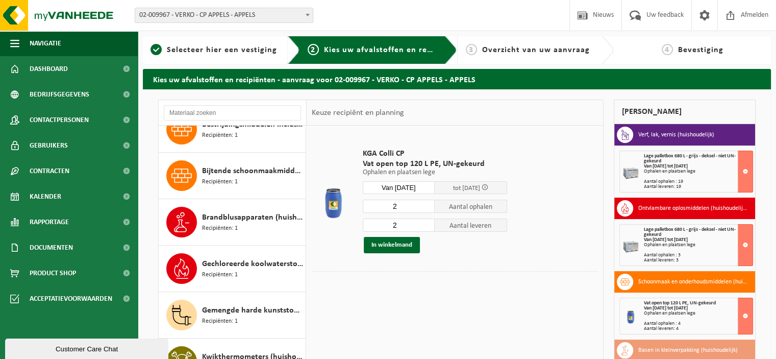
scroll to position [0, 0]
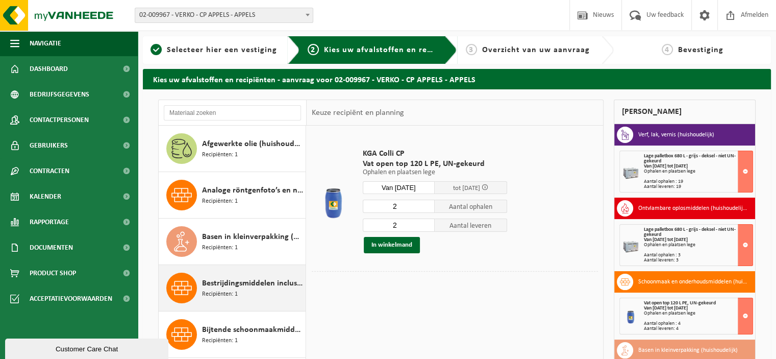
click at [255, 281] on span "Bestrijdingsmiddelen inclusief schimmelwerende beschermingsmiddelen (huishoudel…" at bounding box center [252, 283] width 101 height 12
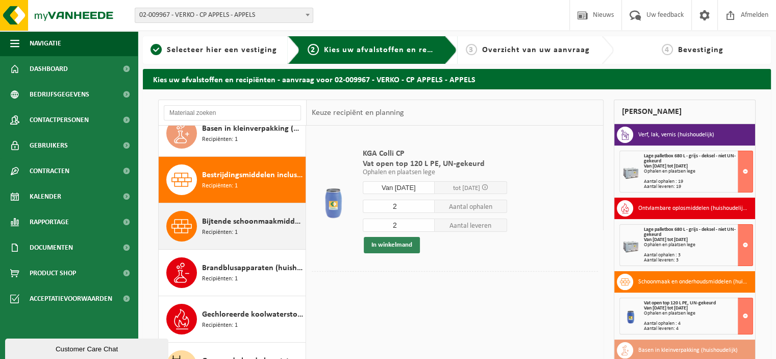
scroll to position [139, 0]
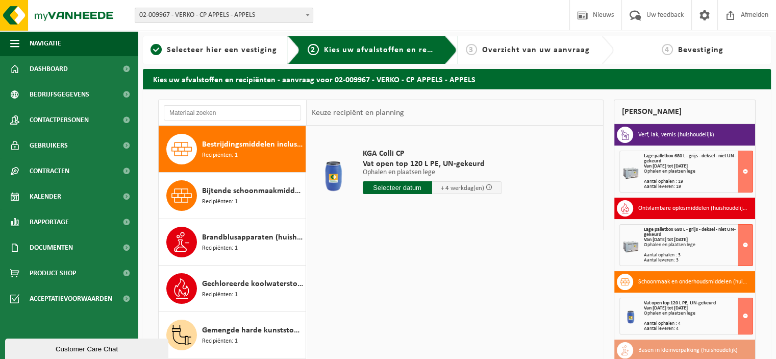
click at [393, 188] on input "text" at bounding box center [397, 187] width 69 height 13
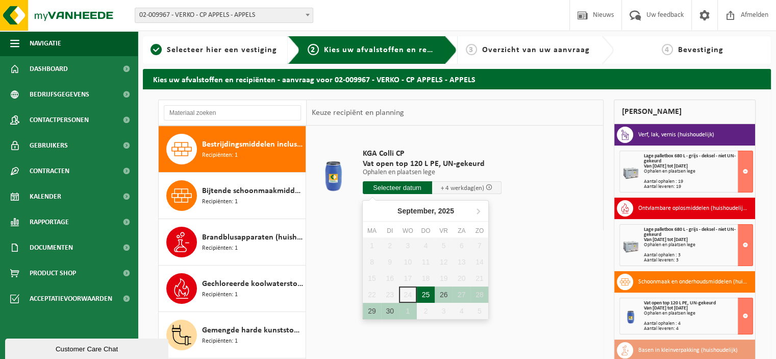
click at [427, 295] on div "25" at bounding box center [426, 294] width 18 height 16
type input "Van 2025-09-25"
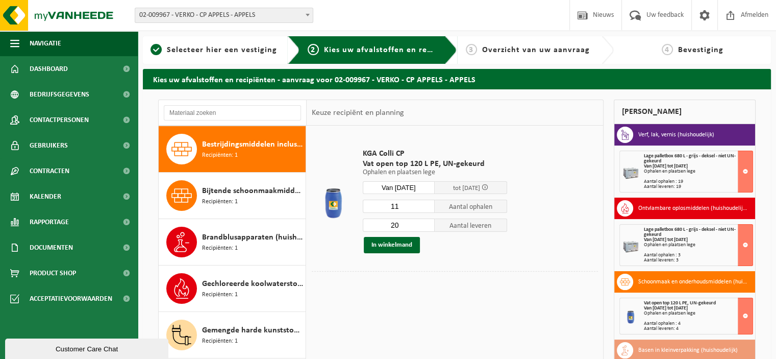
click at [428, 209] on input "11" at bounding box center [399, 206] width 72 height 13
click at [428, 209] on input "4" at bounding box center [399, 206] width 72 height 13
type input "5"
click at [429, 204] on input "5" at bounding box center [399, 206] width 72 height 13
click at [429, 227] on input "3" at bounding box center [399, 224] width 72 height 13
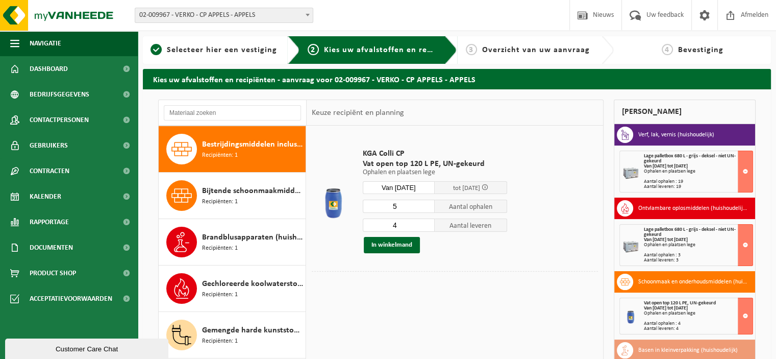
click at [429, 222] on input "4" at bounding box center [399, 224] width 72 height 13
type input "5"
click at [429, 222] on input "5" at bounding box center [399, 224] width 72 height 13
click at [400, 243] on button "In winkelmand" at bounding box center [392, 245] width 56 height 16
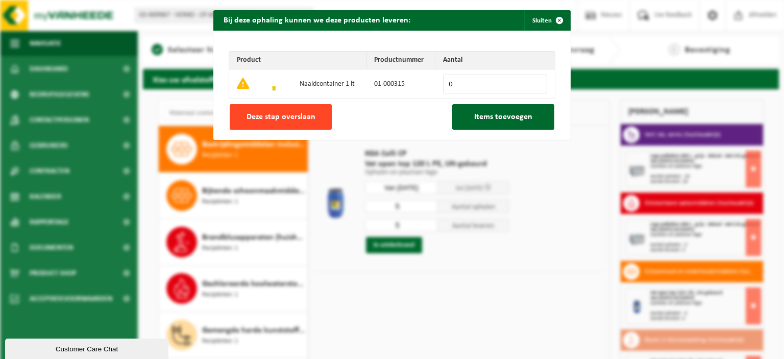
click at [295, 121] on button "Deze stap overslaan" at bounding box center [281, 117] width 102 height 26
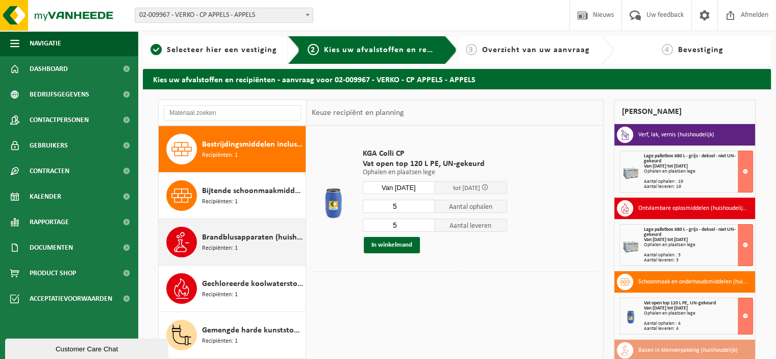
click at [255, 242] on div "Brandblusapparaten (huishoudelijk) Recipiënten: 1" at bounding box center [252, 242] width 101 height 31
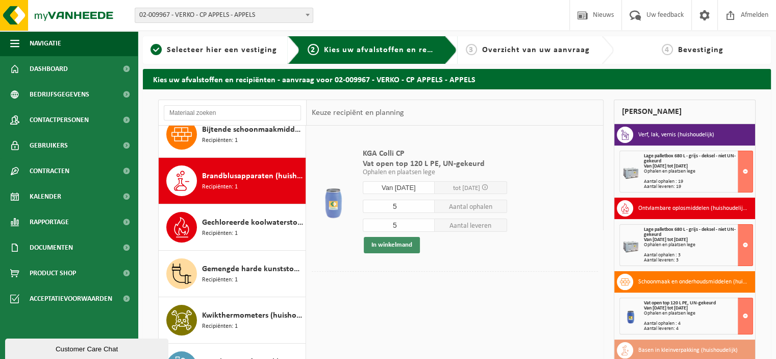
scroll to position [232, 0]
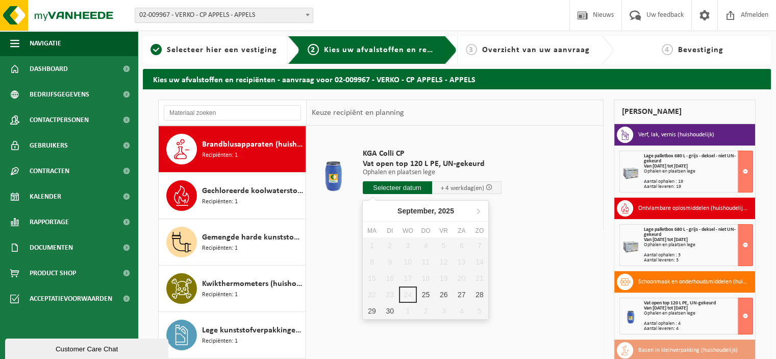
click at [394, 191] on input "text" at bounding box center [397, 187] width 69 height 13
click at [424, 293] on div "25" at bounding box center [426, 294] width 18 height 16
type input "Van 2025-09-25"
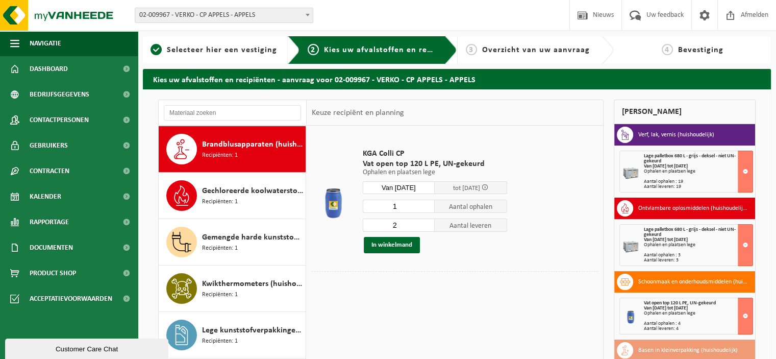
type input "1"
click at [425, 208] on input "1" at bounding box center [399, 206] width 72 height 13
type input "1"
click at [427, 226] on input "1" at bounding box center [399, 224] width 72 height 13
click at [398, 245] on button "In winkelmand" at bounding box center [392, 245] width 56 height 16
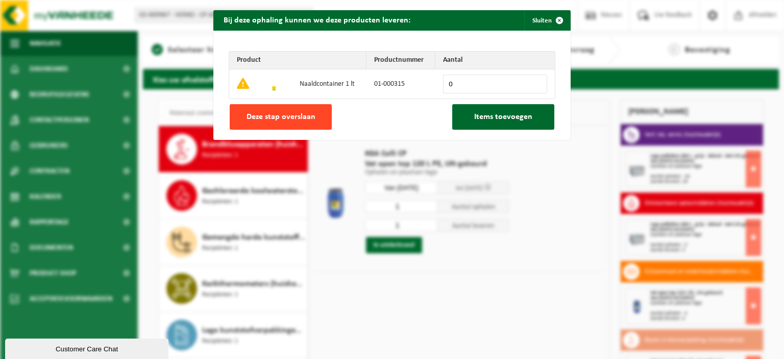
click at [299, 118] on span "Deze stap overslaan" at bounding box center [281, 117] width 69 height 8
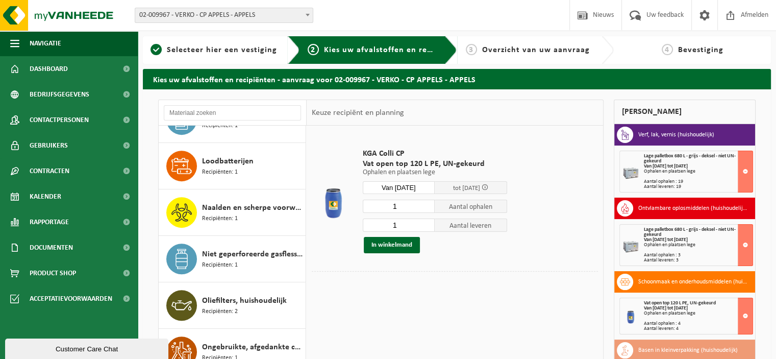
scroll to position [495, 0]
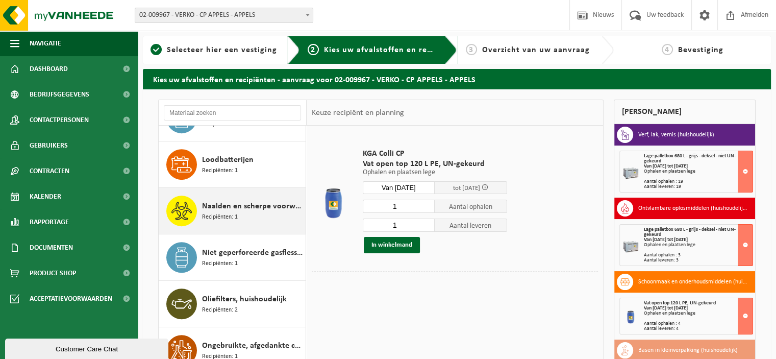
click at [255, 211] on div "Naalden en scherpe voorwerpen (huishoudelijk) Recipiënten: 1" at bounding box center [252, 211] width 101 height 31
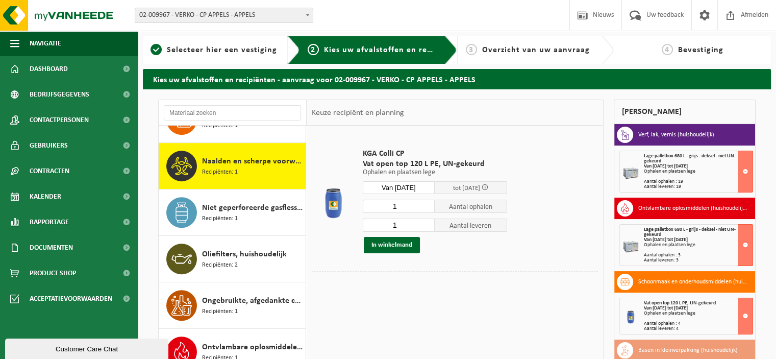
scroll to position [556, 0]
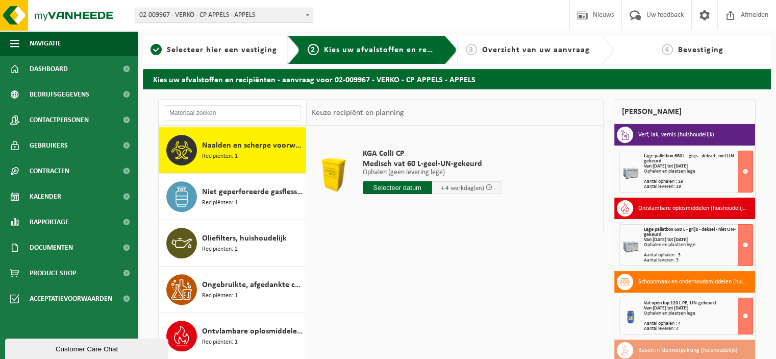
click at [383, 189] on input "text" at bounding box center [397, 187] width 69 height 13
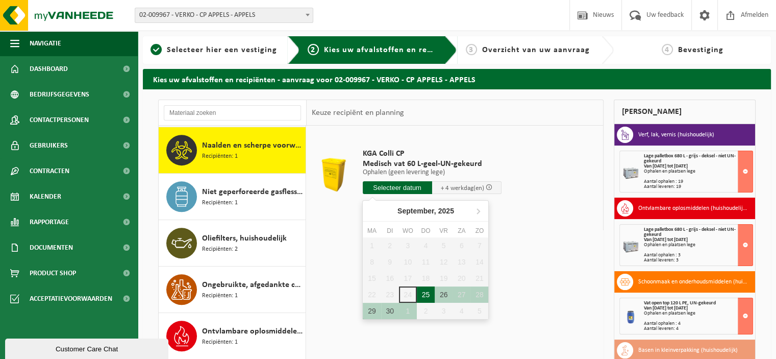
click at [426, 296] on div "25" at bounding box center [426, 294] width 18 height 16
type input "Van 2025-09-25"
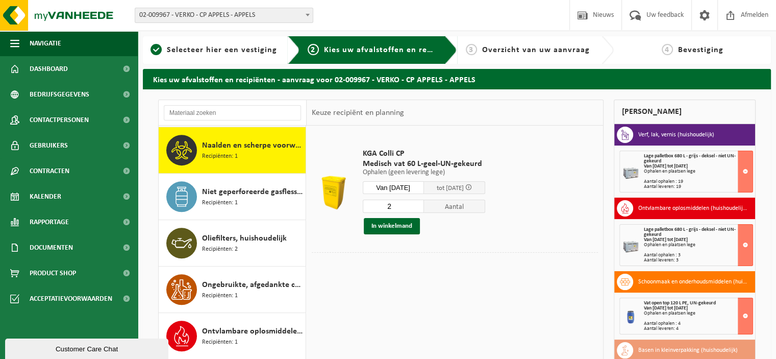
click at [420, 204] on input "2" at bounding box center [393, 206] width 61 height 13
click at [420, 204] on input "3" at bounding box center [393, 206] width 61 height 13
type input "4"
click at [420, 204] on input "4" at bounding box center [393, 206] width 61 height 13
click at [396, 224] on button "In winkelmand" at bounding box center [392, 226] width 56 height 16
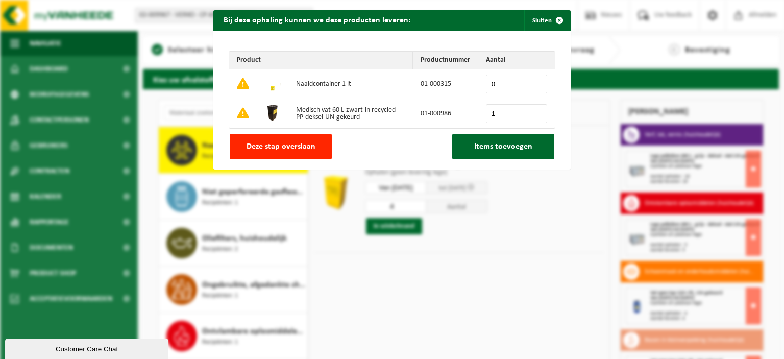
click at [534, 112] on input "1" at bounding box center [516, 113] width 61 height 19
click at [534, 112] on input "2" at bounding box center [516, 113] width 61 height 19
click at [534, 112] on input "3" at bounding box center [516, 113] width 61 height 19
type input "4"
click at [534, 112] on input "4" at bounding box center [516, 113] width 61 height 19
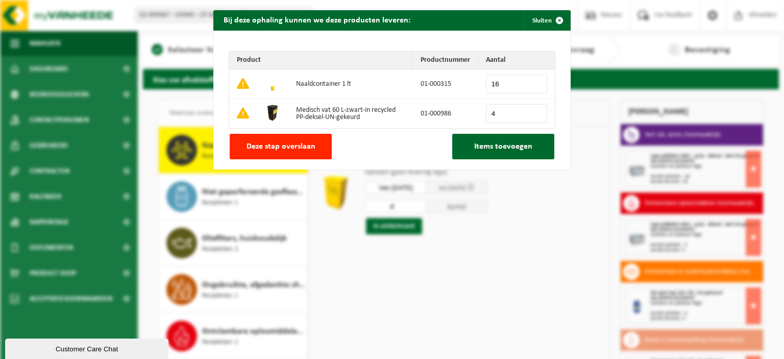
click at [534, 81] on input "16" at bounding box center [516, 84] width 61 height 19
click at [534, 81] on input "17" at bounding box center [516, 84] width 61 height 19
click at [534, 81] on input "18" at bounding box center [516, 84] width 61 height 19
click at [534, 81] on input "19" at bounding box center [516, 84] width 61 height 19
click at [534, 81] on input "20" at bounding box center [516, 84] width 61 height 19
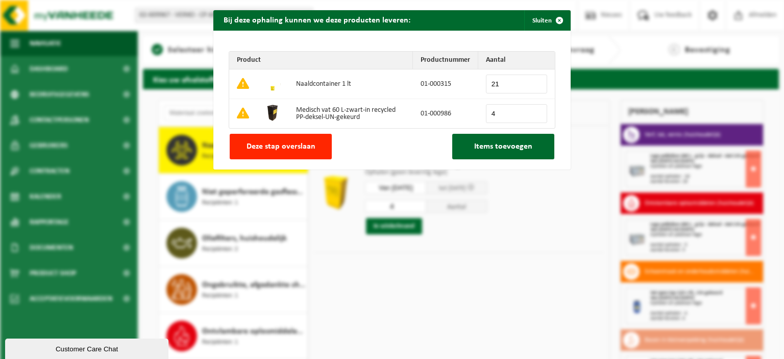
click at [534, 81] on input "21" at bounding box center [516, 84] width 61 height 19
click at [534, 81] on input "22" at bounding box center [516, 84] width 61 height 19
click at [534, 81] on input "23" at bounding box center [516, 84] width 61 height 19
click at [534, 81] on input "24" at bounding box center [516, 84] width 61 height 19
type input "25"
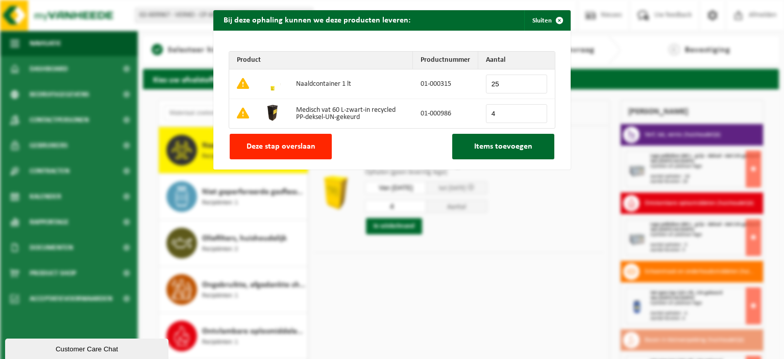
click at [534, 81] on input "25" at bounding box center [516, 84] width 61 height 19
click at [500, 146] on span "Items toevoegen" at bounding box center [503, 146] width 58 height 8
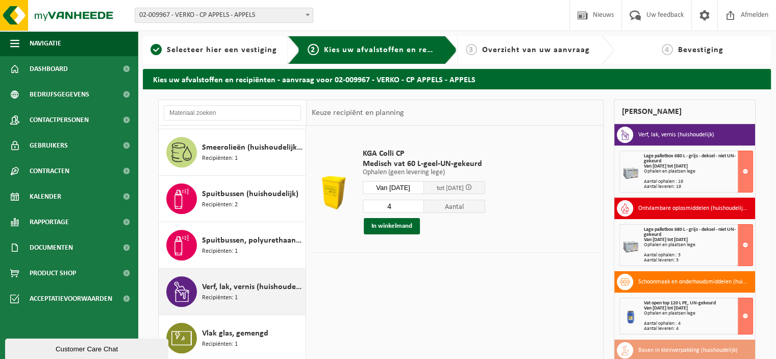
scroll to position [881, 0]
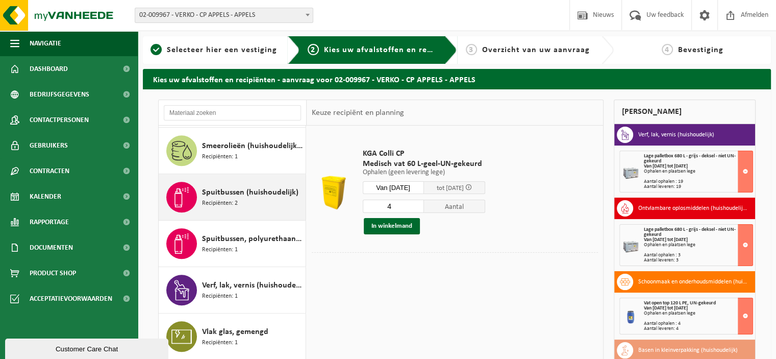
click at [249, 198] on div "Spuitbussen (huishoudelijk) Recipiënten: 2" at bounding box center [252, 197] width 101 height 31
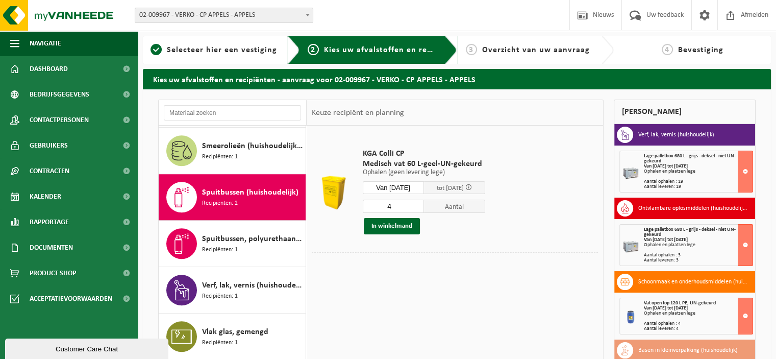
scroll to position [898, 0]
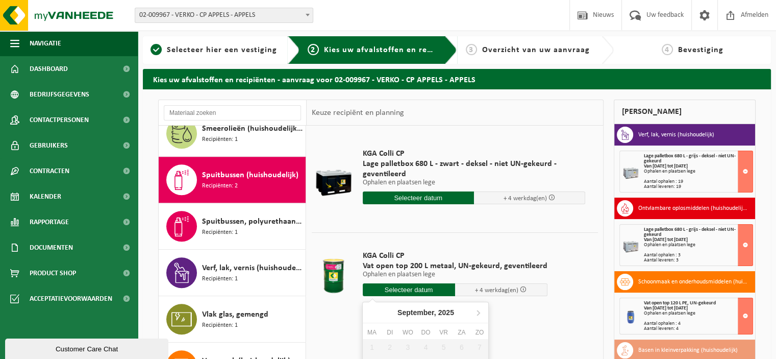
click at [406, 290] on input "text" at bounding box center [409, 289] width 92 height 13
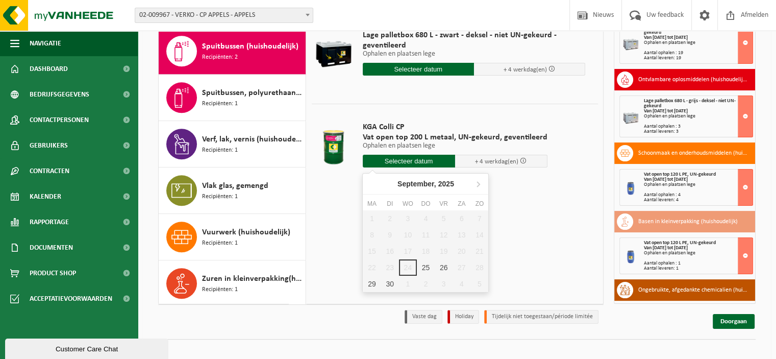
scroll to position [139, 0]
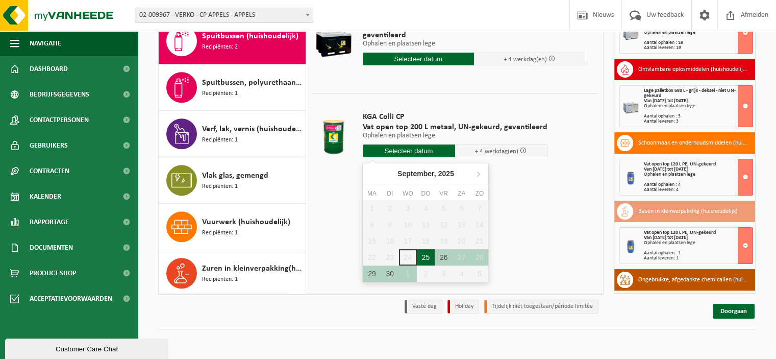
click at [429, 259] on div "25" at bounding box center [426, 257] width 18 height 16
type input "Van 2025-09-25"
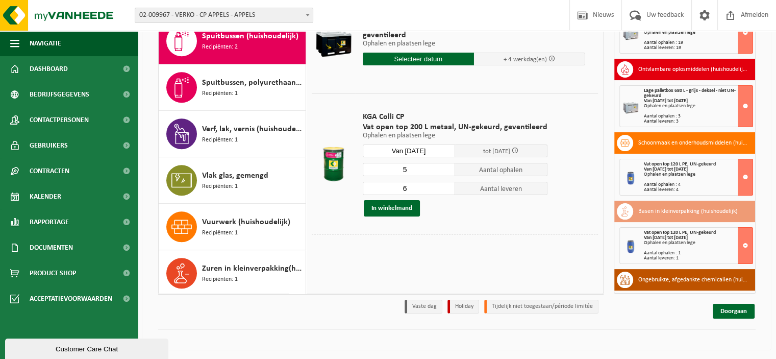
click at [443, 171] on input "5" at bounding box center [409, 169] width 92 height 13
type input "4"
click at [443, 171] on input "4" at bounding box center [409, 169] width 92 height 13
click at [446, 189] on input "5" at bounding box center [409, 188] width 92 height 13
type input "4"
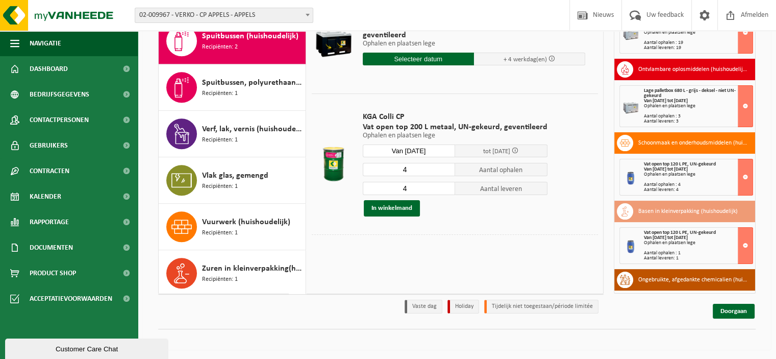
click at [446, 189] on input "4" at bounding box center [409, 188] width 92 height 13
click at [404, 203] on button "In winkelmand" at bounding box center [392, 208] width 56 height 16
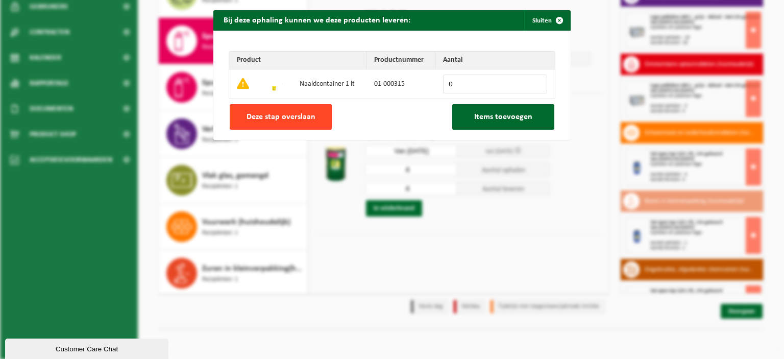
click at [304, 111] on button "Deze stap overslaan" at bounding box center [281, 117] width 102 height 26
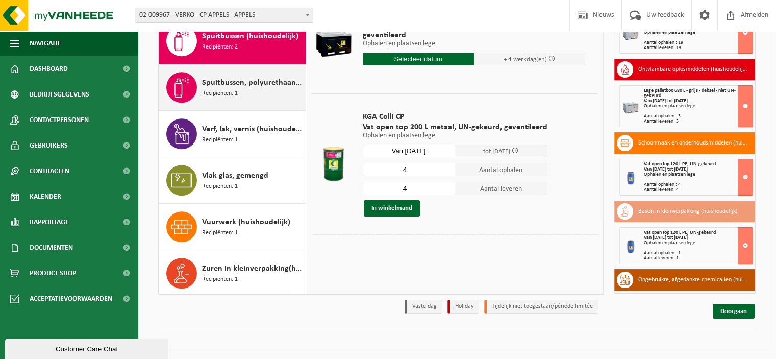
click at [250, 79] on span "Spuitbussen, polyurethaan (PU) (huishoudelijk)" at bounding box center [252, 83] width 101 height 12
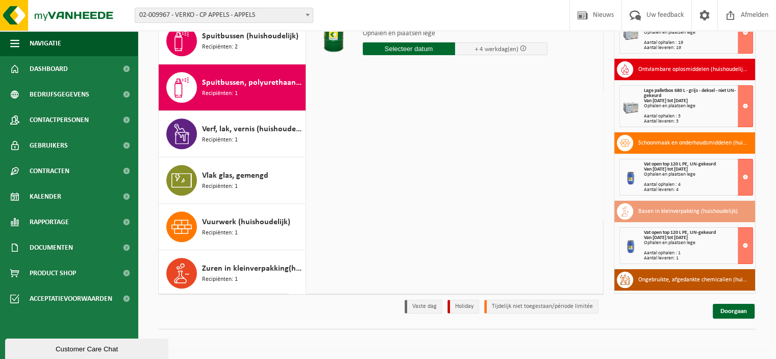
click at [421, 53] on input "text" at bounding box center [409, 48] width 92 height 13
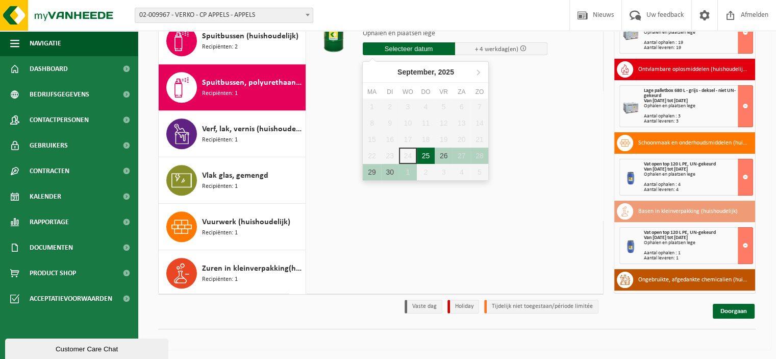
click at [423, 153] on div "25" at bounding box center [426, 156] width 18 height 16
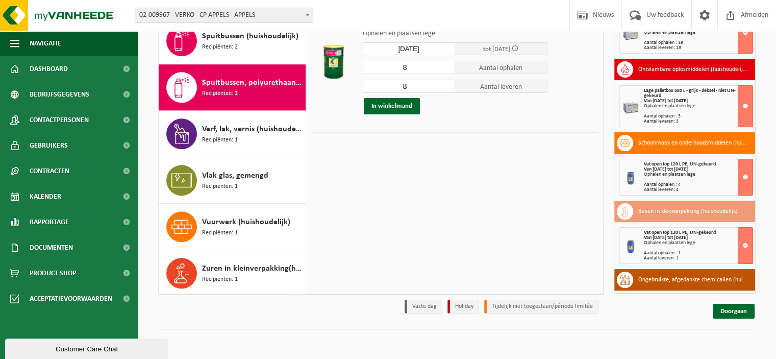
type input "Van 2025-09-25"
click at [446, 69] on input "7" at bounding box center [409, 67] width 92 height 13
click at [446, 69] on input "6" at bounding box center [409, 67] width 92 height 13
click at [446, 69] on input "5" at bounding box center [409, 67] width 92 height 13
click at [446, 69] on input "4" at bounding box center [409, 67] width 92 height 13
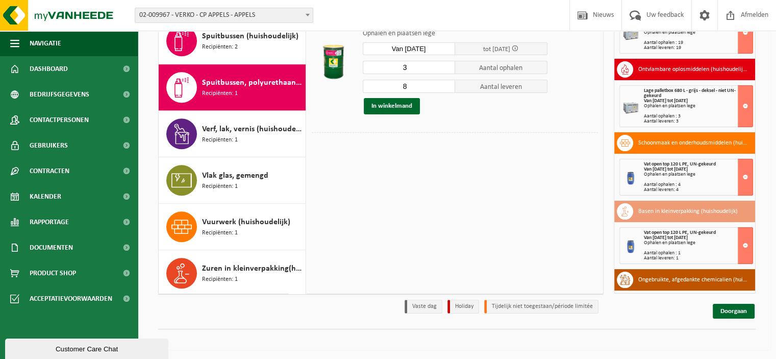
type input "3"
click at [446, 69] on input "3" at bounding box center [409, 67] width 92 height 13
click at [444, 87] on input "7" at bounding box center [409, 86] width 92 height 13
click at [444, 87] on input "6" at bounding box center [409, 86] width 92 height 13
click at [444, 87] on input "5" at bounding box center [409, 86] width 92 height 13
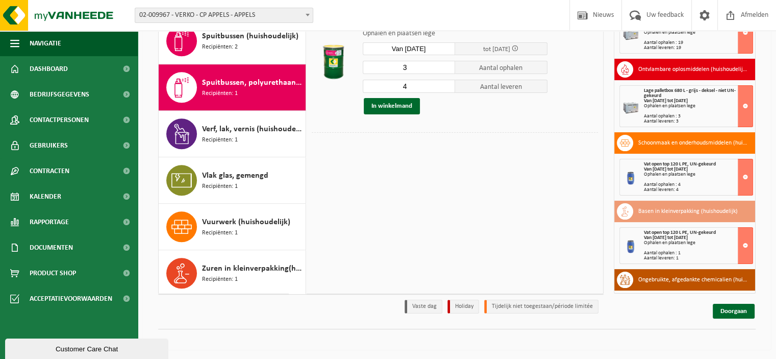
click at [444, 87] on input "4" at bounding box center [409, 86] width 92 height 13
type input "3"
click at [444, 87] on input "3" at bounding box center [409, 86] width 92 height 13
click at [398, 103] on button "In winkelmand" at bounding box center [392, 106] width 56 height 16
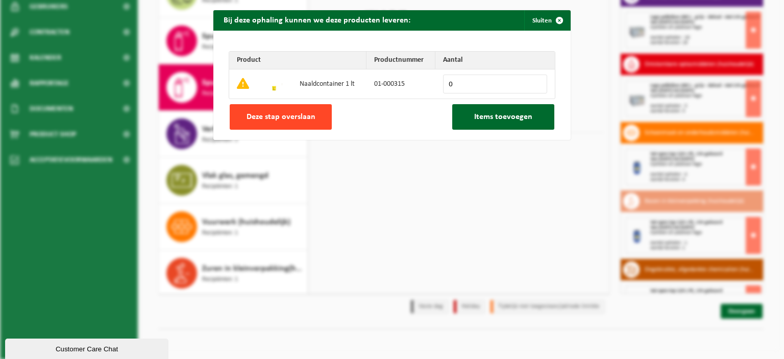
click at [293, 116] on span "Deze stap overslaan" at bounding box center [281, 117] width 69 height 8
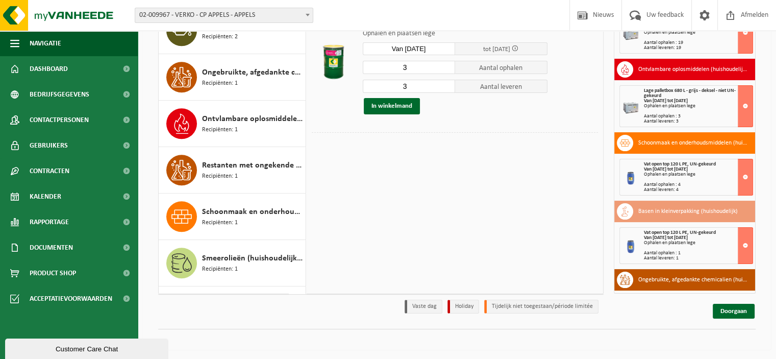
scroll to position [361, 0]
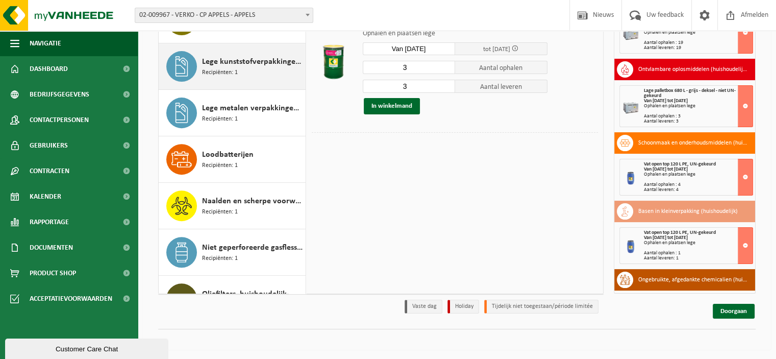
click at [273, 53] on div "Lege kunststofverpakkingen (huishoudelijk) Recipiënten: 1" at bounding box center [252, 66] width 101 height 31
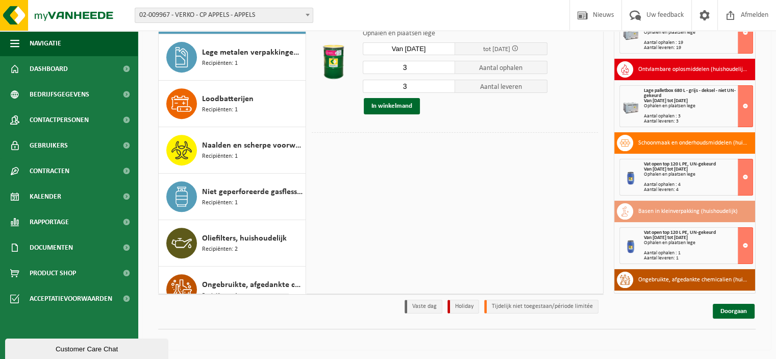
scroll to position [417, 0]
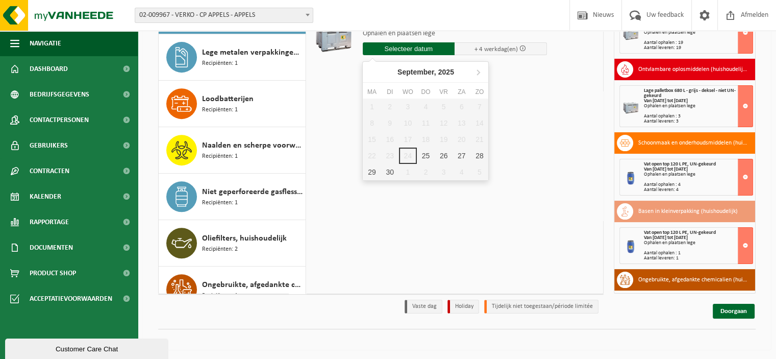
click at [427, 48] on input "text" at bounding box center [409, 48] width 92 height 13
click at [425, 153] on div "25" at bounding box center [426, 156] width 18 height 16
type input "Van 2025-09-25"
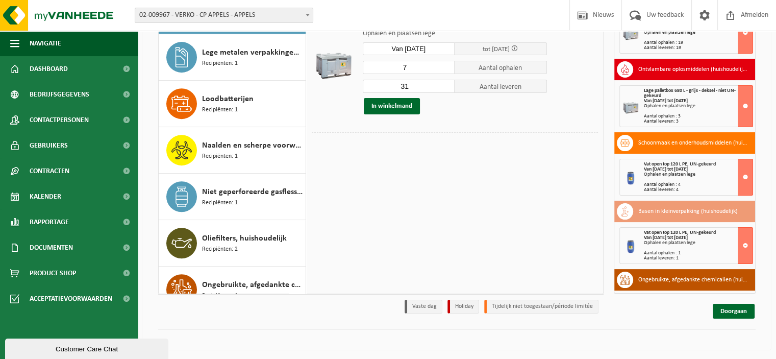
click at [443, 68] on input "7" at bounding box center [409, 67] width 92 height 13
click at [445, 63] on input "8" at bounding box center [409, 67] width 92 height 13
click at [445, 63] on input "9" at bounding box center [409, 67] width 92 height 13
click at [445, 63] on input "10" at bounding box center [409, 67] width 92 height 13
click at [445, 63] on input "11" at bounding box center [409, 67] width 92 height 13
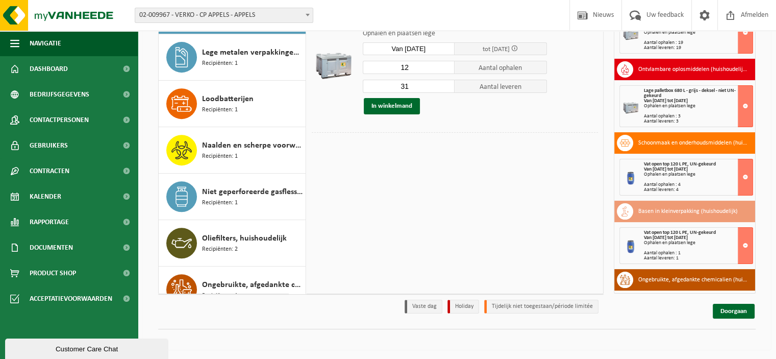
click at [445, 63] on input "12" at bounding box center [409, 67] width 92 height 13
type input "11"
click at [446, 67] on input "11" at bounding box center [409, 67] width 92 height 13
click at [445, 87] on input "12" at bounding box center [409, 86] width 92 height 13
type input "11"
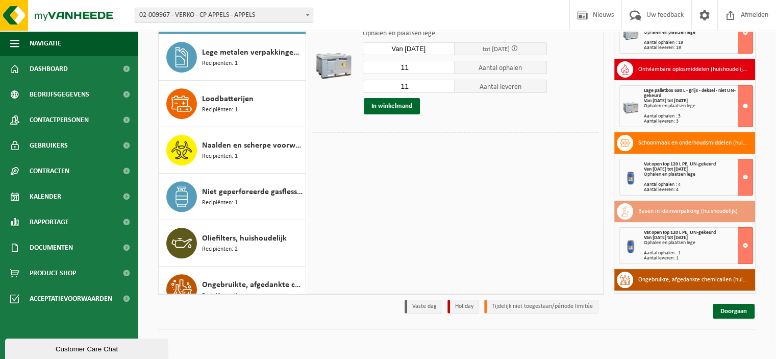
click at [445, 87] on input "11" at bounding box center [409, 86] width 92 height 13
click at [396, 109] on button "In winkelmand" at bounding box center [392, 106] width 56 height 16
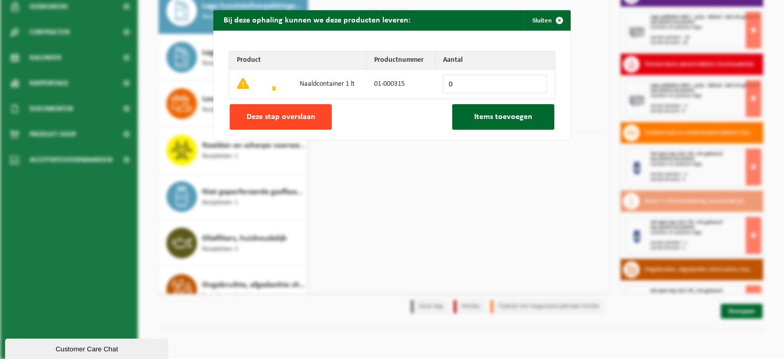
click at [316, 115] on button "Deze stap overslaan" at bounding box center [281, 117] width 102 height 26
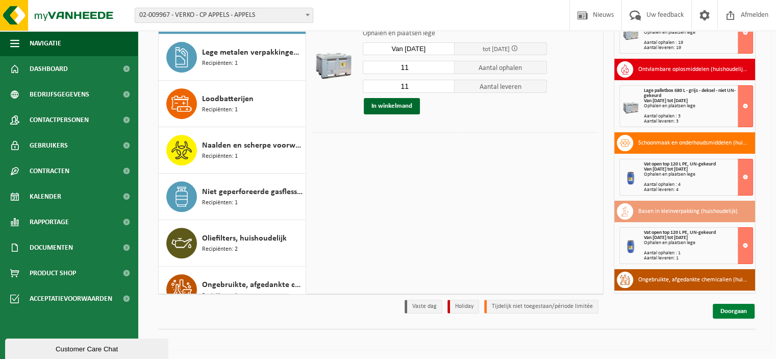
click at [742, 312] on link "Doorgaan" at bounding box center [734, 311] width 42 height 15
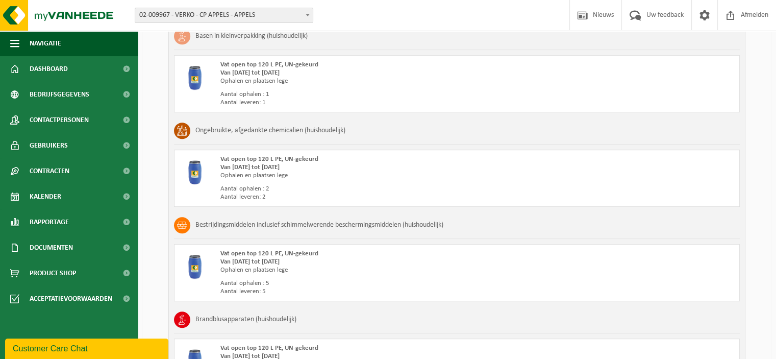
scroll to position [1099, 0]
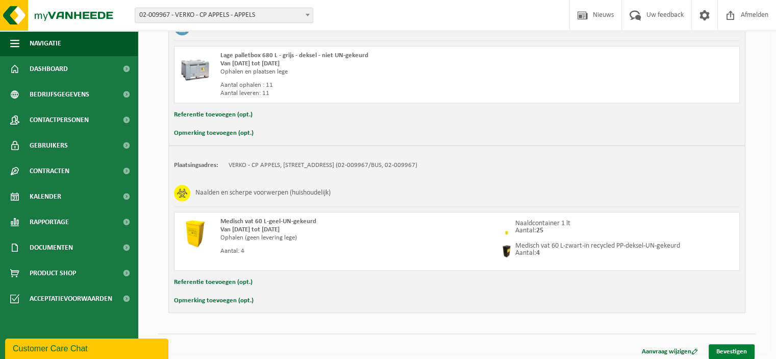
click at [728, 348] on link "Bevestigen" at bounding box center [732, 351] width 46 height 15
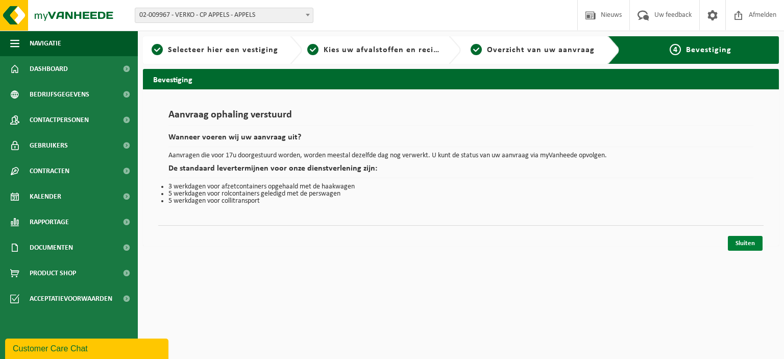
click at [753, 240] on link "Sluiten" at bounding box center [745, 243] width 35 height 15
